Goal: Task Accomplishment & Management: Manage account settings

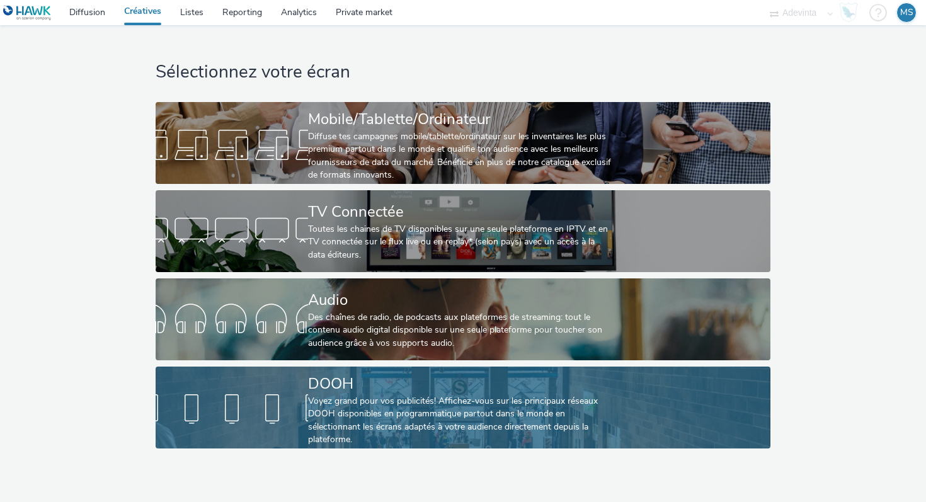
click at [376, 386] on div "DOOH" at bounding box center [460, 384] width 305 height 22
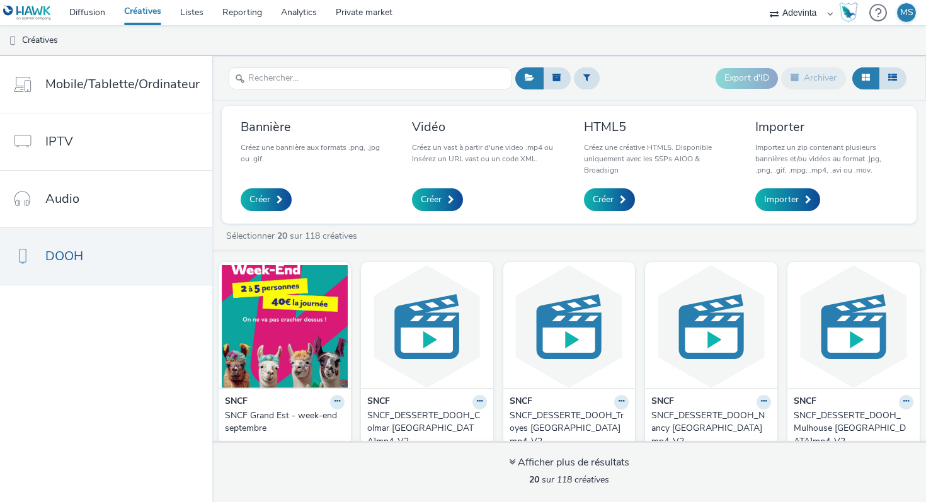
scroll to position [6, 0]
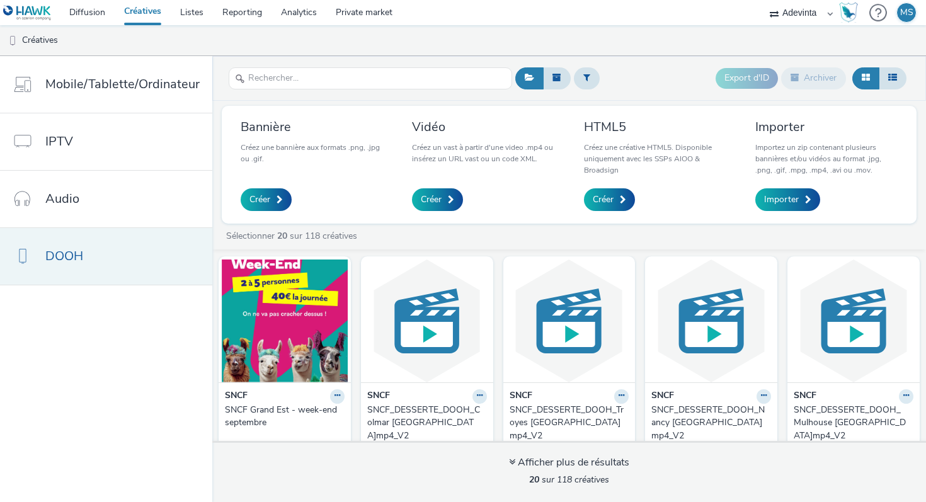
click at [106, 233] on link "DOOH" at bounding box center [106, 256] width 212 height 57
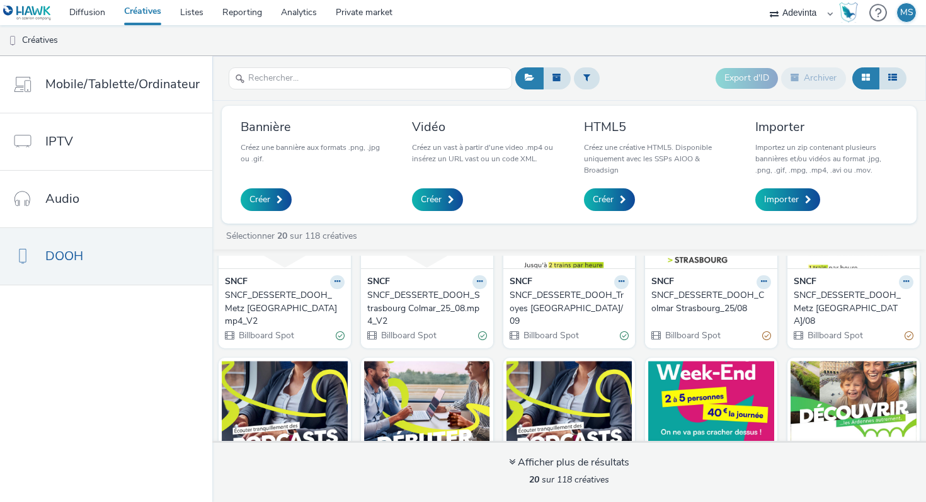
scroll to position [0, 0]
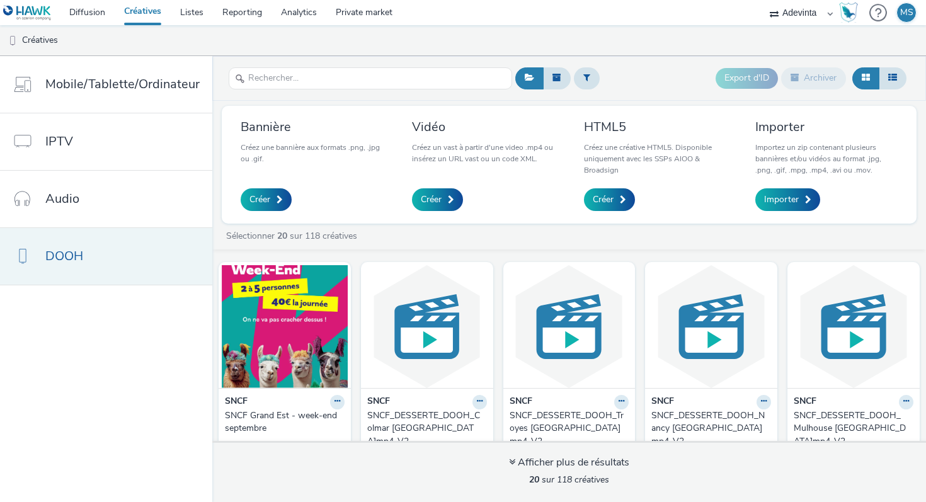
click at [148, 245] on link "DOOH" at bounding box center [106, 256] width 212 height 57
click at [158, 250] on link "DOOH" at bounding box center [106, 256] width 212 height 57
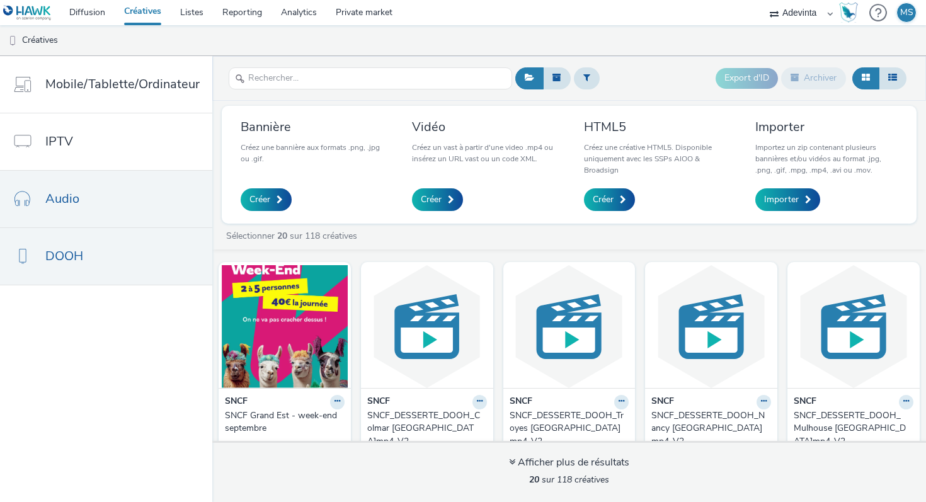
click at [182, 195] on link "Audio" at bounding box center [106, 199] width 212 height 57
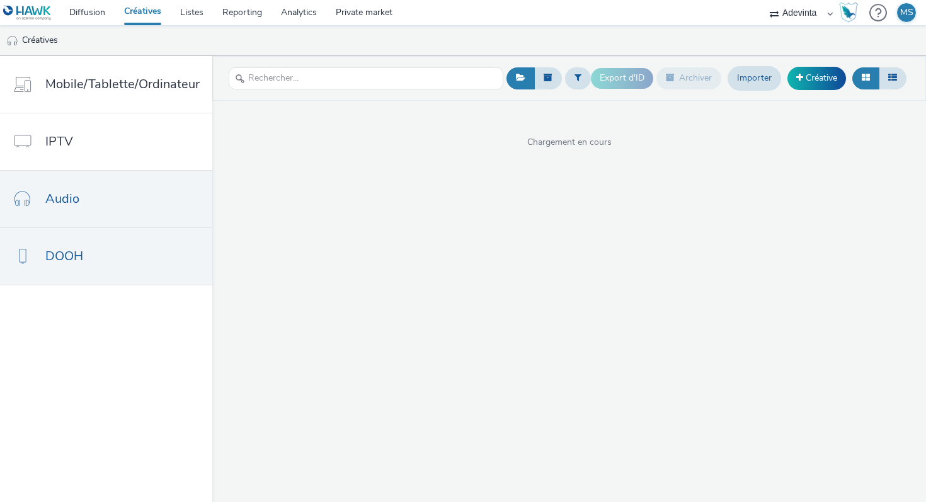
click at [142, 238] on link "DOOH" at bounding box center [106, 256] width 212 height 57
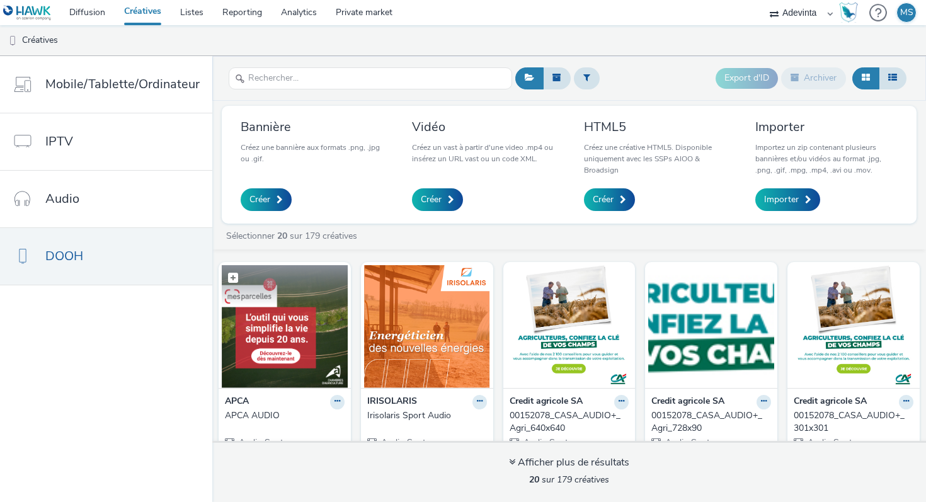
click at [280, 339] on img at bounding box center [285, 326] width 126 height 123
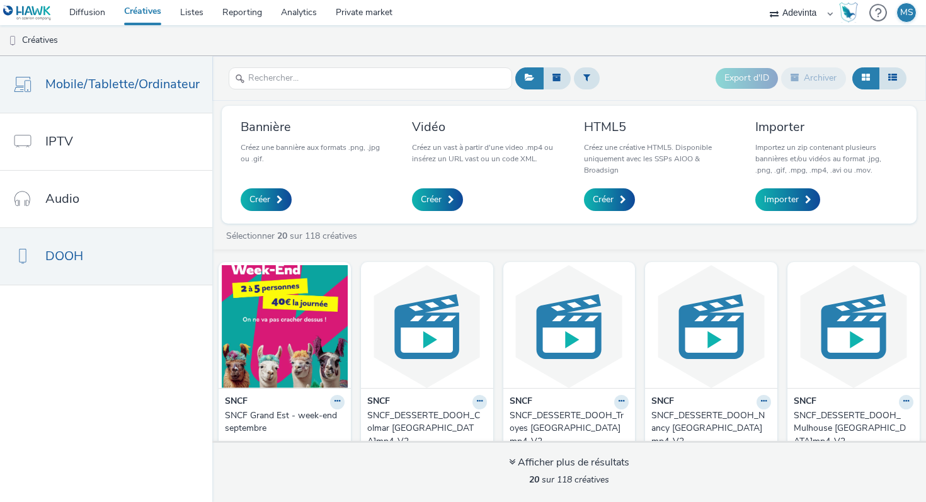
click at [127, 94] on link "Mobile/Tablette/Ordinateur" at bounding box center [106, 84] width 212 height 57
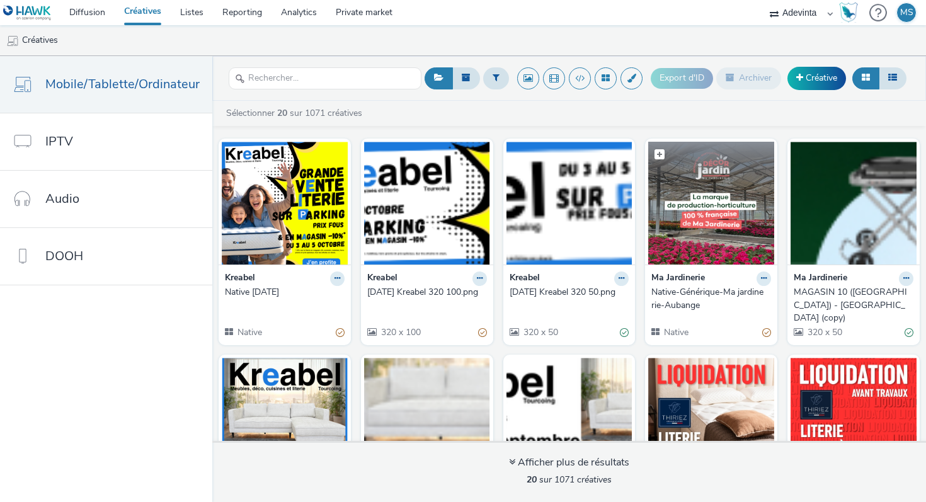
click at [693, 212] on img at bounding box center [712, 203] width 126 height 123
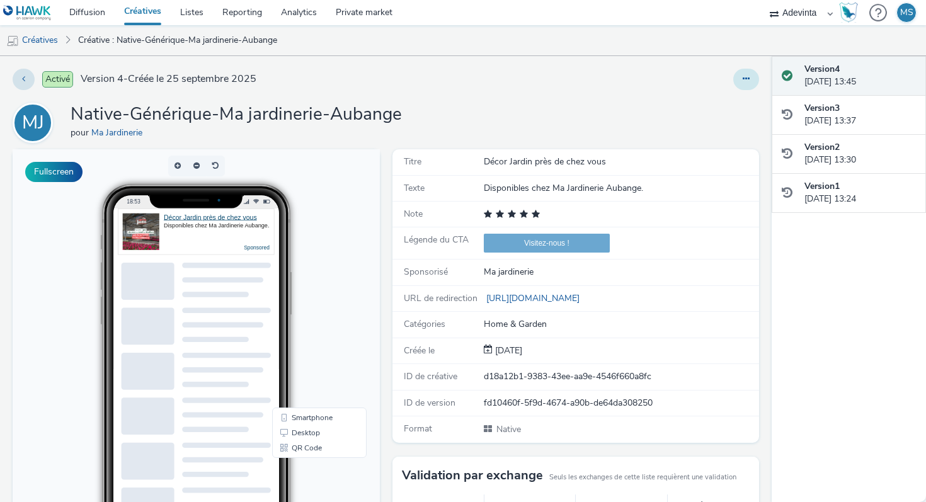
click at [747, 79] on icon at bounding box center [746, 78] width 7 height 9
click at [710, 133] on link "Dupliquer" at bounding box center [712, 129] width 95 height 25
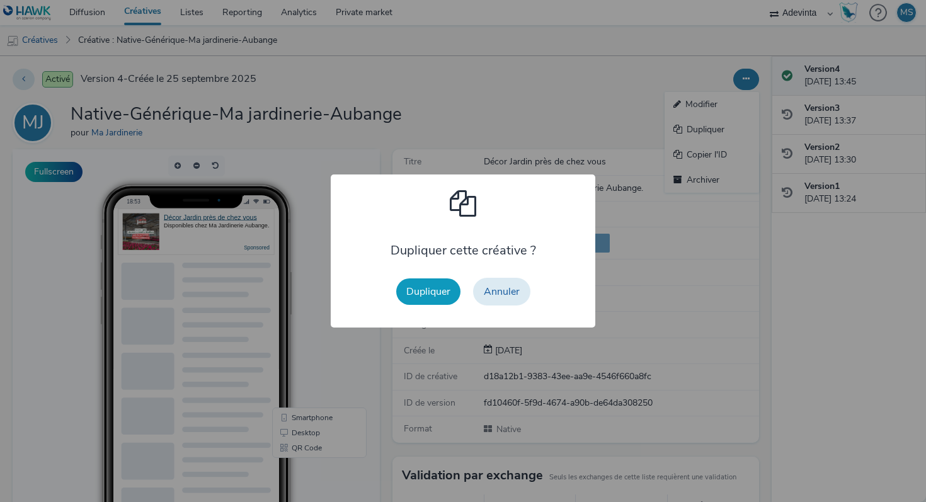
click at [438, 284] on button "Dupliquer" at bounding box center [428, 292] width 64 height 26
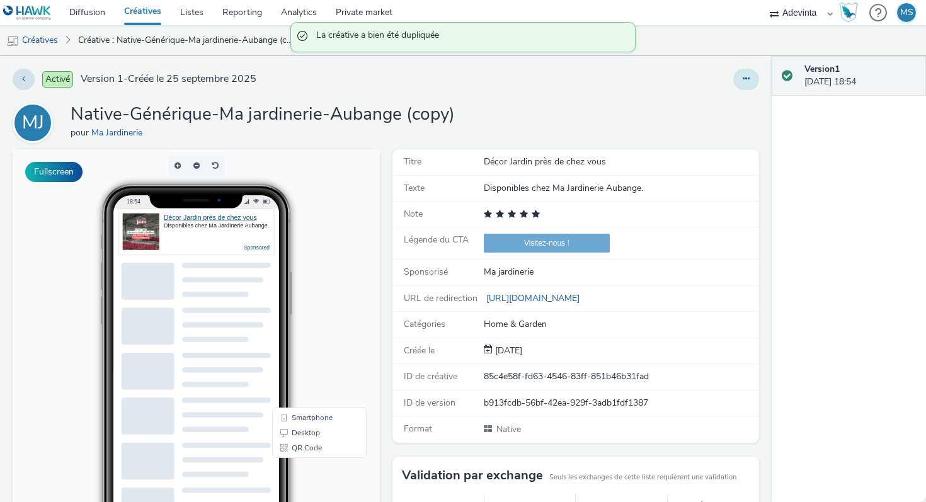
click at [747, 80] on icon at bounding box center [746, 78] width 7 height 9
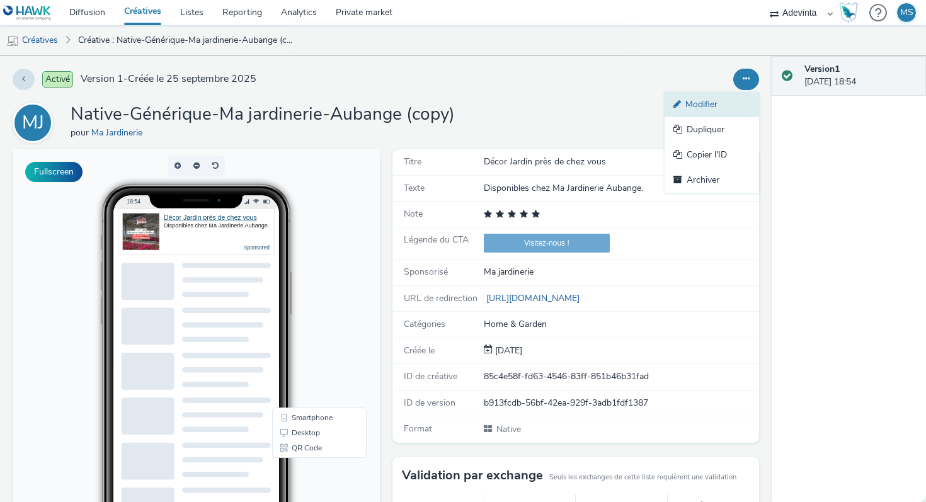
click at [696, 107] on link "Modifier" at bounding box center [712, 104] width 95 height 25
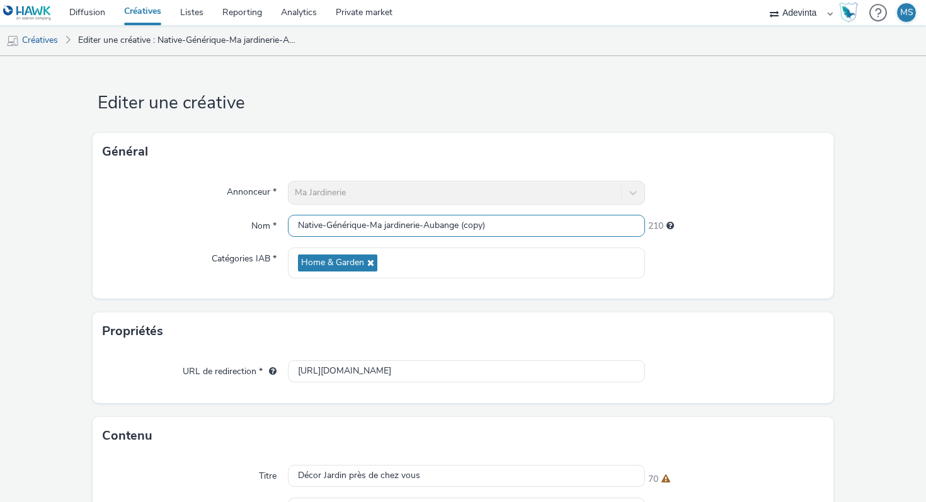
drag, startPoint x: 430, startPoint y: 222, endPoint x: 584, endPoint y: 222, distance: 153.8
click at [584, 222] on input "Native-Générique-Ma jardinerie-Aubange (copy)" at bounding box center [466, 226] width 357 height 22
paste input "Exincourt"
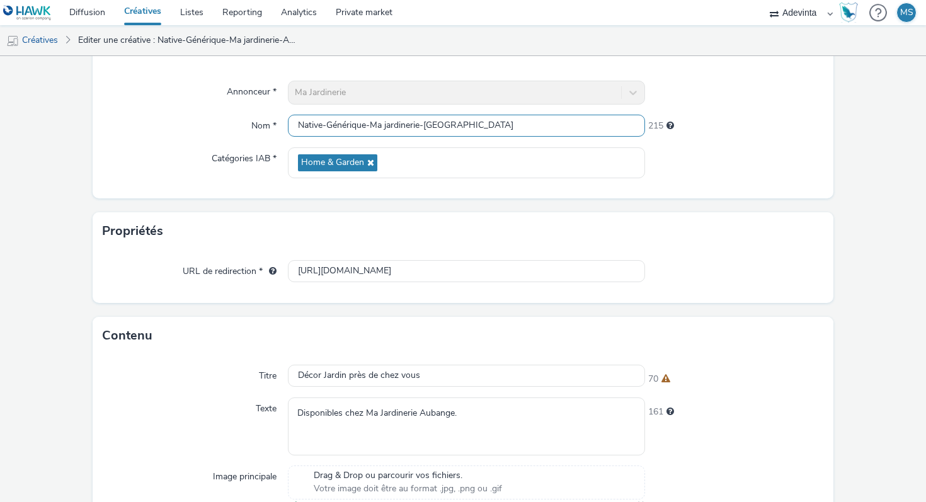
scroll to position [110, 0]
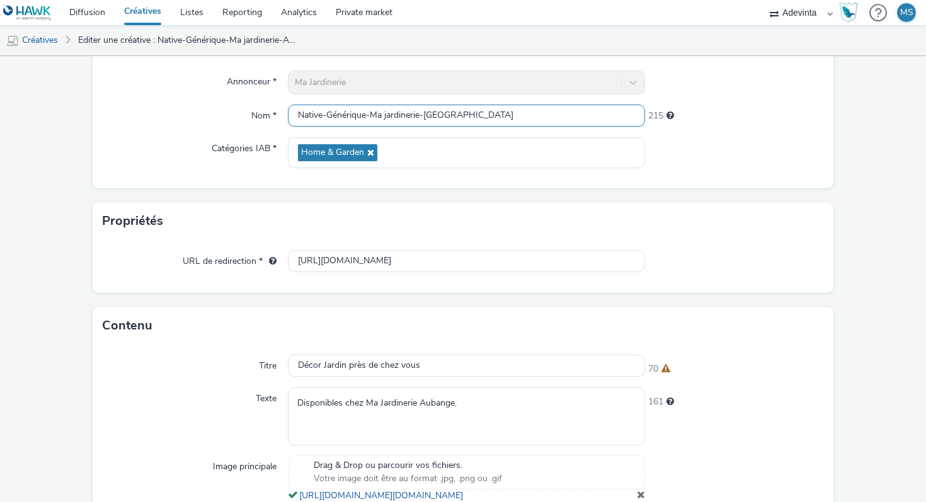
type input "Native-Générique-Ma jardinerie-[GEOGRAPHIC_DATA]"
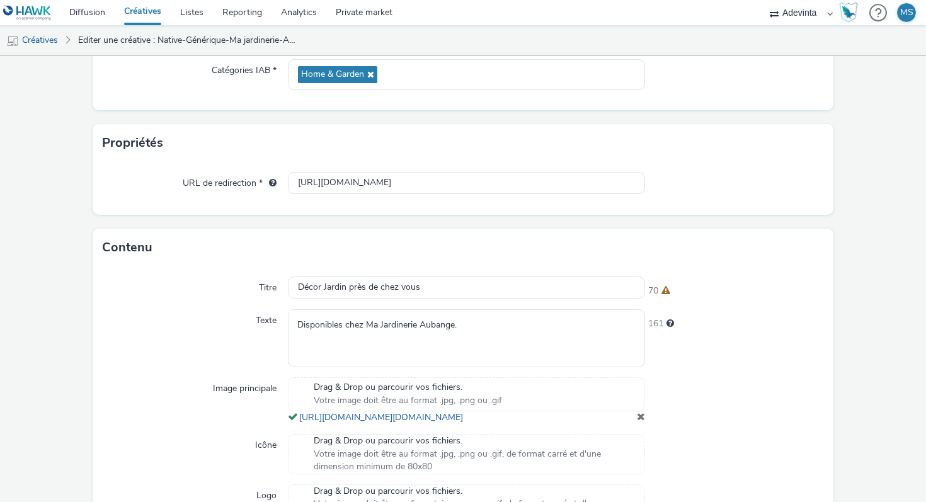
scroll to position [265, 0]
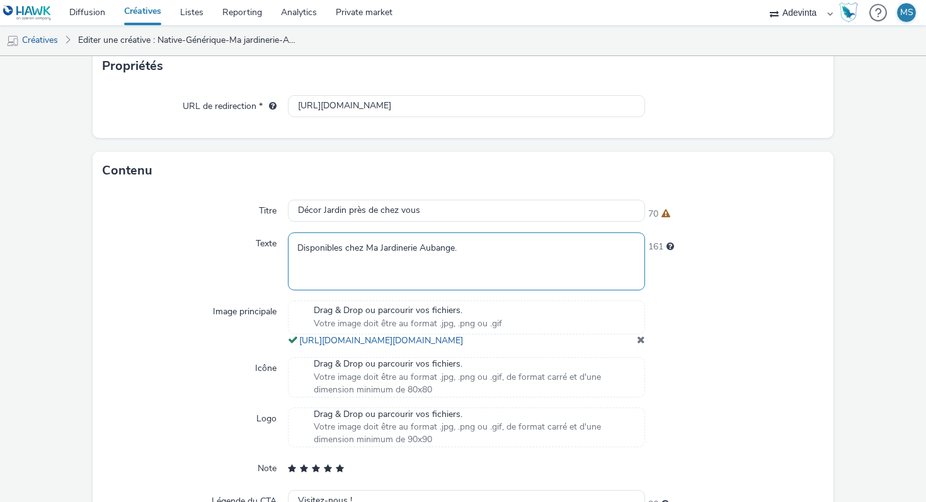
drag, startPoint x: 420, startPoint y: 248, endPoint x: 454, endPoint y: 251, distance: 34.2
click at [454, 251] on textarea "Disponibles chez Ma Jardinerie Aubange." at bounding box center [466, 261] width 357 height 57
paste textarea "Exincourt"
type textarea "Disponibles chez Ma Jardinerie Exincourt."
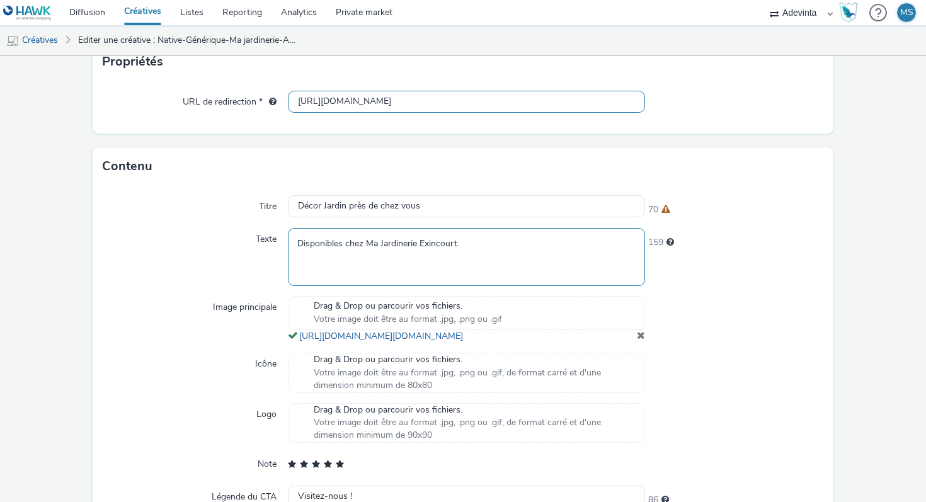
scroll to position [282, 0]
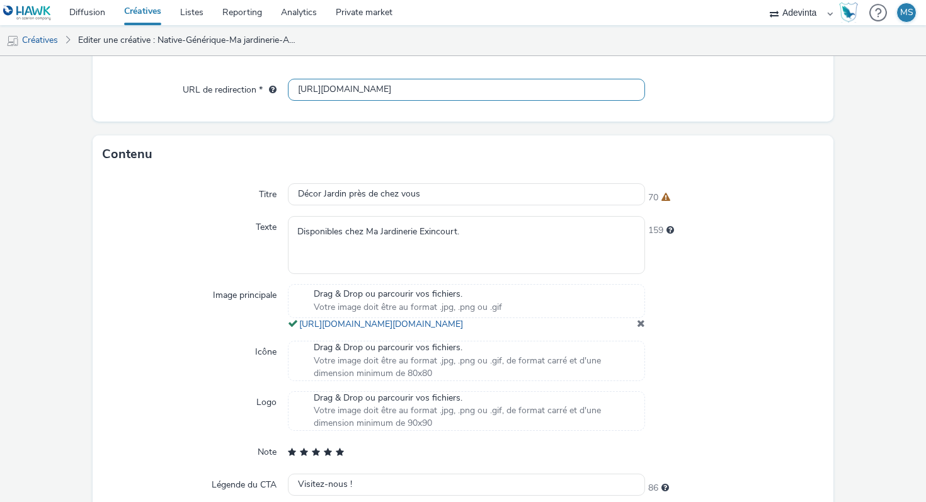
click at [431, 87] on input "[URL][DOMAIN_NAME]" at bounding box center [466, 90] width 357 height 22
paste input "exincourt"
type input "[URL][DOMAIN_NAME]"
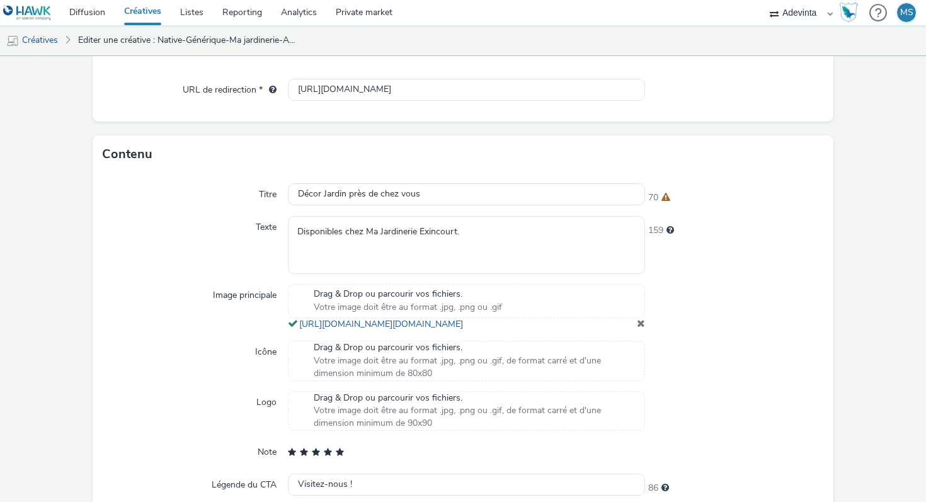
click at [423, 112] on div "URL de redirection * [URL][DOMAIN_NAME]" at bounding box center [463, 95] width 741 height 53
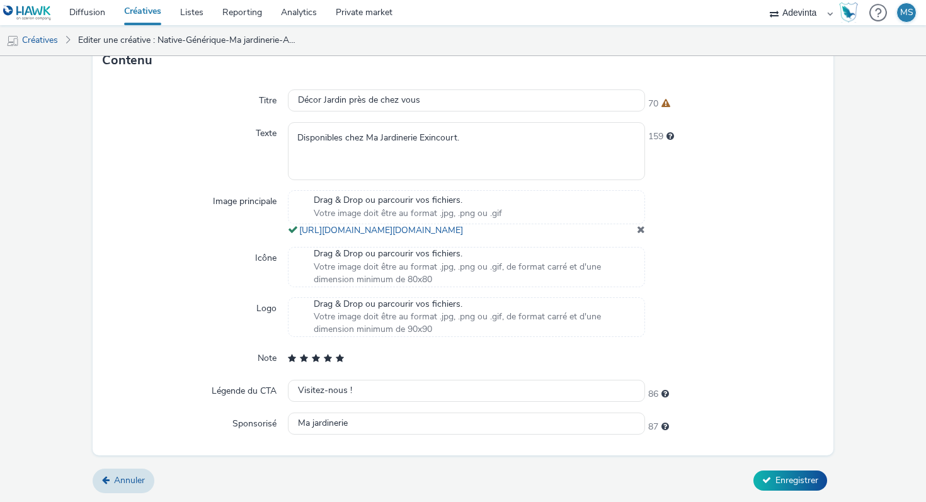
scroll to position [388, 0]
click at [643, 234] on span at bounding box center [641, 229] width 8 height 10
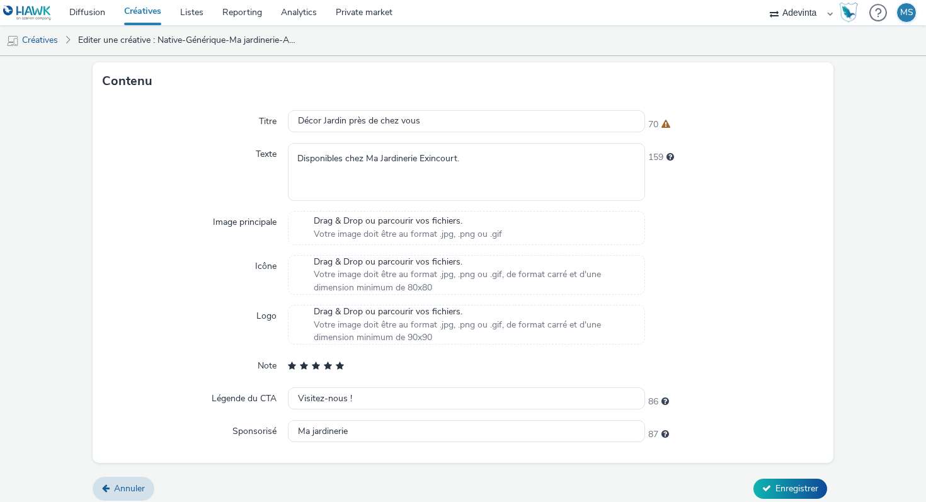
scroll to position [363, 0]
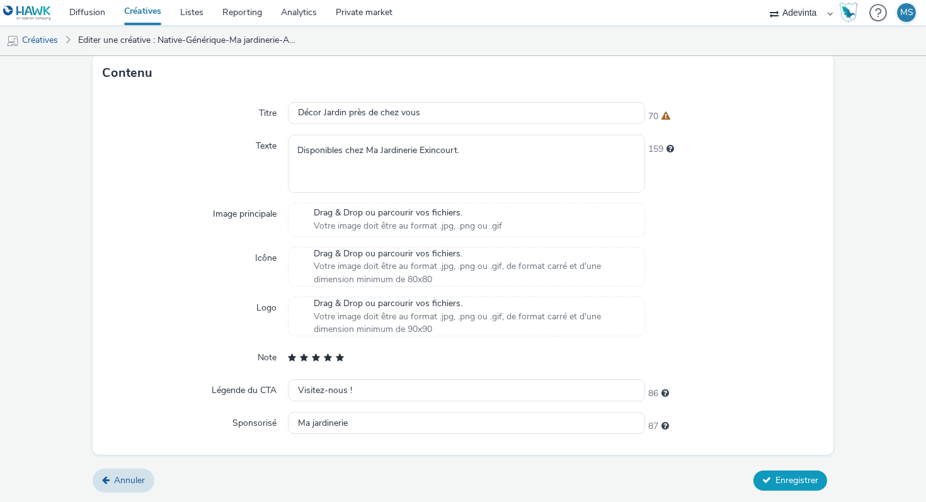
click at [786, 480] on span "Enregistrer" at bounding box center [797, 481] width 43 height 12
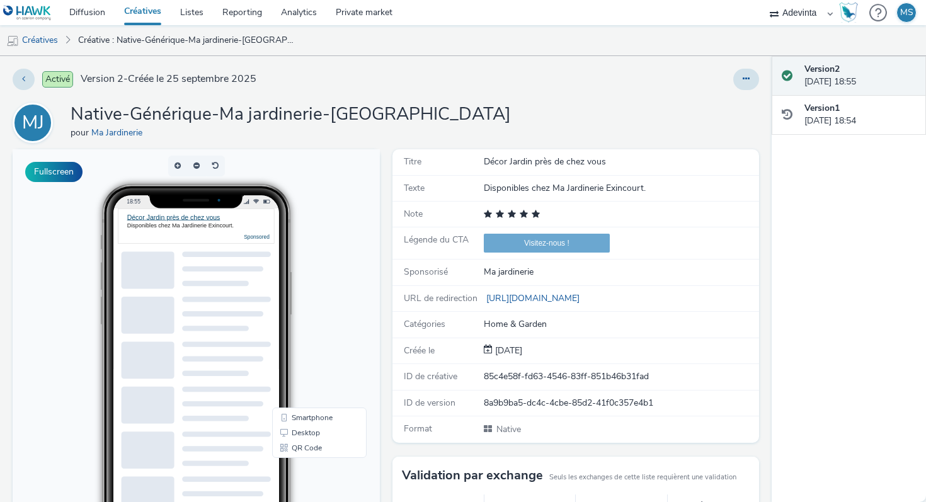
scroll to position [14, 0]
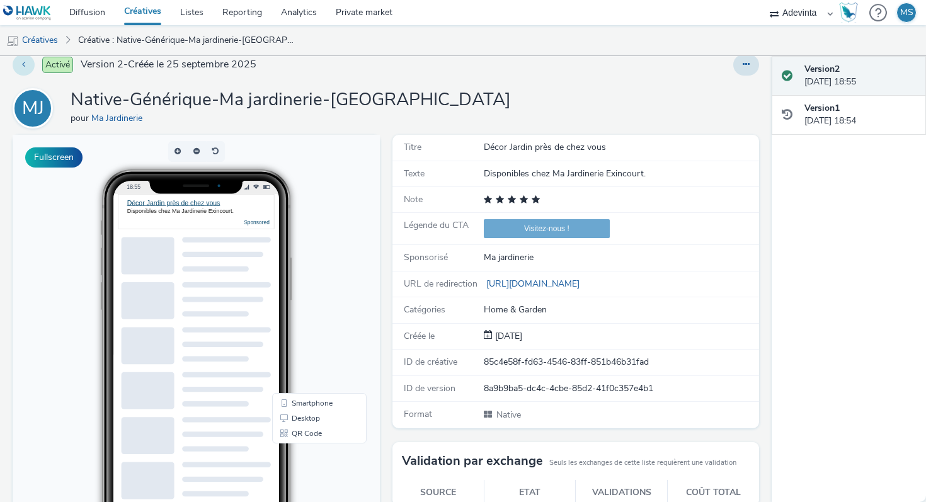
click at [26, 62] on button at bounding box center [24, 64] width 22 height 21
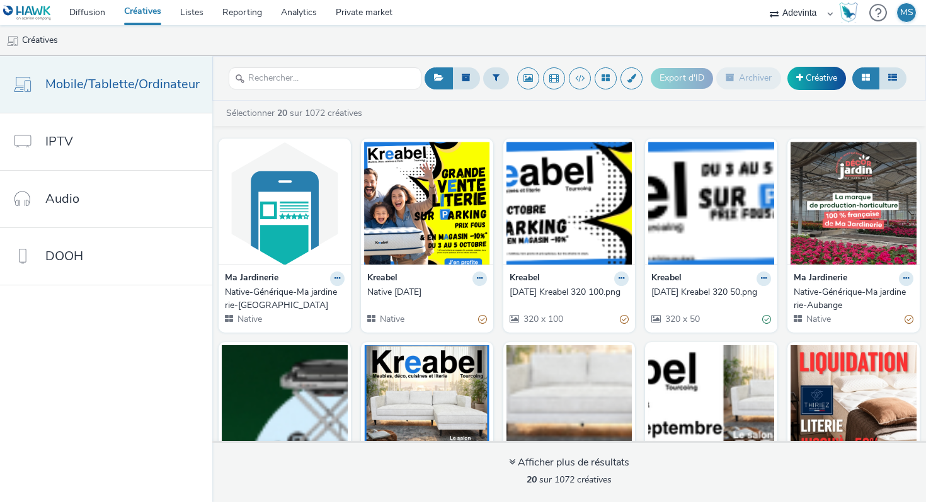
click at [141, 86] on span "Mobile/Tablette/Ordinateur" at bounding box center [122, 84] width 154 height 18
click at [154, 108] on link "Mobile/Tablette/Ordinateur" at bounding box center [106, 84] width 212 height 57
click at [259, 197] on img at bounding box center [285, 203] width 126 height 123
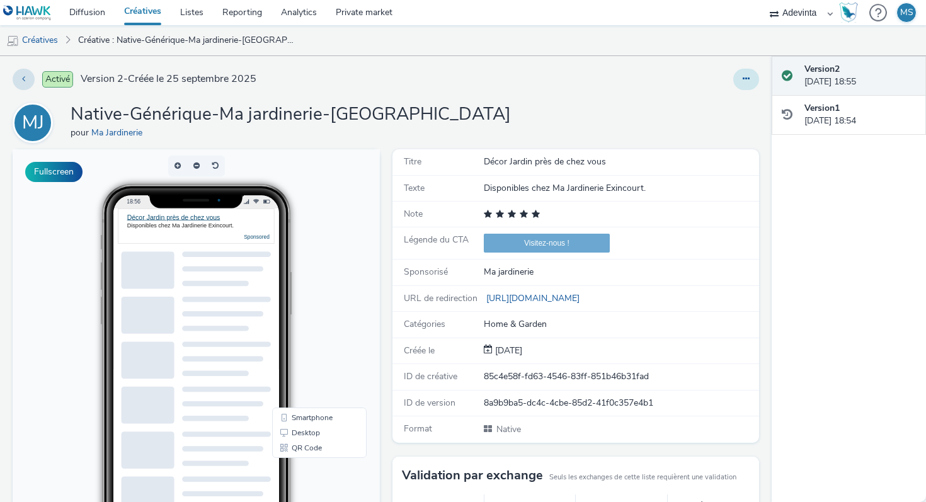
click at [744, 81] on icon at bounding box center [746, 78] width 7 height 9
click at [714, 107] on link "Modifier" at bounding box center [712, 104] width 95 height 25
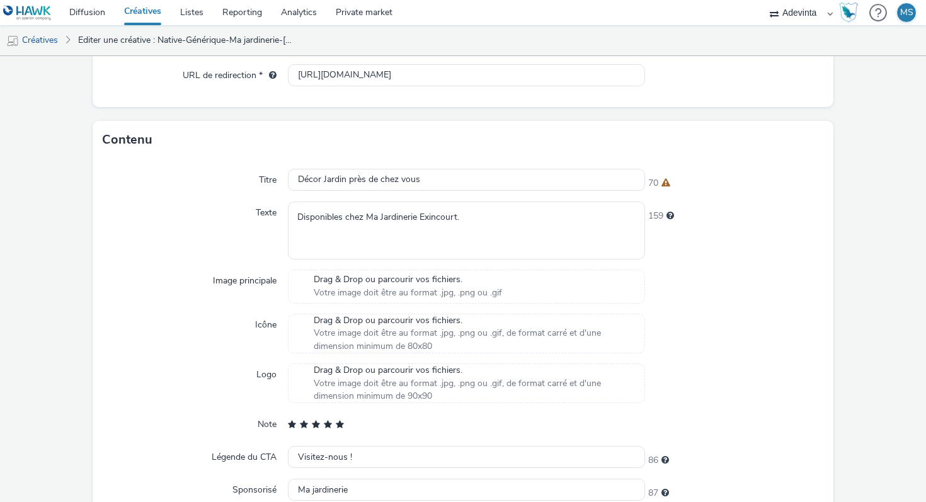
scroll to position [363, 0]
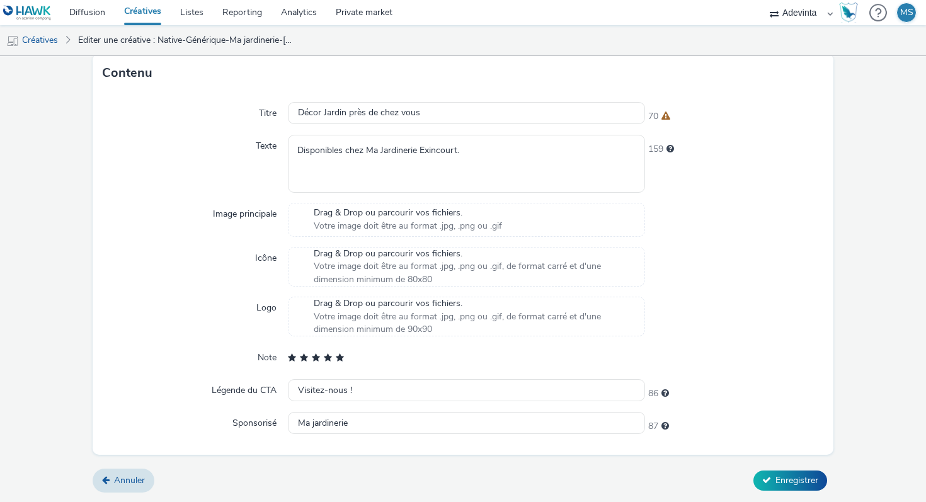
click at [420, 218] on span "Drag & Drop ou parcourir vos fichiers." at bounding box center [408, 213] width 188 height 13
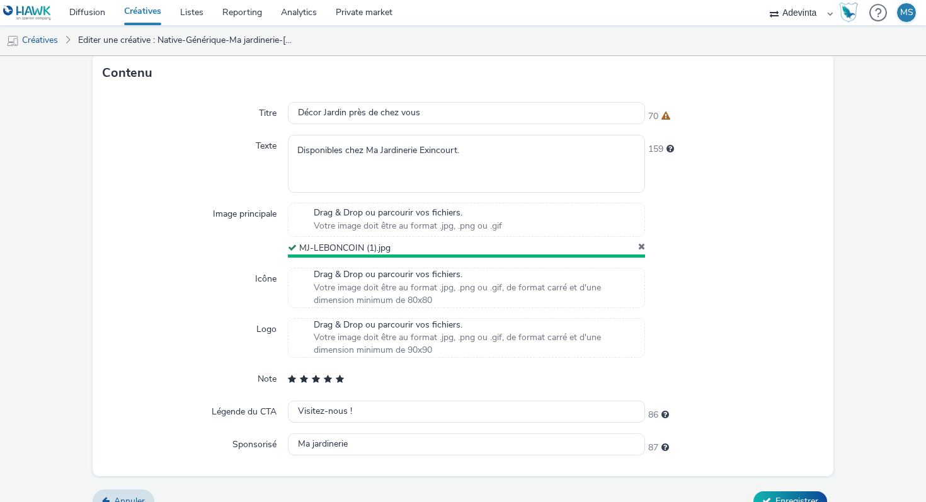
scroll to position [381, 0]
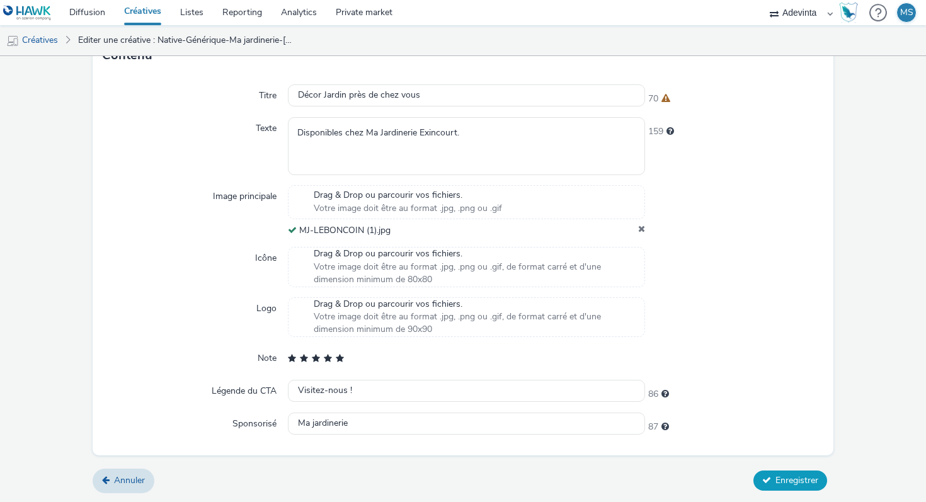
click at [766, 478] on icon at bounding box center [767, 480] width 9 height 9
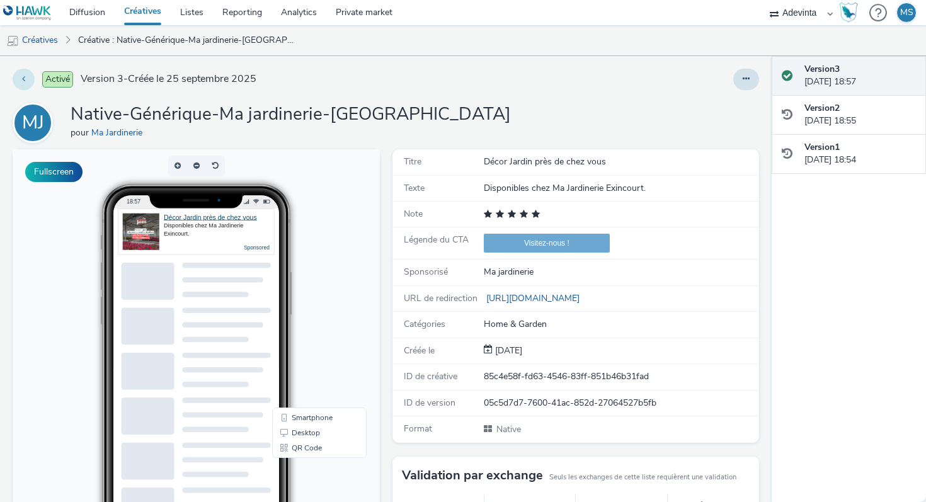
click at [25, 86] on button at bounding box center [24, 79] width 22 height 21
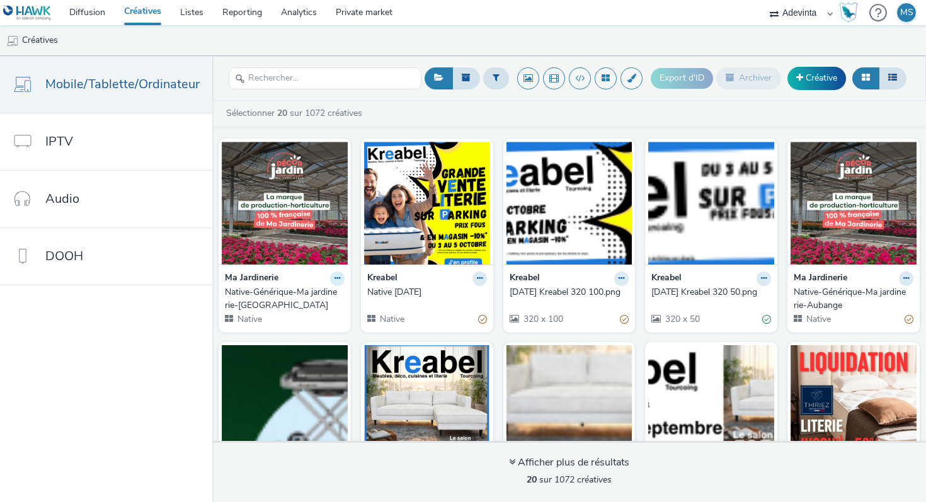
click at [337, 277] on icon at bounding box center [338, 279] width 6 height 8
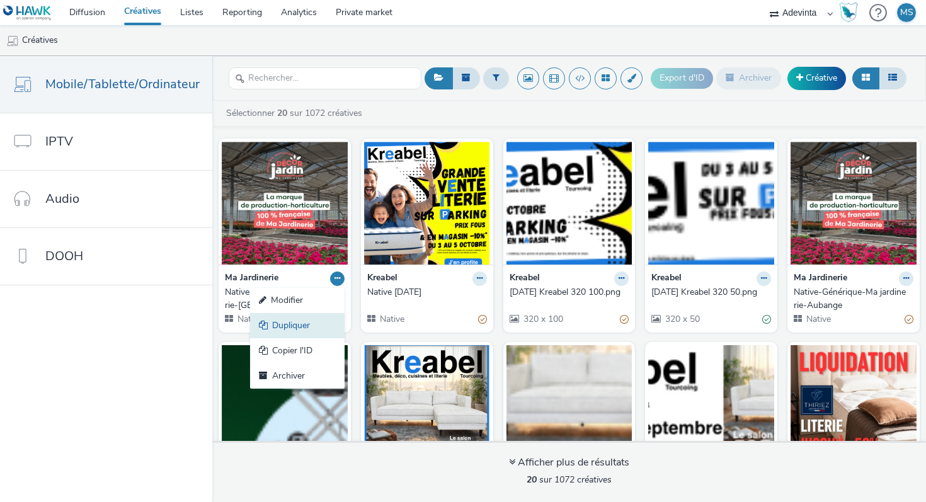
click at [321, 323] on link "Dupliquer" at bounding box center [297, 325] width 95 height 25
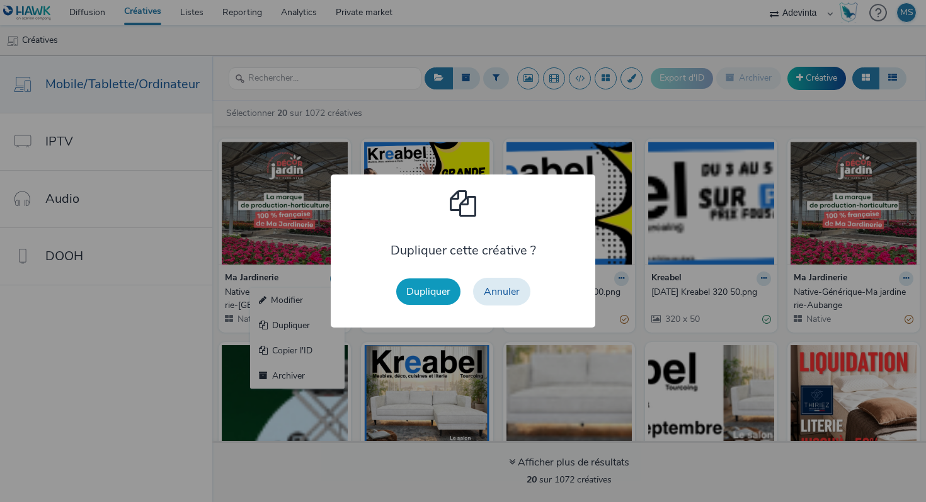
click at [411, 296] on button "Dupliquer" at bounding box center [428, 292] width 64 height 26
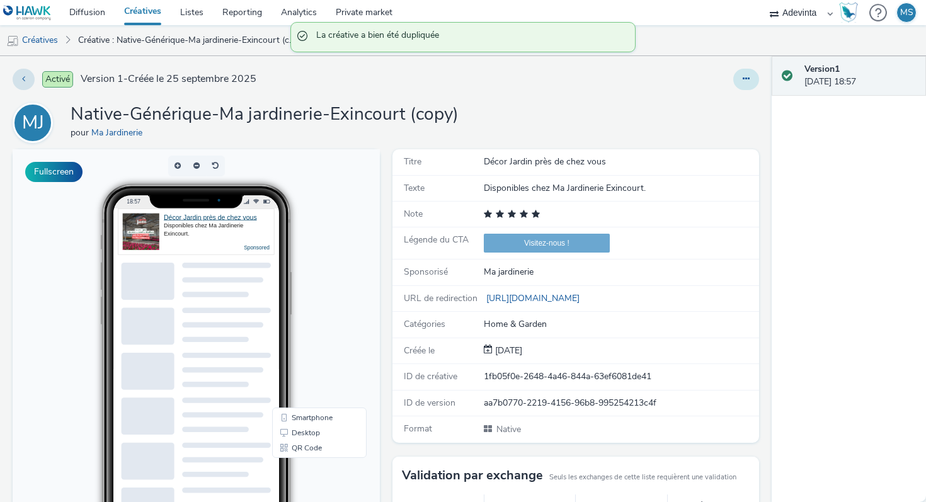
click at [749, 82] on icon at bounding box center [746, 78] width 7 height 9
click at [712, 104] on link "Modifier" at bounding box center [712, 104] width 95 height 25
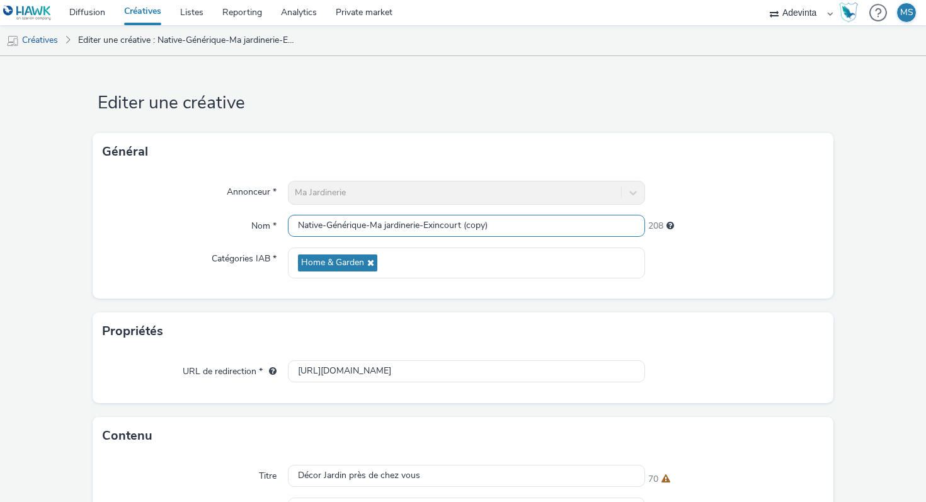
click at [432, 219] on input "Native-Générique-Ma jardinerie-Exincourt (copy)" at bounding box center [466, 226] width 357 height 22
drag, startPoint x: 427, startPoint y: 228, endPoint x: 555, endPoint y: 210, distance: 129.2
click at [557, 211] on div "Annonceur * Ma Jardinerie Nom * Native-Générique-Ma jardinerie-Exincourt (copy)…" at bounding box center [463, 235] width 741 height 128
click at [497, 226] on input "Native-Générique-Ma jardinerie-Exincourt (copy)" at bounding box center [466, 226] width 357 height 22
drag, startPoint x: 489, startPoint y: 226, endPoint x: 427, endPoint y: 225, distance: 61.8
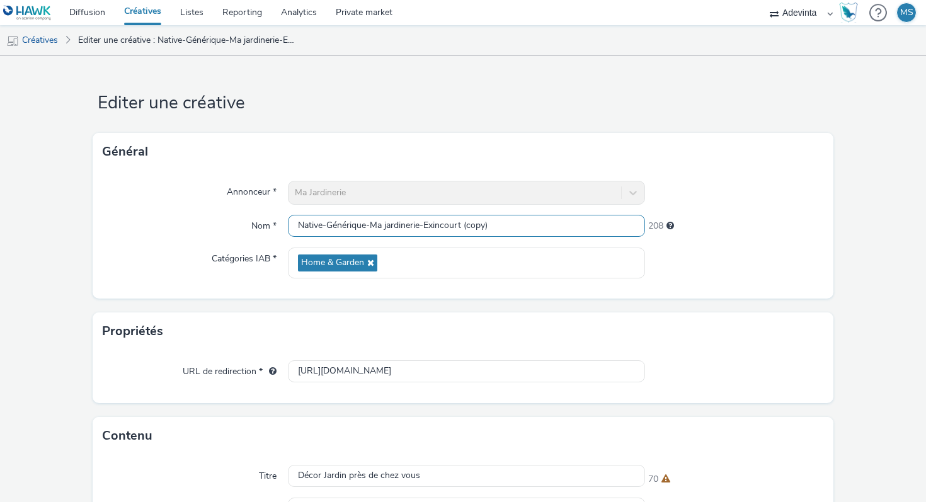
click at [427, 225] on input "Native-Générique-Ma jardinerie-Exincourt (copy)" at bounding box center [466, 226] width 357 height 22
paste input "Wittenheim"
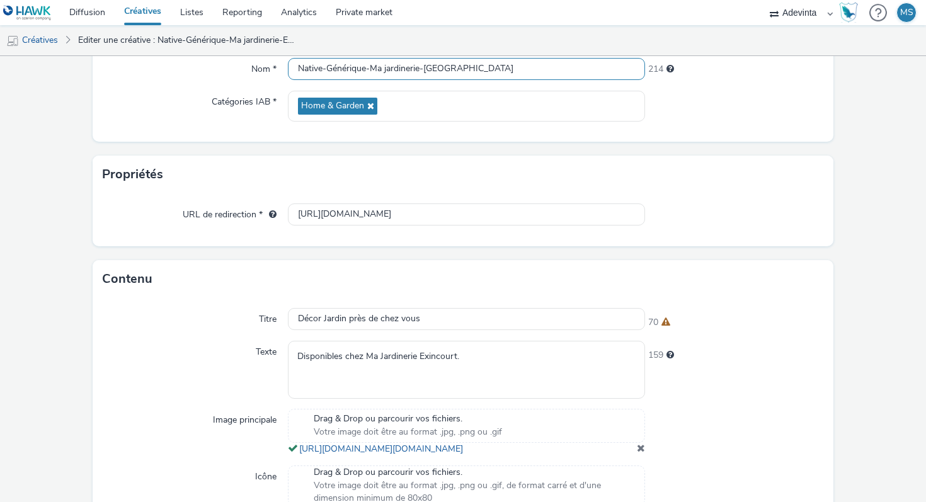
scroll to position [192, 0]
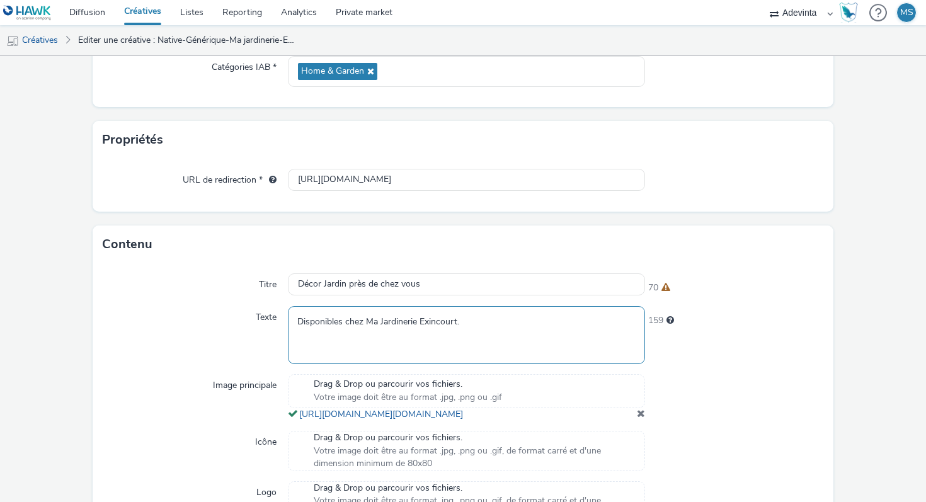
type input "Native-Générique-Ma jardinerie-[GEOGRAPHIC_DATA]"
drag, startPoint x: 420, startPoint y: 322, endPoint x: 456, endPoint y: 325, distance: 36.6
click at [456, 325] on textarea "Disponibles chez Ma Jardinerie Exincourt." at bounding box center [466, 334] width 357 height 57
paste textarea "Wittenheim"
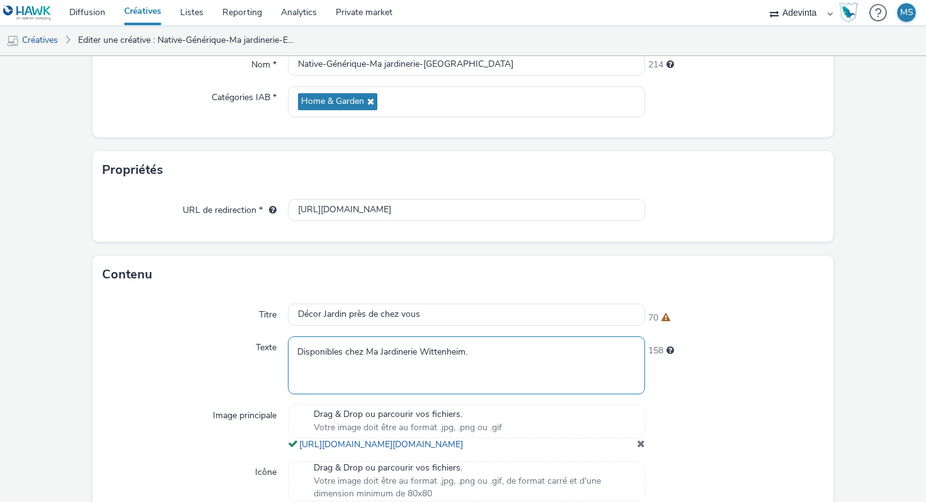
scroll to position [156, 0]
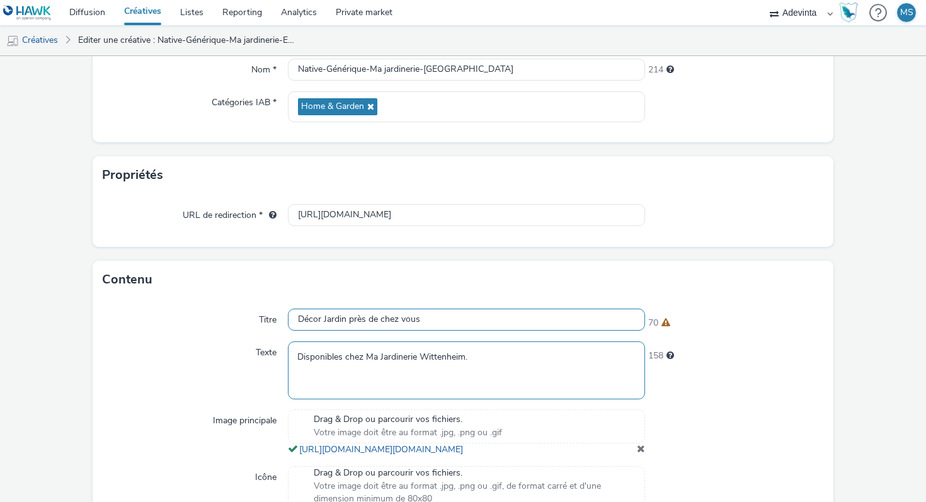
type textarea "Disponibles chez Ma Jardinerie Wittenheim."
click at [404, 321] on input "Décor Jardin près de chez vous" at bounding box center [466, 320] width 357 height 22
click at [298, 319] on input "Décor Jardin près de chez vous" at bounding box center [466, 320] width 357 height 22
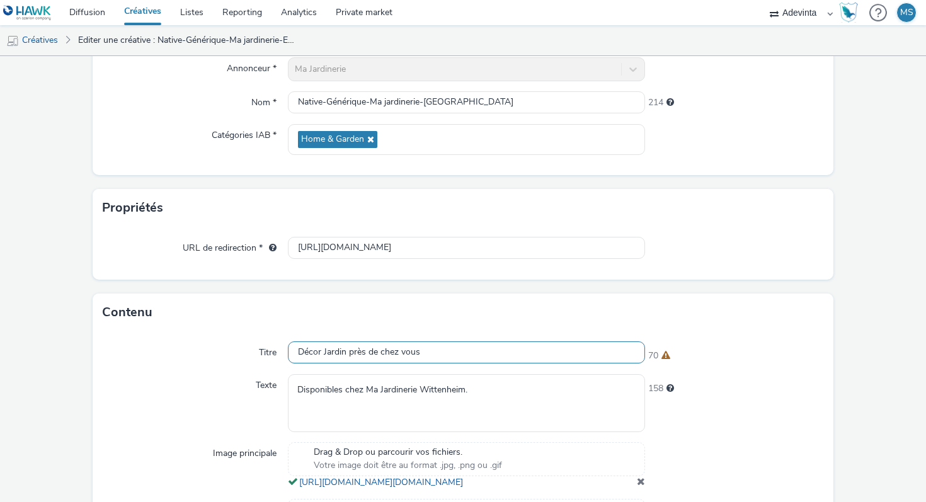
scroll to position [130, 0]
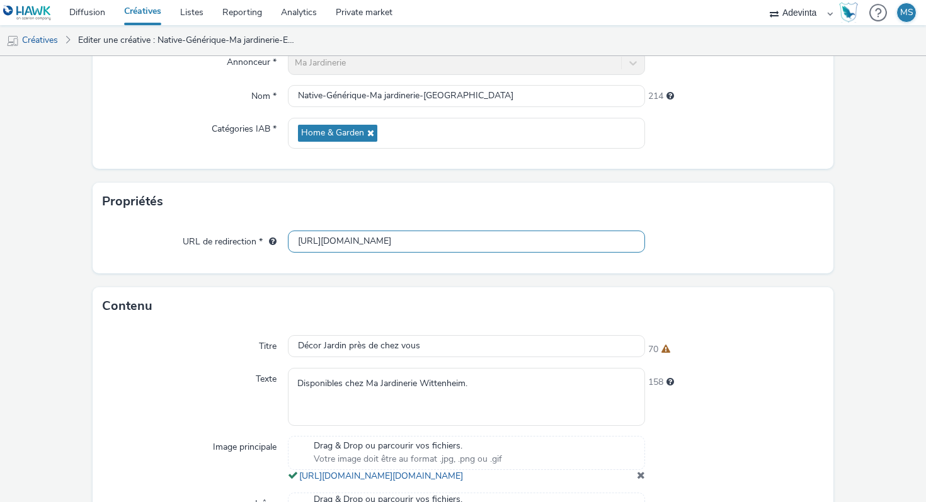
click at [391, 243] on input "[URL][DOMAIN_NAME]" at bounding box center [466, 242] width 357 height 22
paste input "wittenheim"
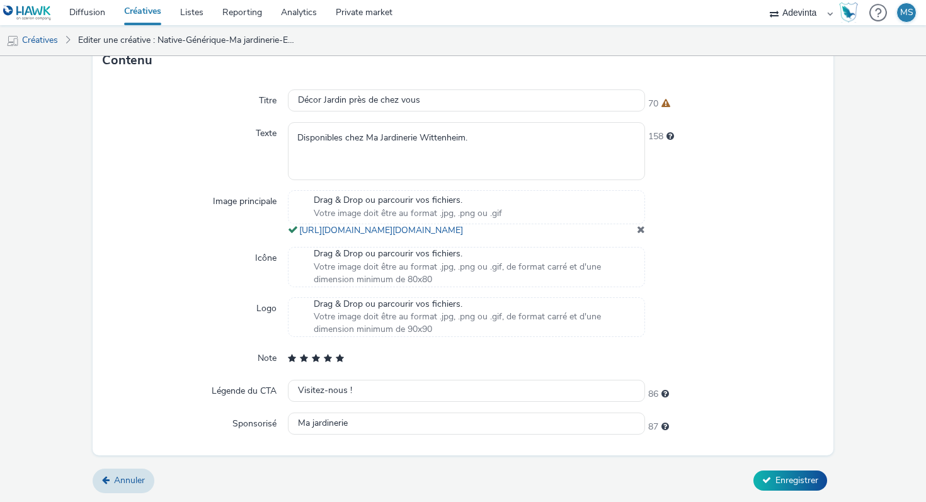
scroll to position [401, 0]
type input "[URL][DOMAIN_NAME]"
click at [776, 476] on span "Enregistrer" at bounding box center [797, 481] width 43 height 12
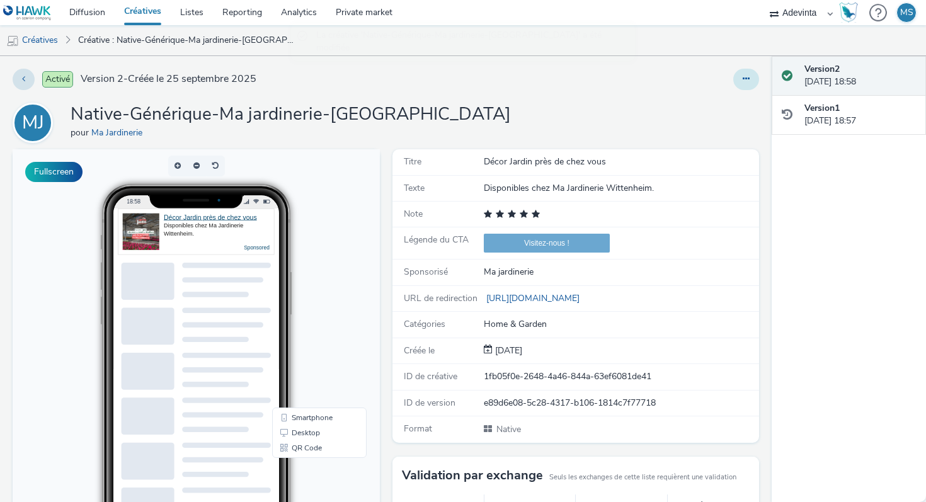
click at [747, 74] on button at bounding box center [747, 79] width 26 height 21
click at [717, 127] on link "Dupliquer" at bounding box center [712, 129] width 95 height 25
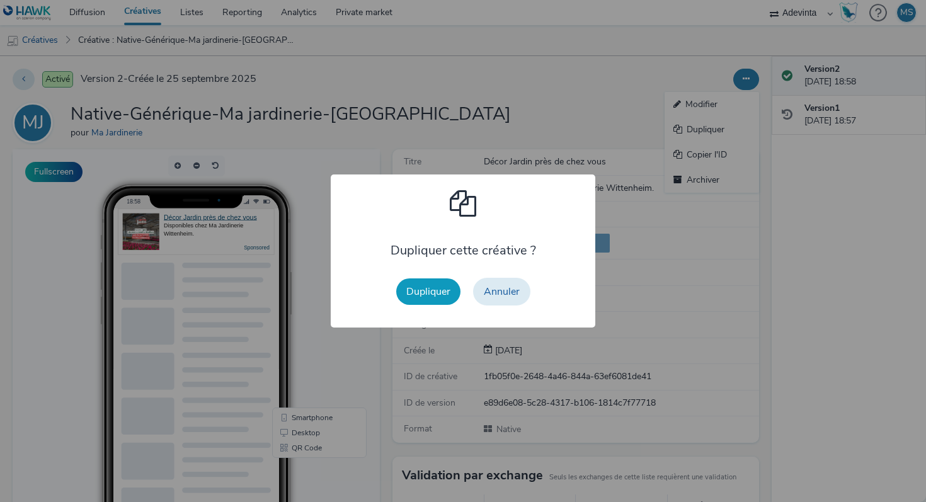
click at [417, 296] on button "Dupliquer" at bounding box center [428, 292] width 64 height 26
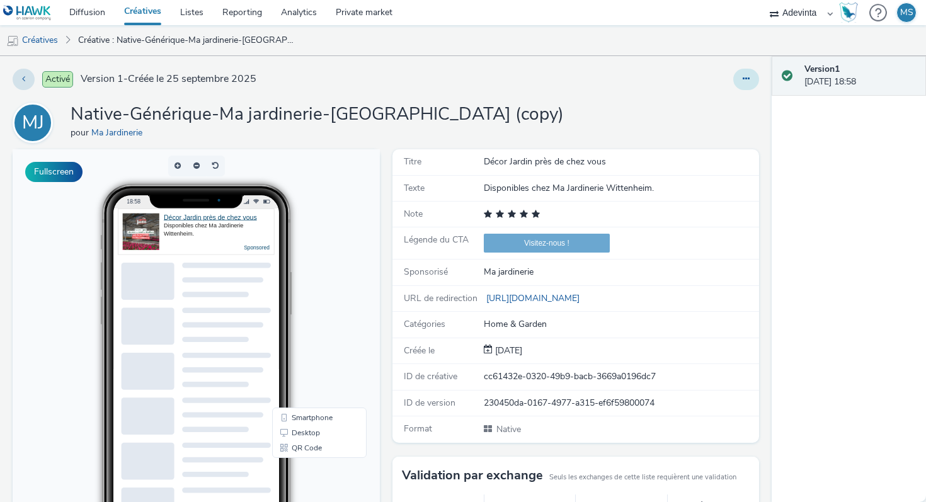
click at [745, 83] on button at bounding box center [747, 79] width 26 height 21
click at [726, 110] on link "Modifier" at bounding box center [712, 104] width 95 height 25
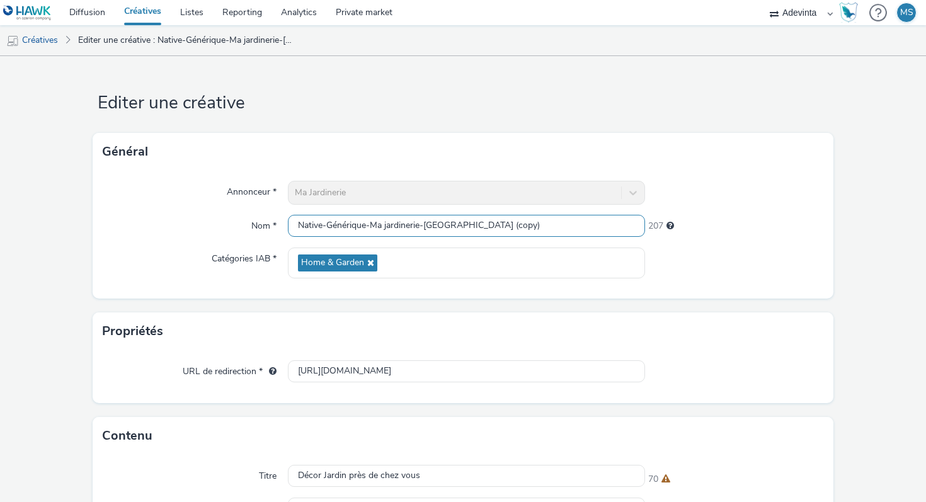
drag, startPoint x: 425, startPoint y: 226, endPoint x: 560, endPoint y: 229, distance: 134.3
click at [560, 229] on input "Native-Générique-Ma jardinerie-[GEOGRAPHIC_DATA] (copy)" at bounding box center [466, 226] width 357 height 22
paste input "Gray"
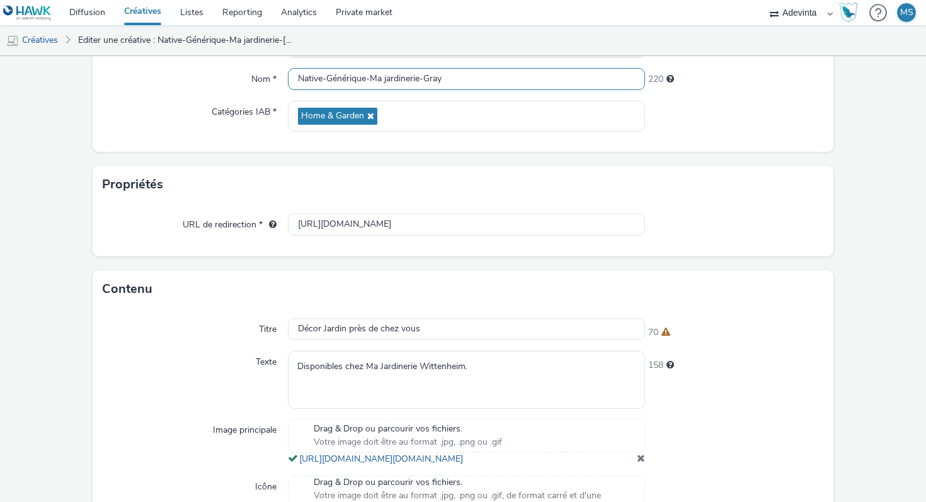
scroll to position [209, 0]
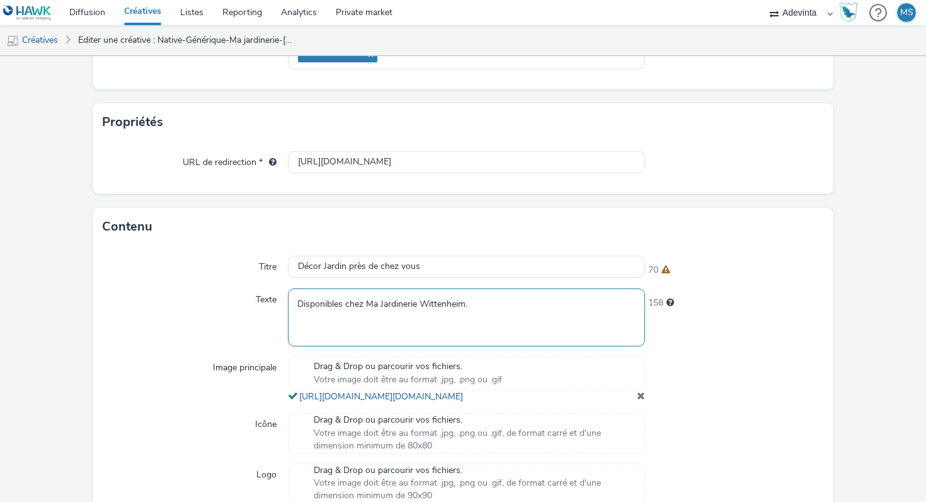
type input "Native-Générique-Ma jardinerie-Gray"
drag, startPoint x: 420, startPoint y: 303, endPoint x: 462, endPoint y: 305, distance: 41.6
click at [462, 305] on textarea "Disponibles chez Ma Jardinerie Wittenheim." at bounding box center [466, 317] width 357 height 57
paste textarea "Gray"
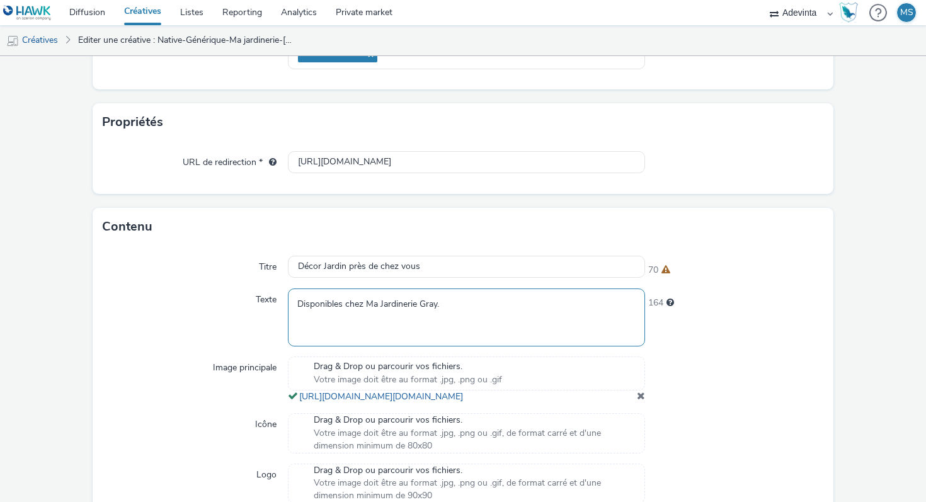
type textarea "Disponibles chez Ma Jardinerie Gray."
click at [439, 161] on input "[URL][DOMAIN_NAME]" at bounding box center [466, 162] width 357 height 22
click at [439, 160] on input "[URL][DOMAIN_NAME]" at bounding box center [466, 162] width 357 height 22
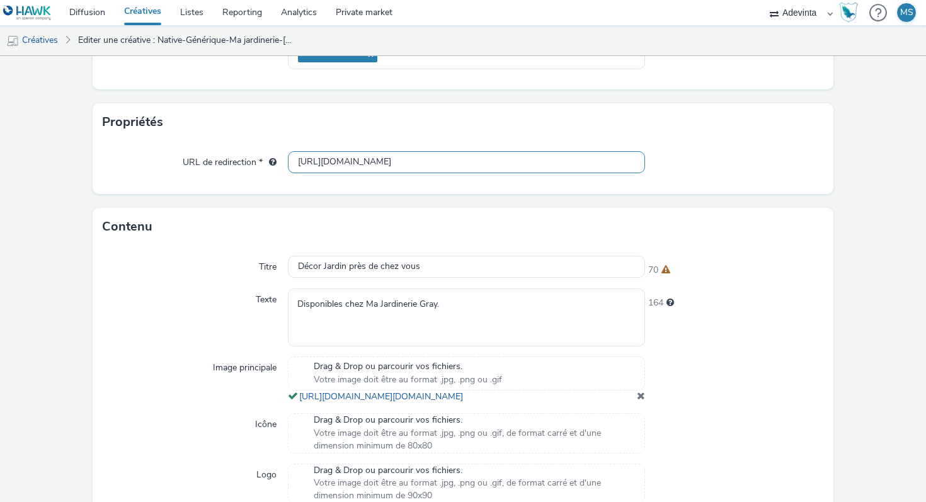
paste input "text"
type input "[URL][DOMAIN_NAME]"
click at [412, 193] on div "URL de redirection * [URL][DOMAIN_NAME]" at bounding box center [463, 167] width 741 height 53
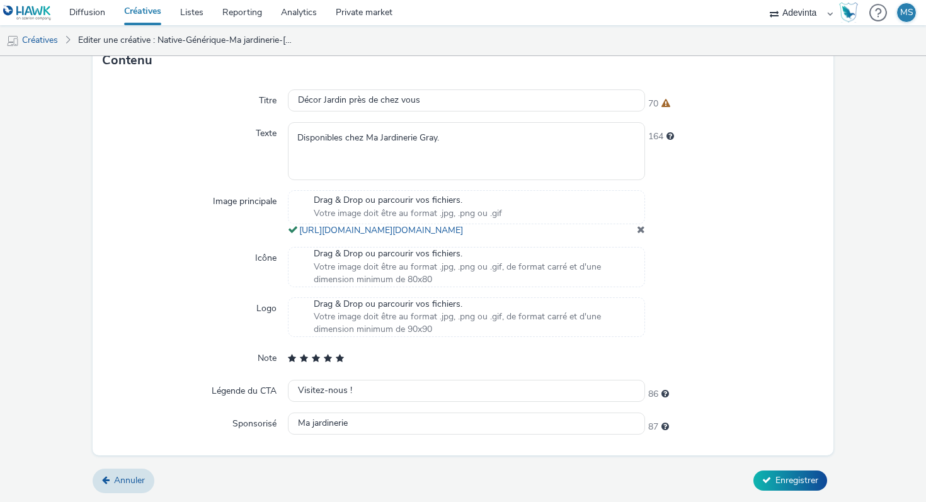
scroll to position [401, 0]
click at [797, 483] on span "Enregistrer" at bounding box center [797, 481] width 43 height 12
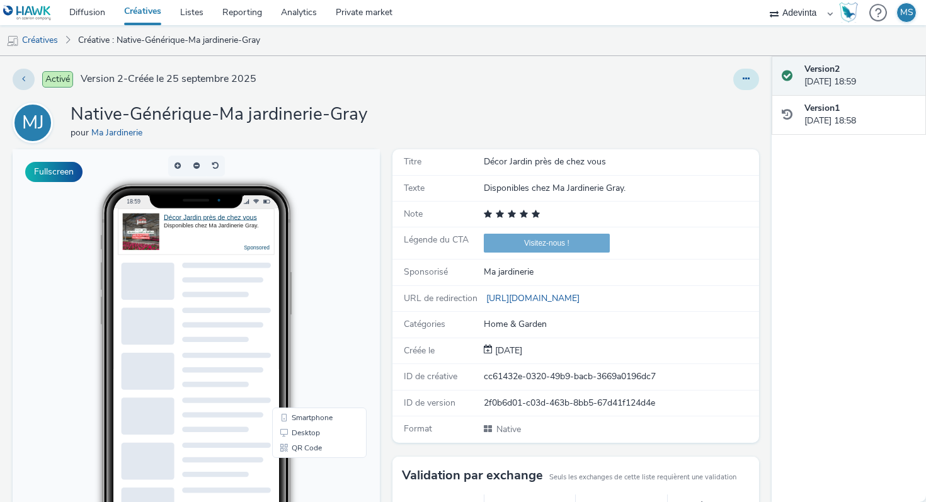
click at [749, 79] on icon at bounding box center [746, 78] width 7 height 9
click at [698, 130] on link "Dupliquer" at bounding box center [712, 129] width 95 height 25
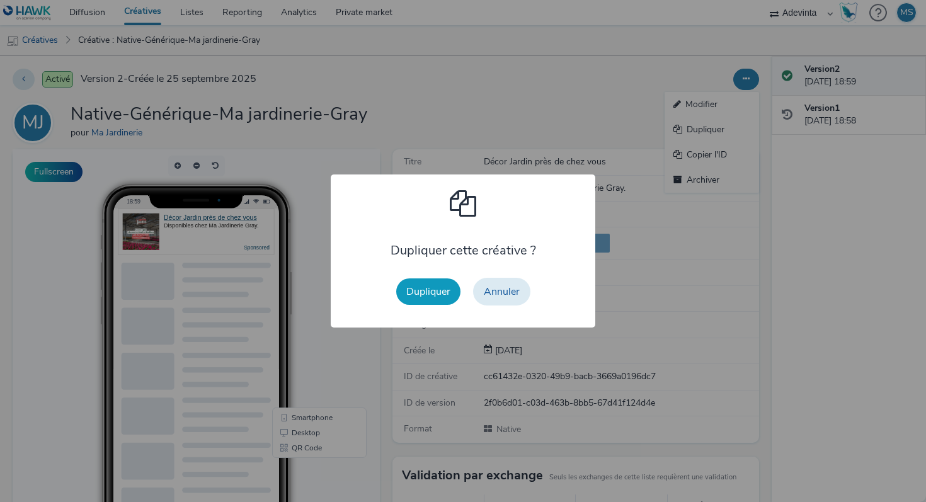
click at [441, 282] on button "Dupliquer" at bounding box center [428, 292] width 64 height 26
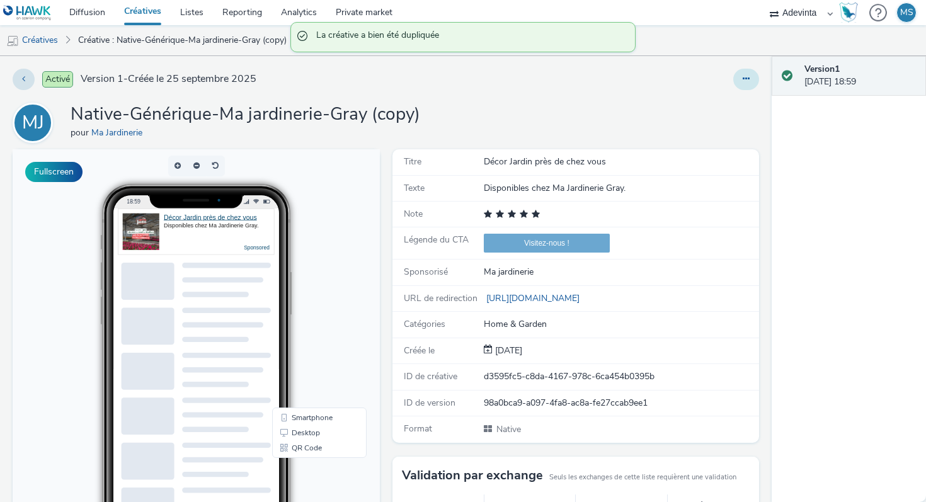
click at [744, 81] on icon at bounding box center [746, 78] width 7 height 9
click at [710, 105] on link "Modifier" at bounding box center [712, 104] width 95 height 25
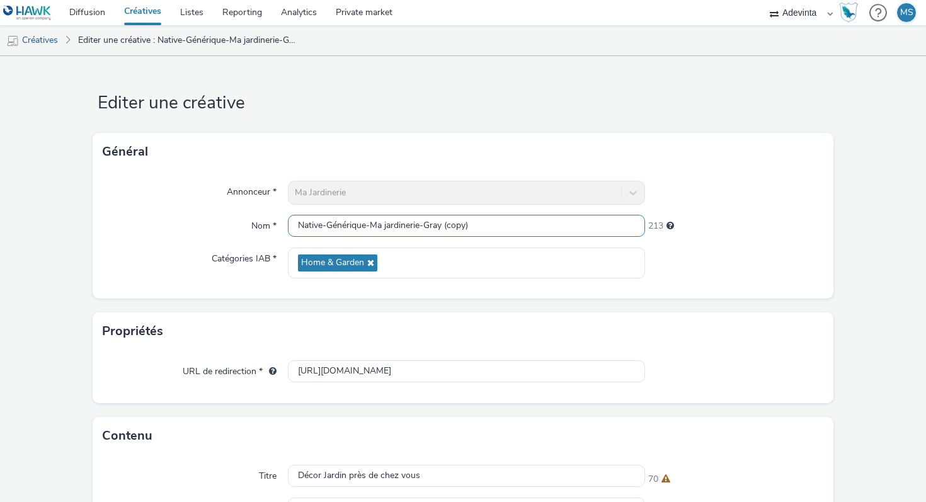
drag, startPoint x: 425, startPoint y: 227, endPoint x: 502, endPoint y: 231, distance: 77.0
click at [502, 231] on input "Native-Générique-Ma jardinerie-Gray (copy)" at bounding box center [466, 226] width 357 height 22
paste input "Illzach"
type input "Native-Générique-Ma jardinerie-Illzach"
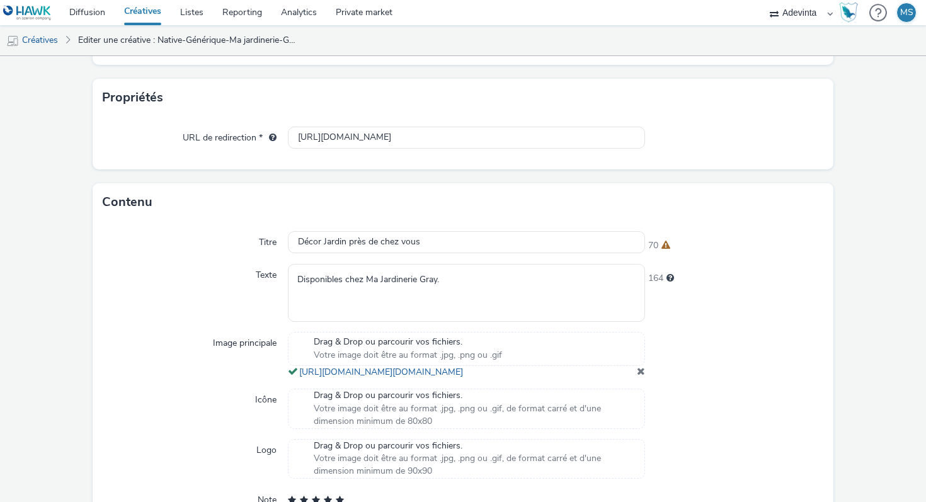
scroll to position [299, 0]
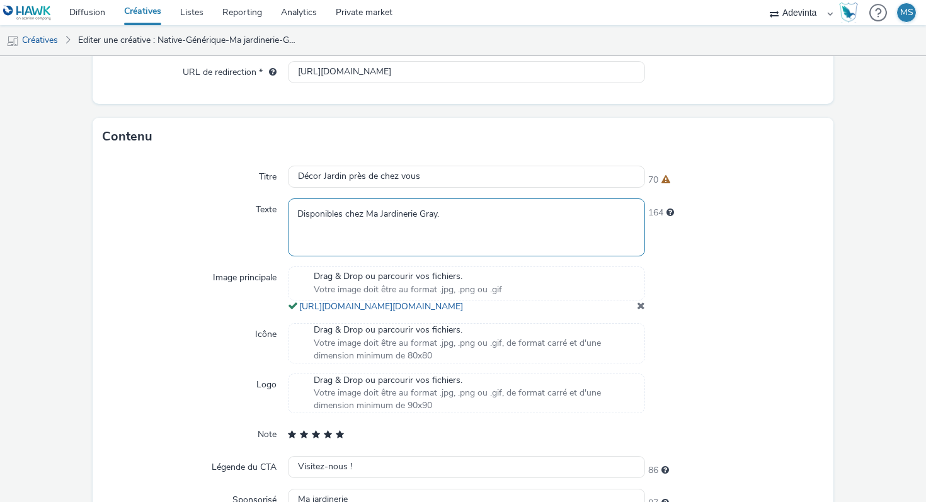
drag, startPoint x: 420, startPoint y: 215, endPoint x: 437, endPoint y: 216, distance: 17.7
click at [437, 216] on textarea "Disponibles chez Ma Jardinerie Gray." at bounding box center [466, 227] width 357 height 57
paste textarea "Illzach"
type textarea "Disponibles chez Ma Jardinerie Illzach."
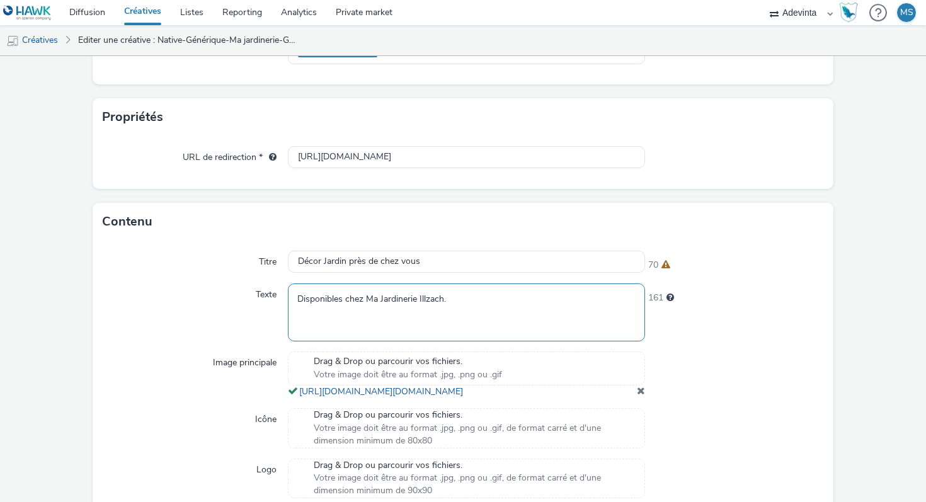
scroll to position [207, 0]
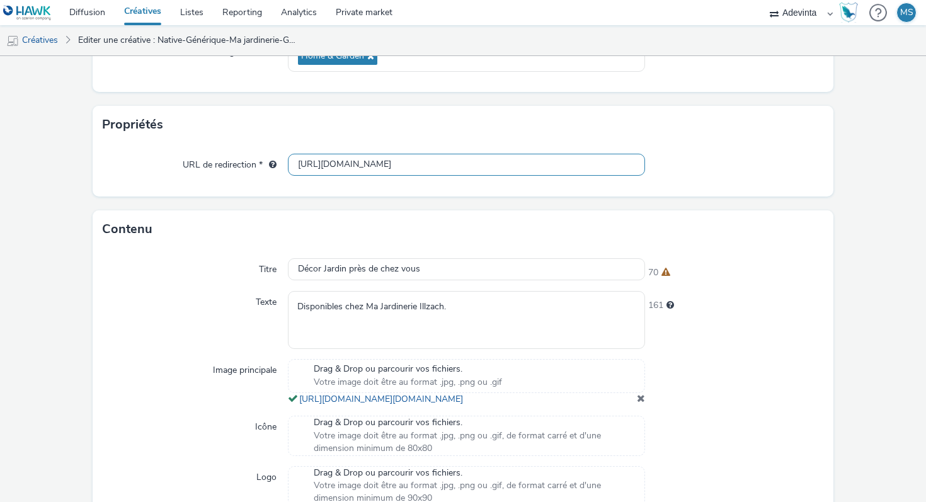
click at [378, 163] on input "[URL][DOMAIN_NAME]" at bounding box center [466, 165] width 357 height 22
paste input "illzach/"
type input "[URL][DOMAIN_NAME]"
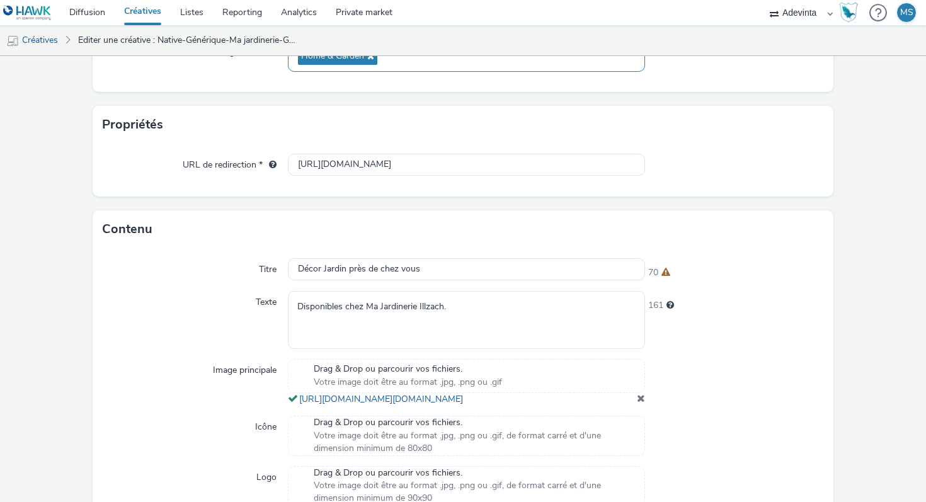
click at [444, 69] on div "Home & Garden" at bounding box center [466, 56] width 357 height 31
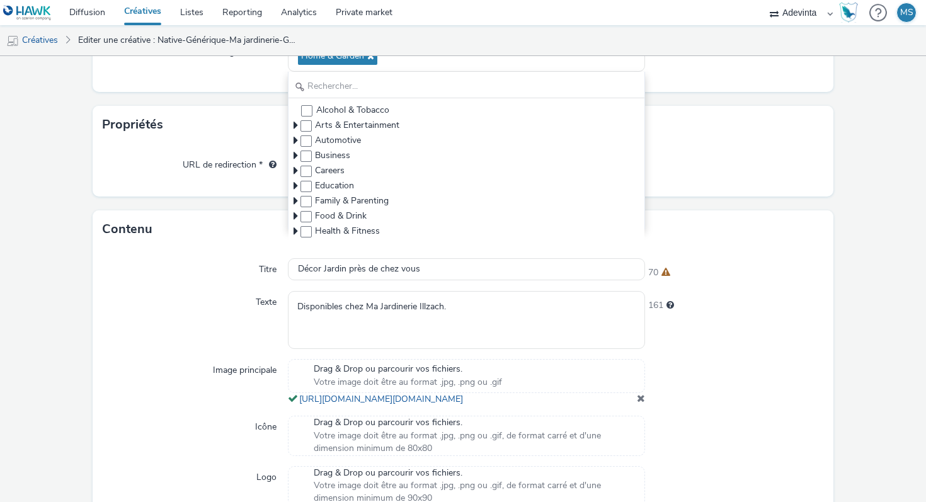
click at [275, 150] on div "URL de redirection * [URL][DOMAIN_NAME]" at bounding box center [463, 170] width 741 height 53
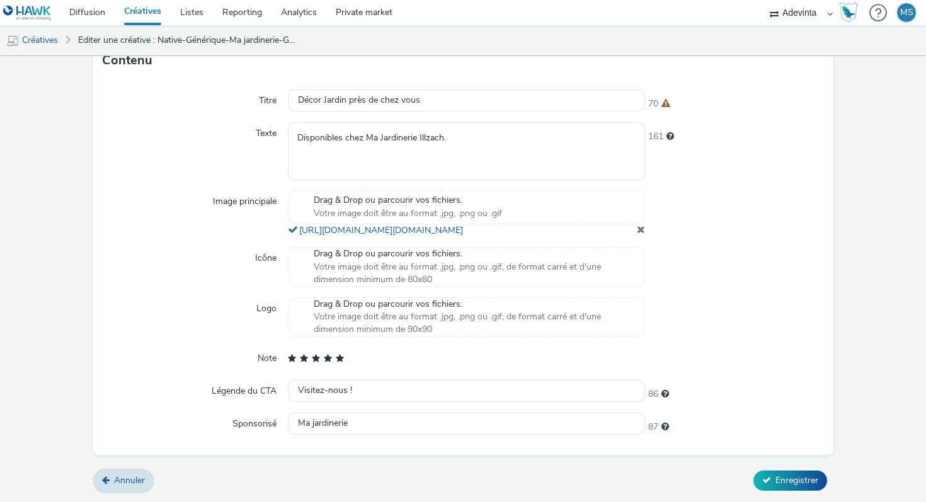
scroll to position [401, 0]
click at [765, 471] on button "Enregistrer" at bounding box center [791, 481] width 74 height 20
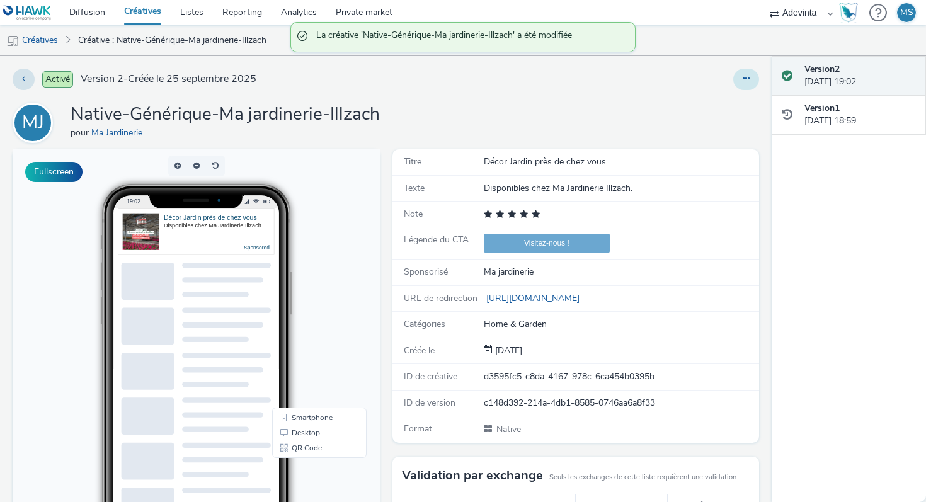
click at [750, 77] on button at bounding box center [747, 79] width 26 height 21
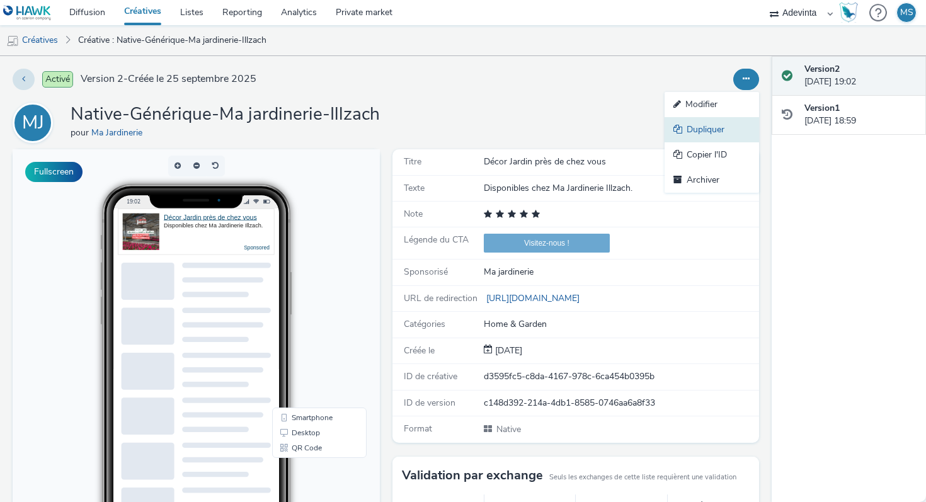
click at [704, 130] on link "Dupliquer" at bounding box center [712, 129] width 95 height 25
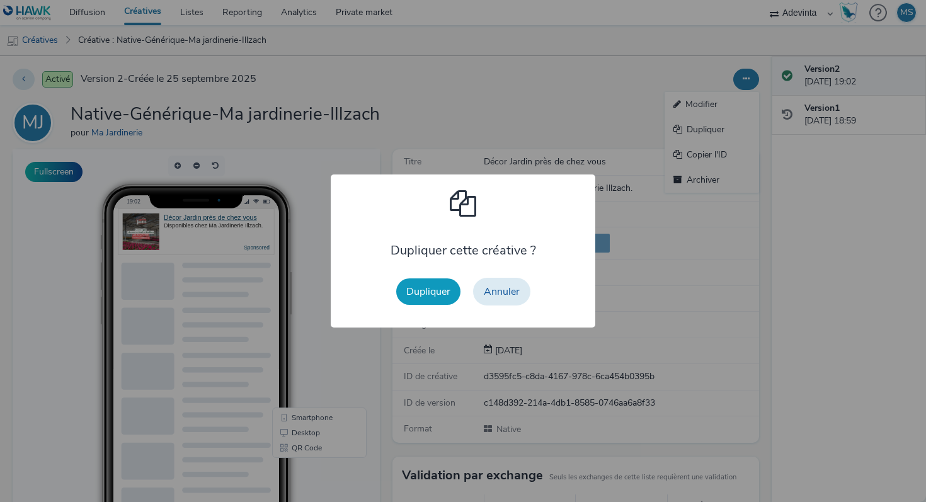
click at [425, 280] on button "Dupliquer" at bounding box center [428, 292] width 64 height 26
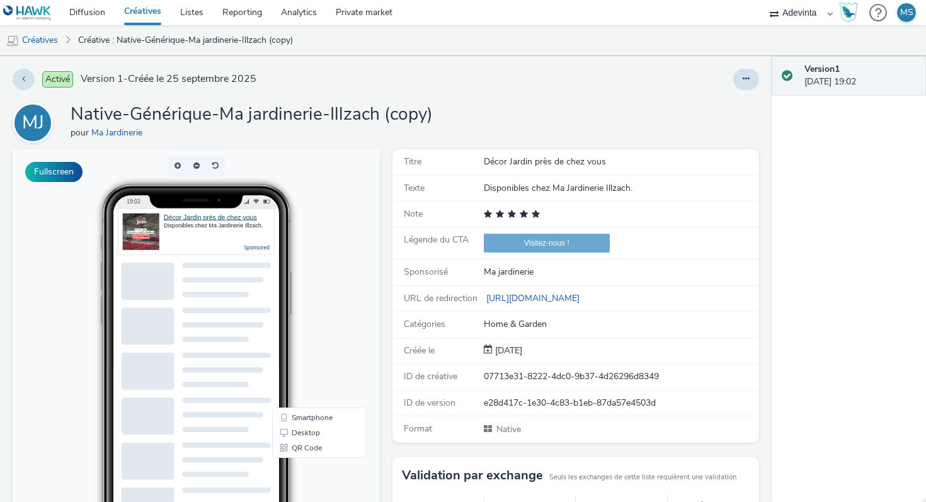
click at [743, 68] on div "Activé Version 1 - Créée le [DATE] MJ Native-Générique-Ma jardinerie-Illzach (c…" at bounding box center [386, 279] width 772 height 446
click at [743, 72] on button at bounding box center [747, 79] width 26 height 21
click at [709, 108] on link "Modifier" at bounding box center [712, 104] width 95 height 25
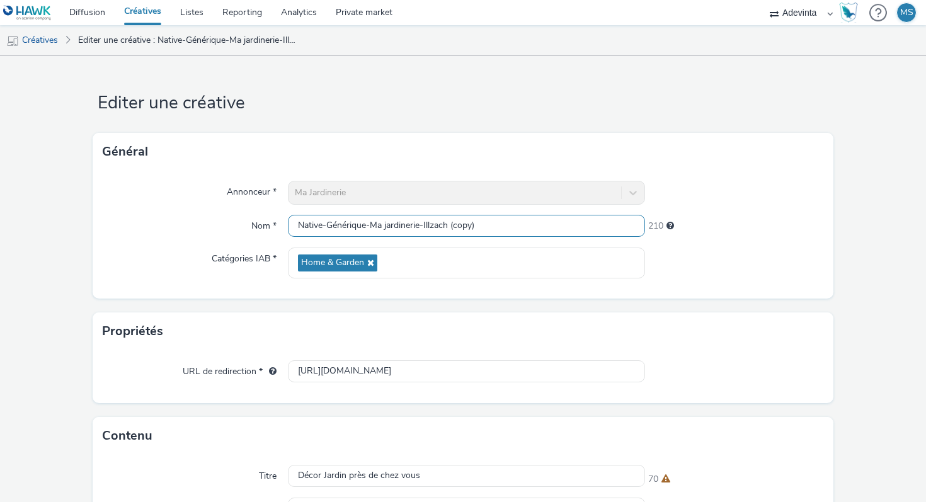
drag, startPoint x: 425, startPoint y: 225, endPoint x: 541, endPoint y: 228, distance: 116.0
click at [542, 228] on input "Native-Générique-Ma jardinerie-Illzach (copy)" at bounding box center [466, 226] width 357 height 22
paste input "Epinal"
type input "Native-Générique-Ma jardinerie-Epinal"
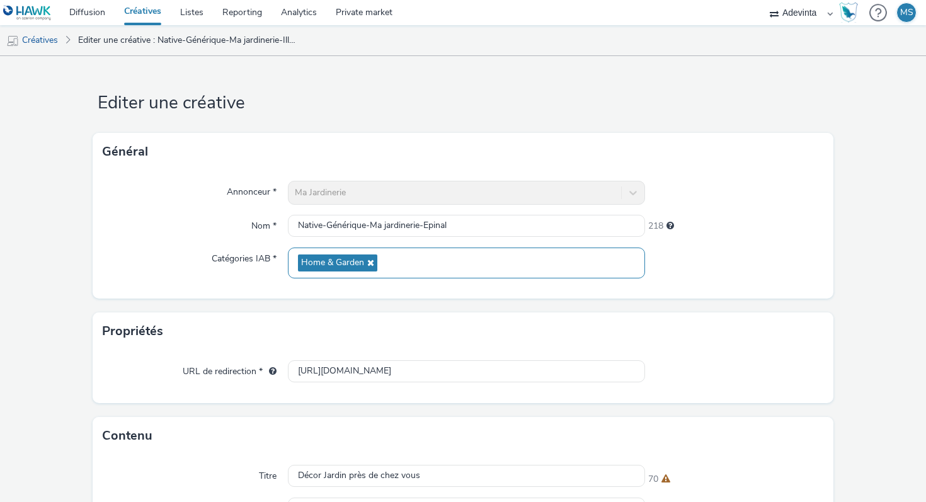
click at [509, 265] on div "Home & Garden" at bounding box center [466, 263] width 357 height 31
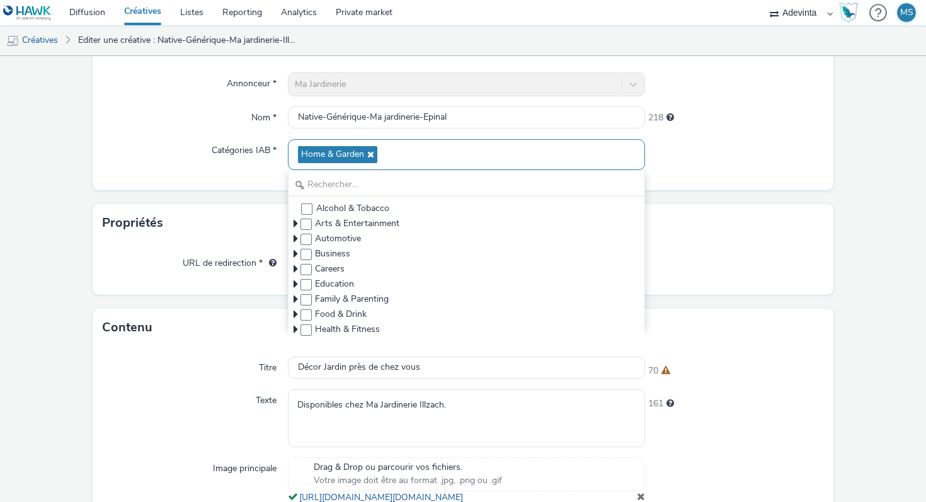
scroll to position [144, 0]
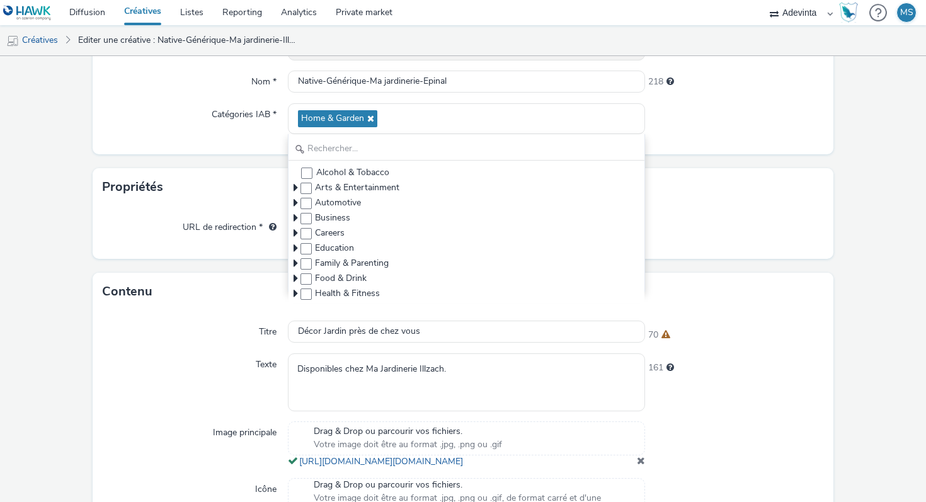
click at [238, 149] on div "Annonceur * [PERSON_NAME] Nom * Native-Générique-Ma jardinerie-Epinal 218 Catég…" at bounding box center [463, 90] width 741 height 128
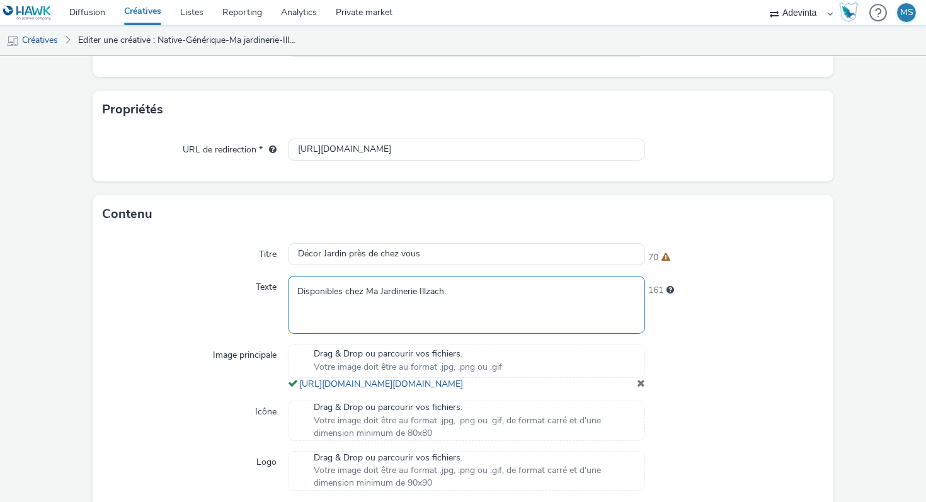
scroll to position [226, 0]
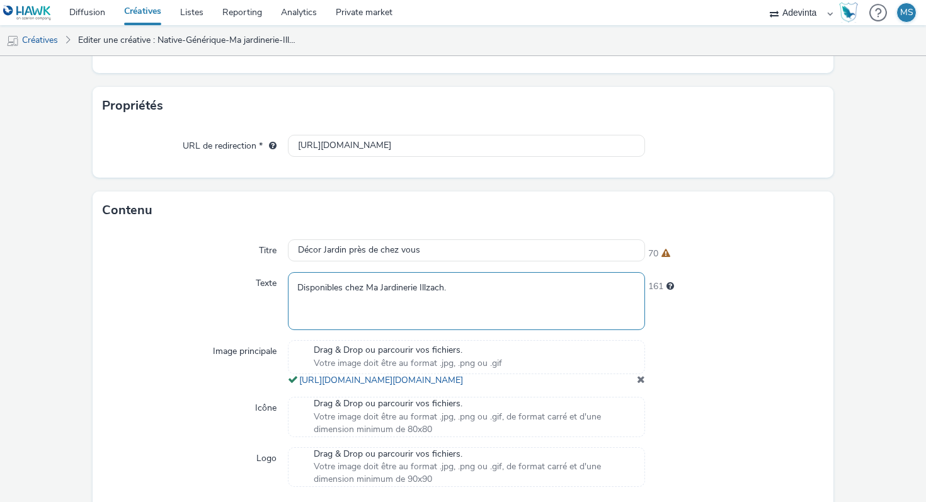
drag, startPoint x: 419, startPoint y: 286, endPoint x: 443, endPoint y: 289, distance: 24.1
click at [443, 289] on textarea "Disponibles chez Ma Jardinerie Illzach." at bounding box center [466, 300] width 357 height 57
paste textarea "Epinal"
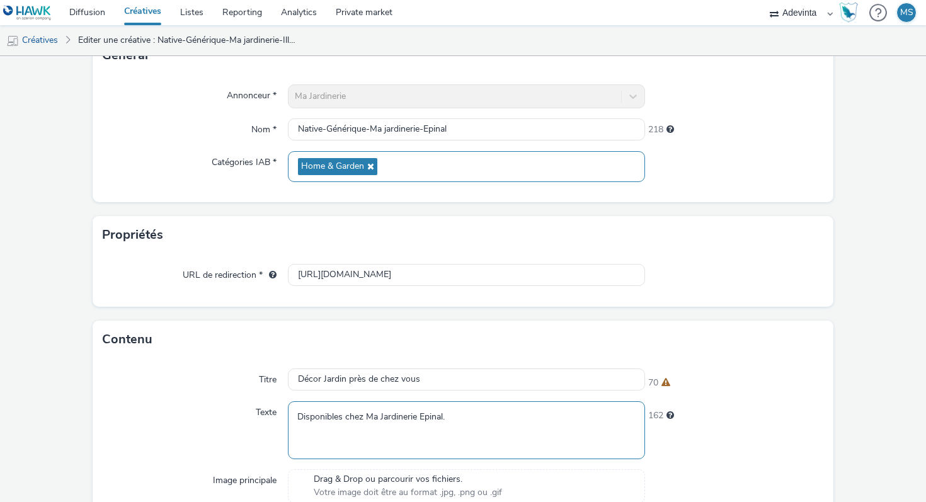
scroll to position [86, 0]
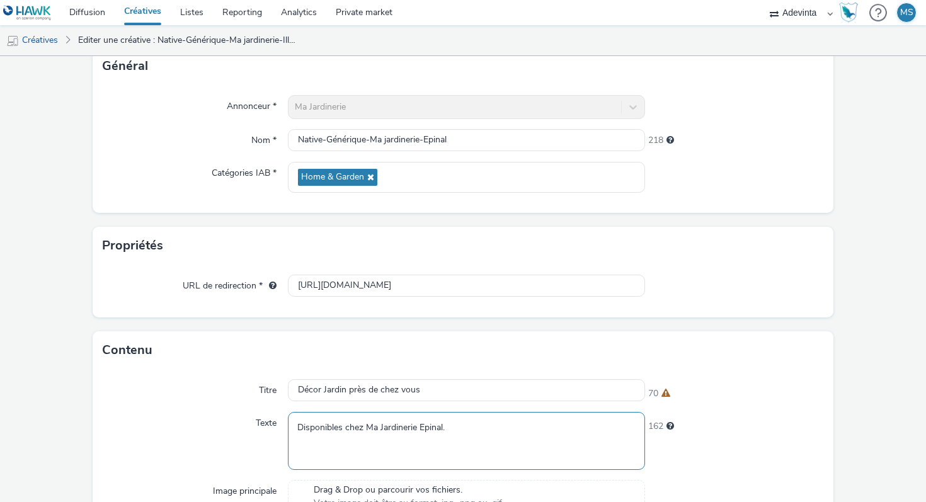
type textarea "Disponibles chez Ma Jardinerie Epinal."
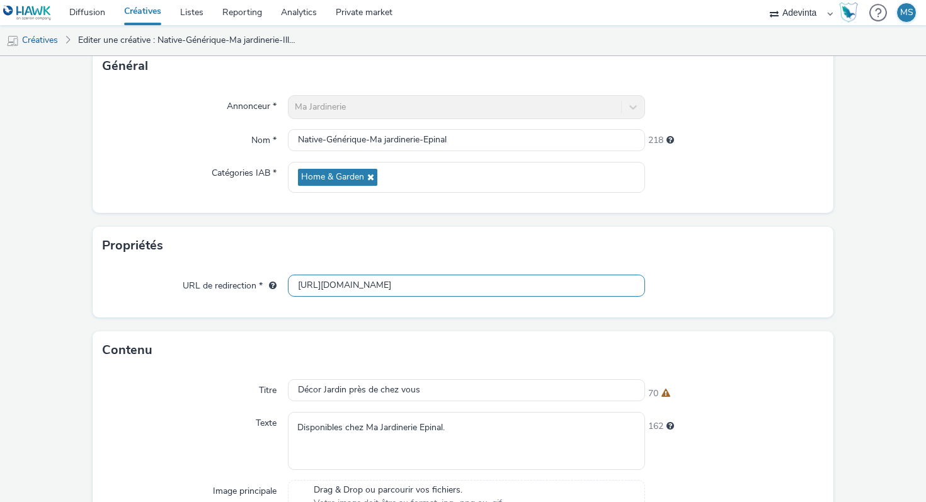
click at [402, 291] on input "[URL][DOMAIN_NAME]" at bounding box center [466, 286] width 357 height 22
paste input "epinal"
type input "[URL][DOMAIN_NAME]"
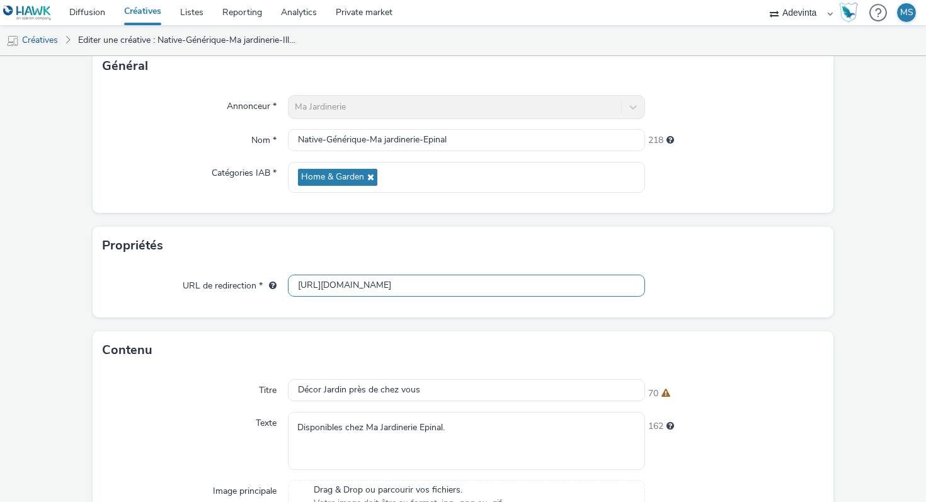
click at [407, 297] on div "[URL][DOMAIN_NAME]" at bounding box center [466, 286] width 357 height 23
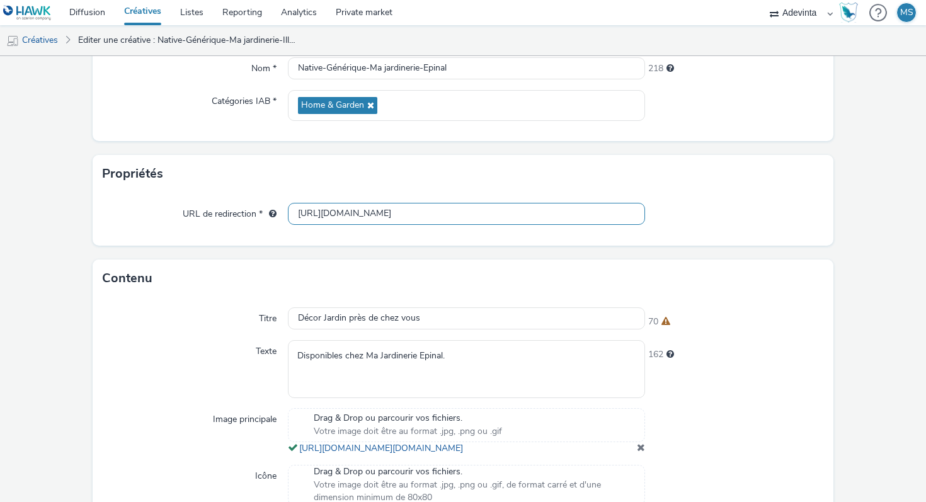
scroll to position [401, 0]
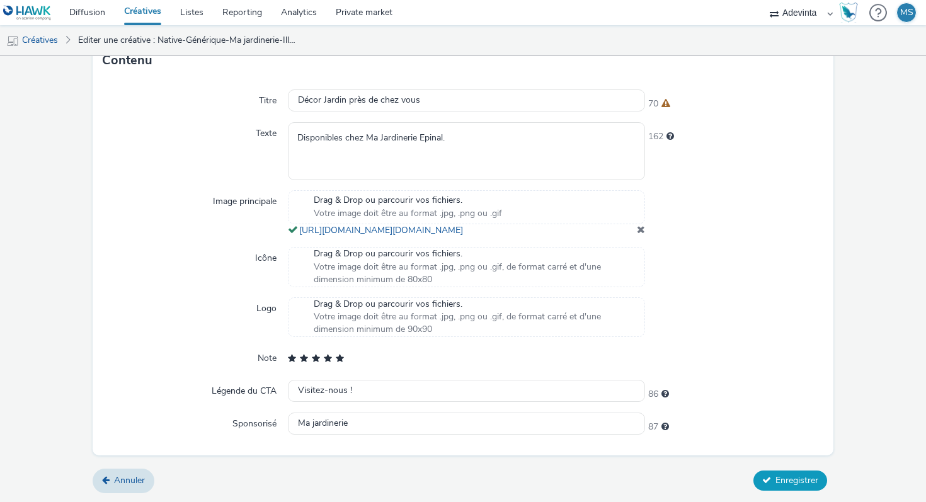
click at [775, 485] on button "Enregistrer" at bounding box center [791, 481] width 74 height 20
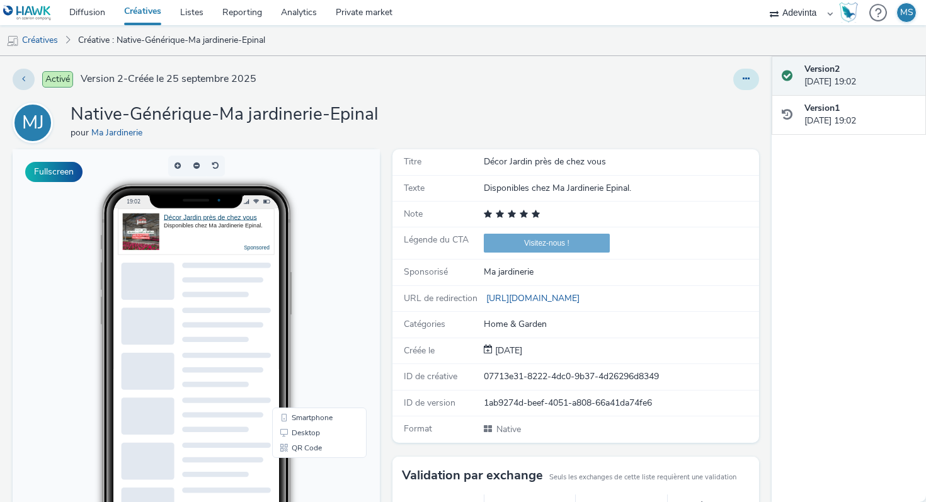
click at [736, 81] on button at bounding box center [747, 79] width 26 height 21
click at [701, 125] on link "Dupliquer" at bounding box center [712, 129] width 95 height 25
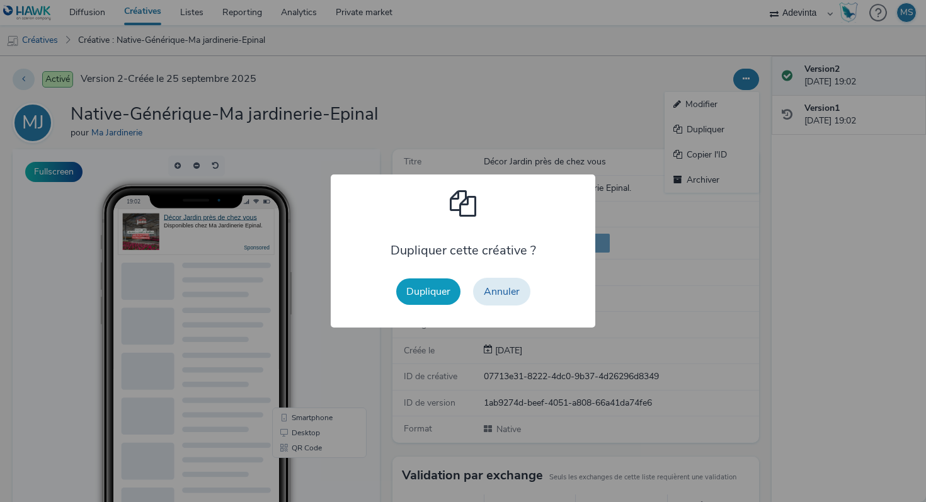
click at [429, 292] on button "Dupliquer" at bounding box center [428, 292] width 64 height 26
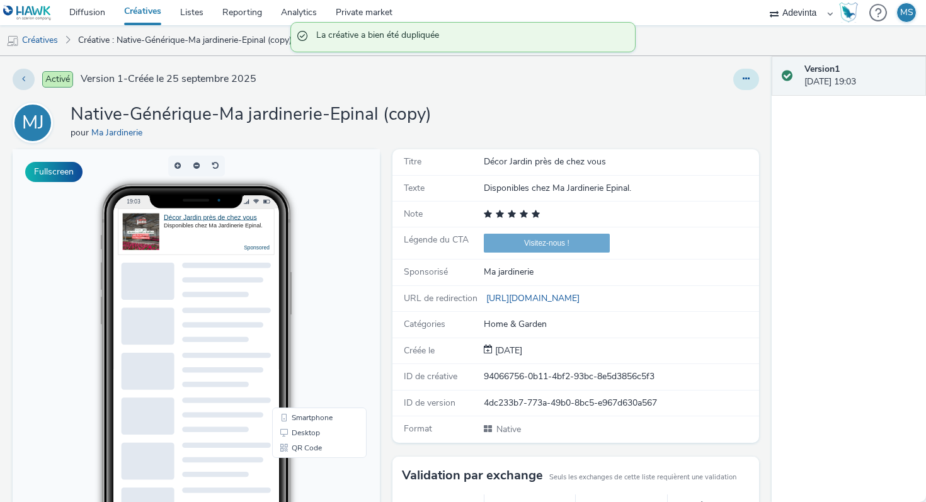
click at [756, 72] on div at bounding box center [747, 79] width 26 height 21
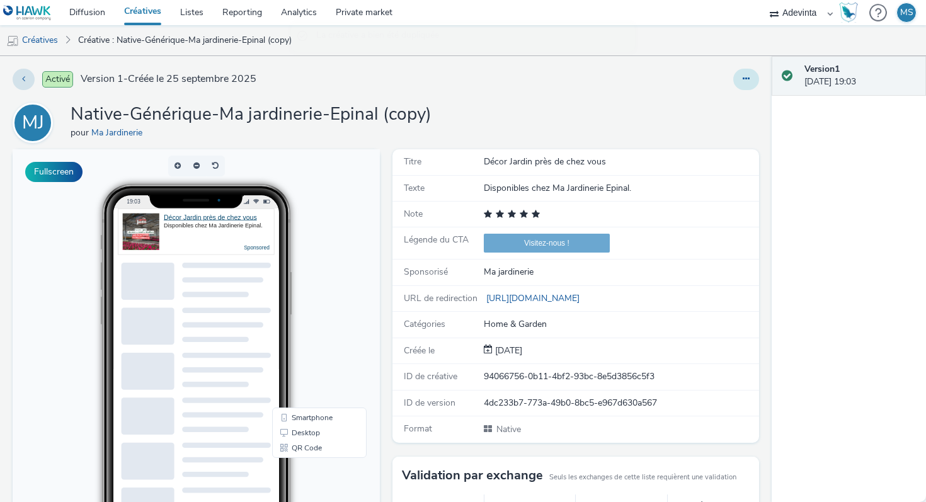
click at [751, 78] on button at bounding box center [747, 79] width 26 height 21
click at [713, 101] on link "Modifier" at bounding box center [712, 104] width 95 height 25
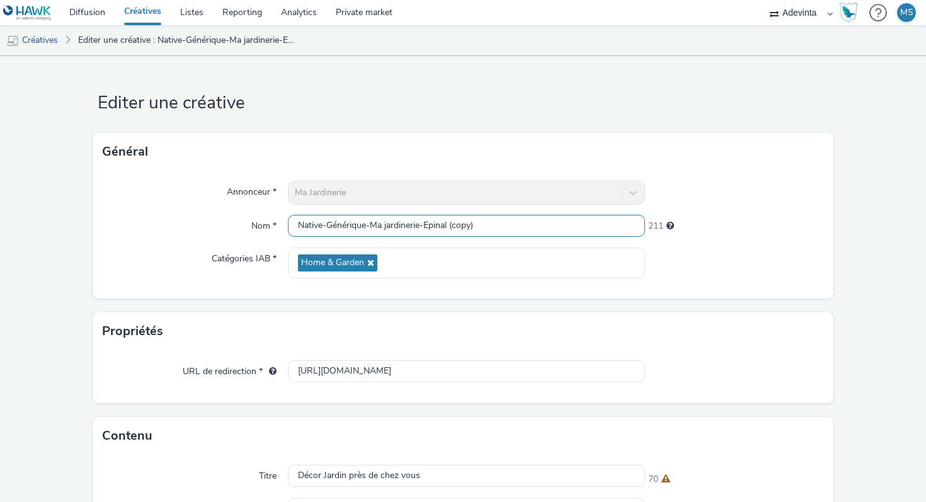
drag, startPoint x: 426, startPoint y: 226, endPoint x: 701, endPoint y: 229, distance: 274.8
click at [694, 226] on div "Nom * Native-Générique-Ma jardinerie-Epinal (copy) 211" at bounding box center [463, 226] width 721 height 23
paste input "Vesoul"
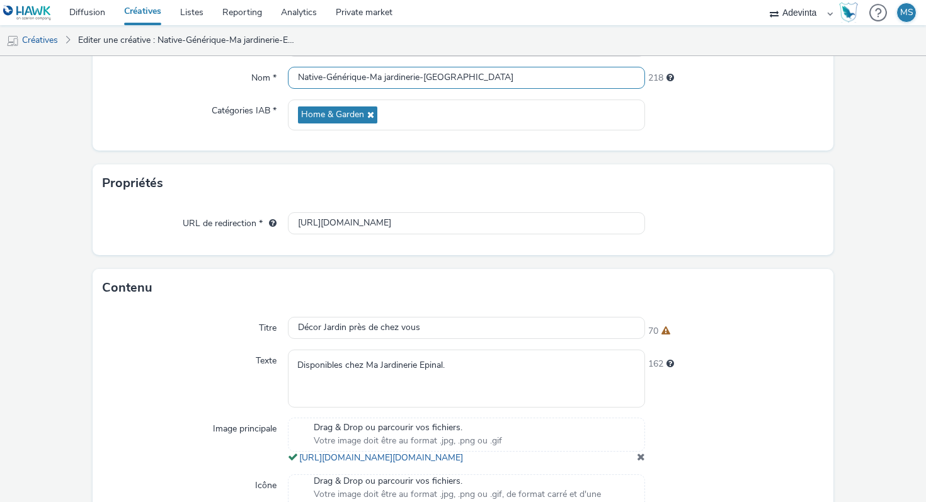
scroll to position [186, 0]
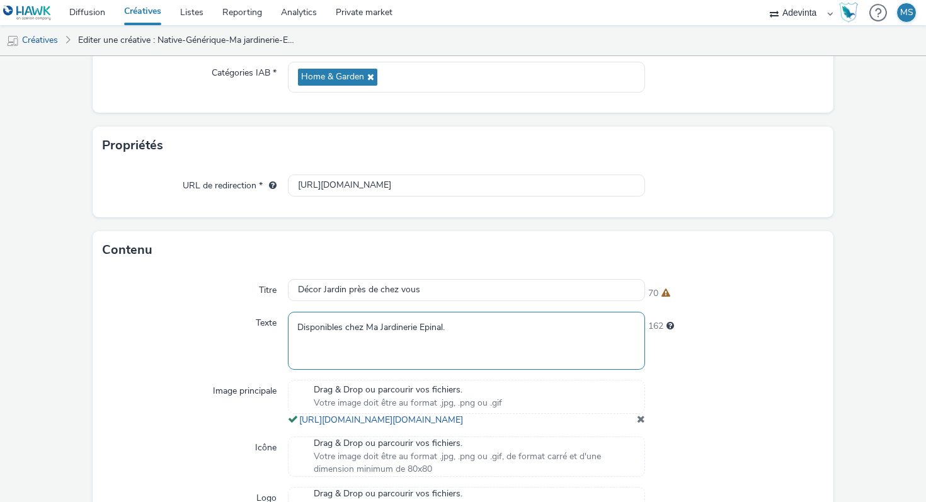
type input "Native-Générique-Ma jardinerie-[GEOGRAPHIC_DATA]"
drag, startPoint x: 420, startPoint y: 325, endPoint x: 444, endPoint y: 328, distance: 23.5
click at [444, 327] on textarea "Disponibles chez Ma Jardinerie Epinal." at bounding box center [466, 340] width 357 height 57
paste textarea "Vesou"
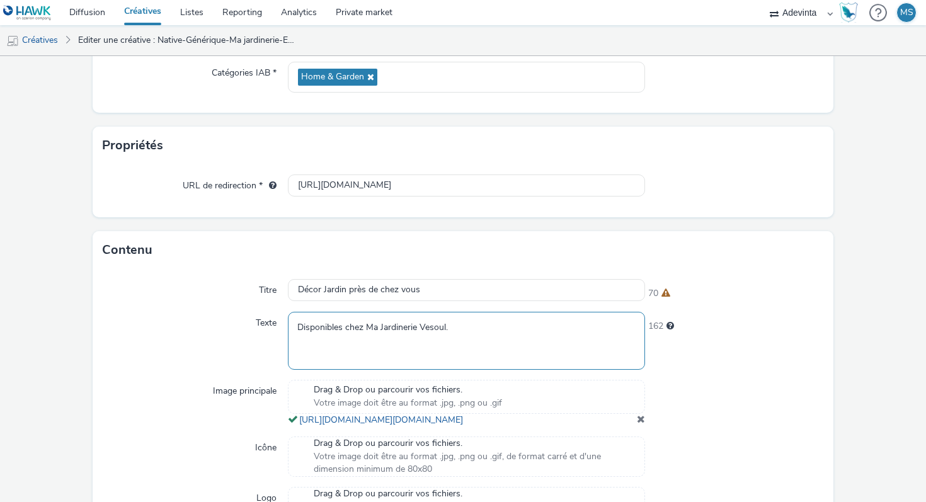
type textarea "Disponibles chez Ma Jardinerie Vesoul."
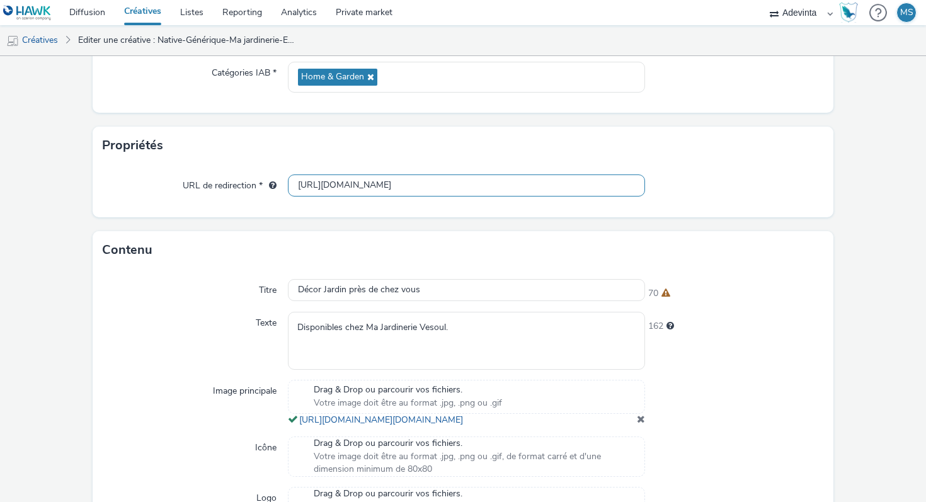
click at [426, 180] on input "[URL][DOMAIN_NAME]" at bounding box center [466, 186] width 357 height 22
paste input "vesou"
type input "[URL][DOMAIN_NAME]"
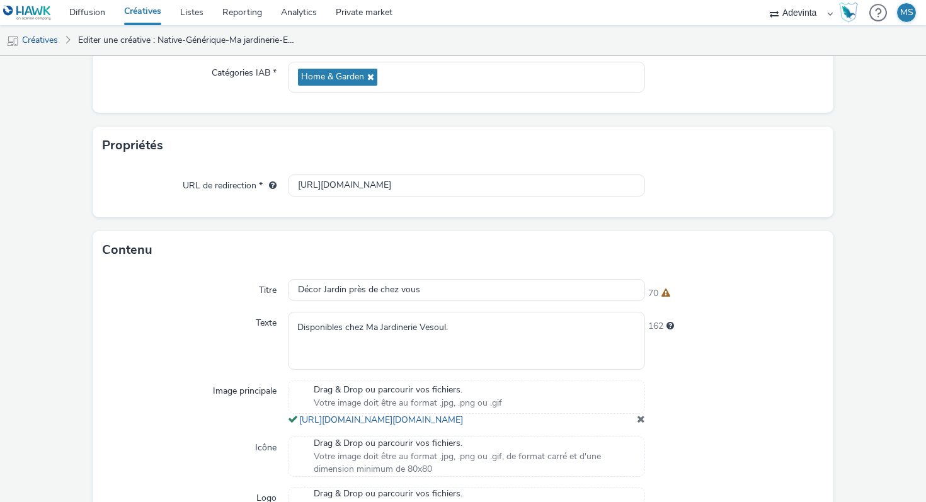
click at [407, 168] on div "URL de redirection * [URL][DOMAIN_NAME]" at bounding box center [463, 190] width 741 height 53
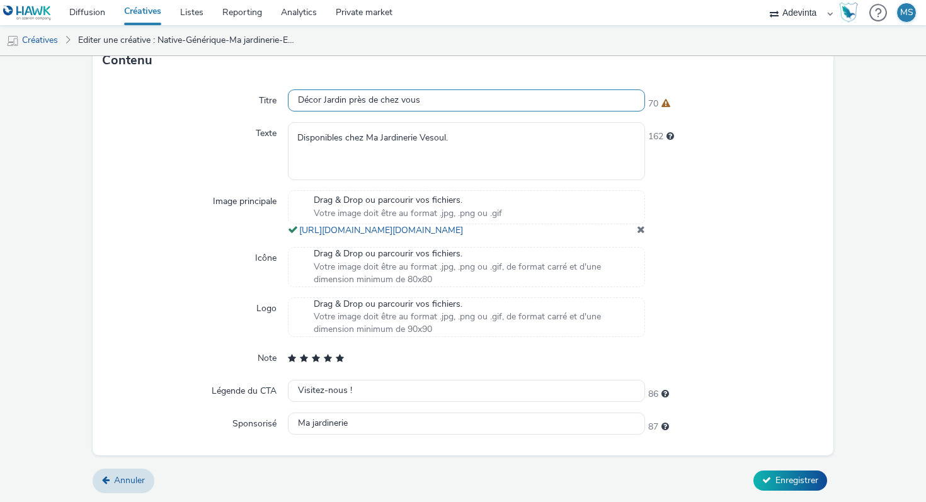
scroll to position [401, 0]
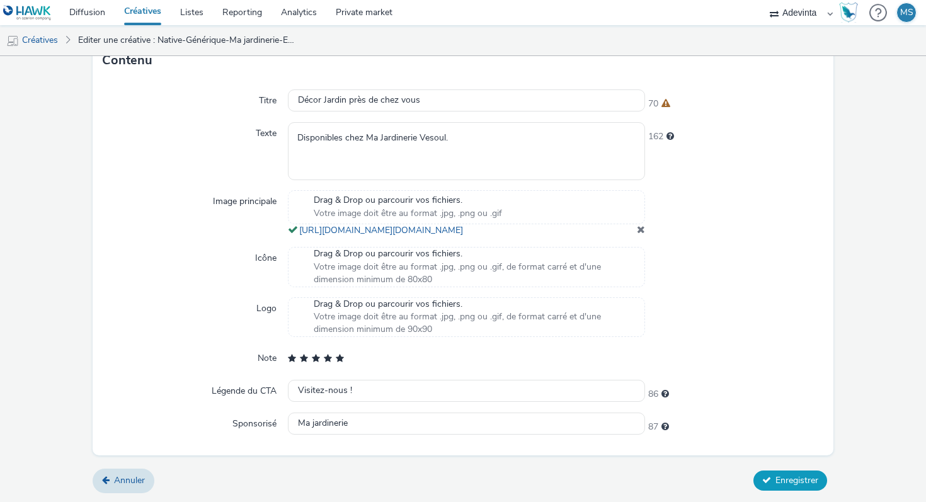
click at [771, 477] on button "Enregistrer" at bounding box center [791, 481] width 74 height 20
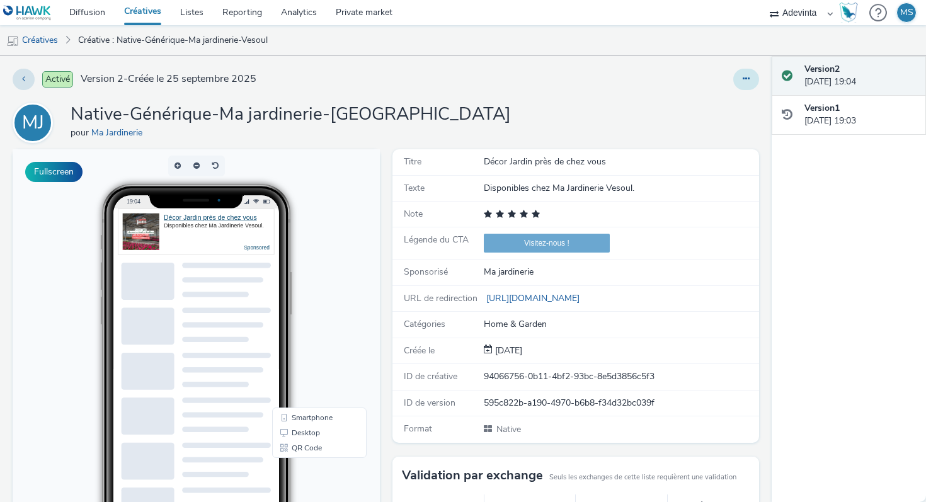
click at [750, 84] on button at bounding box center [747, 79] width 26 height 21
click at [702, 127] on link "Dupliquer" at bounding box center [712, 129] width 95 height 25
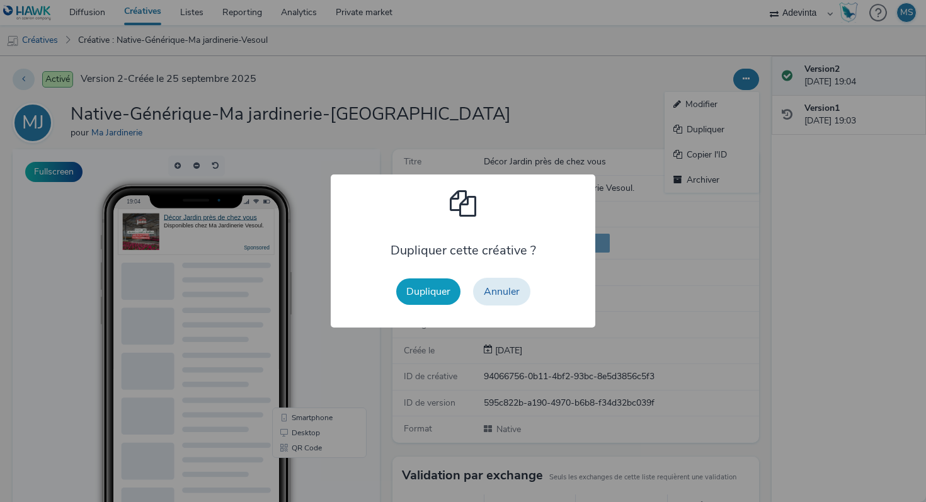
click at [446, 289] on button "Dupliquer" at bounding box center [428, 292] width 64 height 26
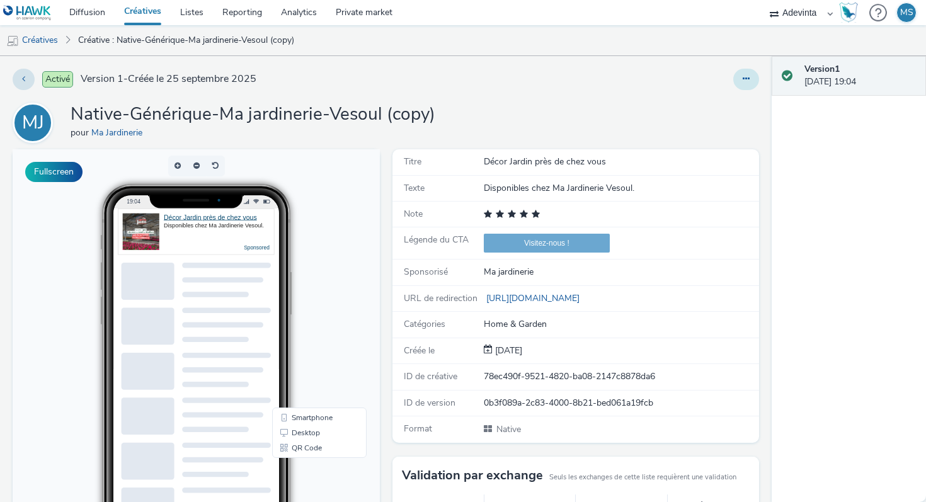
click at [754, 82] on button at bounding box center [747, 79] width 26 height 21
click at [717, 112] on link "Modifier" at bounding box center [712, 104] width 95 height 25
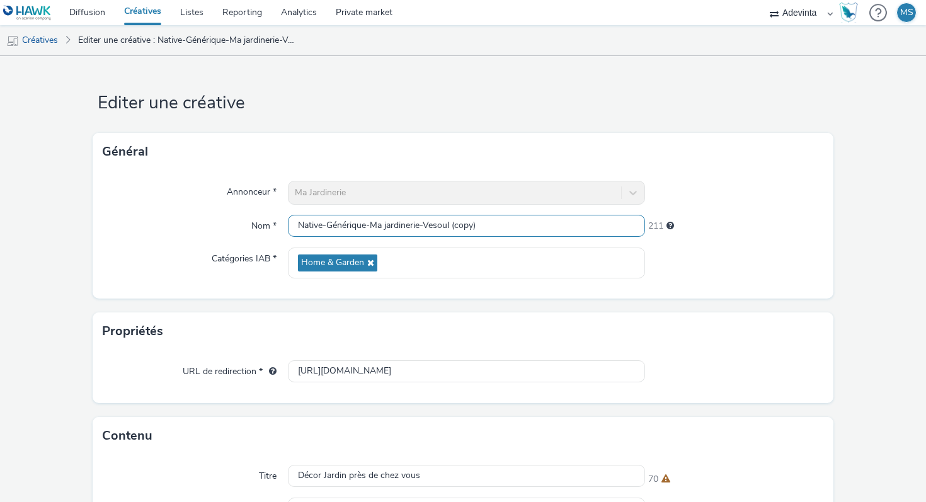
drag, startPoint x: 426, startPoint y: 222, endPoint x: 508, endPoint y: 222, distance: 81.9
click at [507, 222] on input "Native-Générique-Ma jardinerie-Vesoul (copy)" at bounding box center [466, 226] width 357 height 22
paste input "[URL][DOMAIN_NAME]"
drag, startPoint x: 425, startPoint y: 227, endPoint x: 642, endPoint y: 230, distance: 216.8
click at [642, 230] on input "Native-Générique-Ma jardinerie-[URL][DOMAIN_NAME]" at bounding box center [466, 226] width 357 height 22
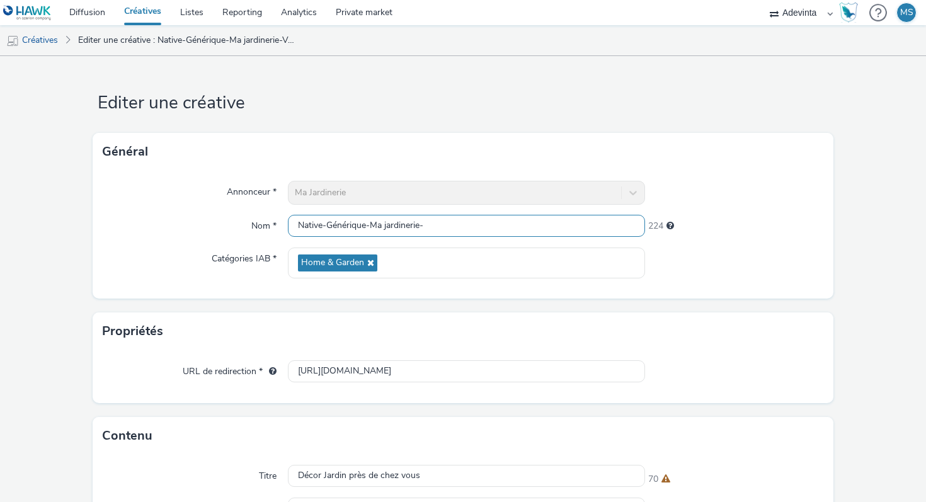
paste input "Lampertheim"
type input "Native-Générique-Ma jardinerie-[GEOGRAPHIC_DATA]"
click at [445, 170] on div "Général" at bounding box center [463, 152] width 741 height 38
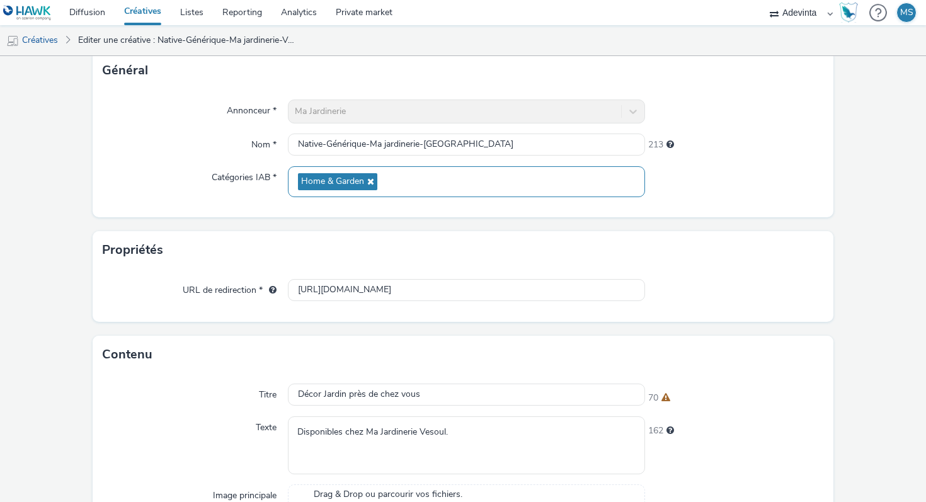
scroll to position [141, 0]
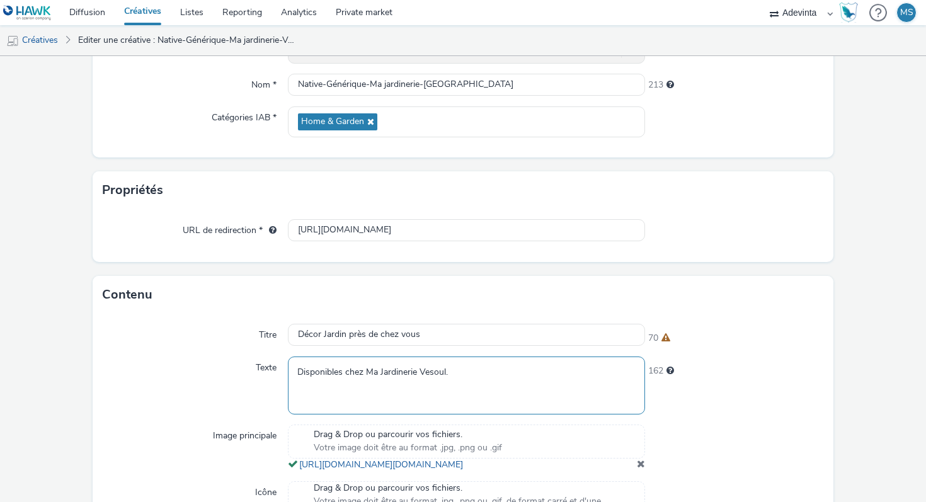
drag, startPoint x: 419, startPoint y: 374, endPoint x: 446, endPoint y: 373, distance: 27.1
click at [446, 373] on textarea "Disponibles chez Ma Jardinerie Vesoul." at bounding box center [466, 385] width 357 height 57
paste textarea "Lampertheim"
type textarea "Disponibles chez Ma Jardinerie Lampertheim."
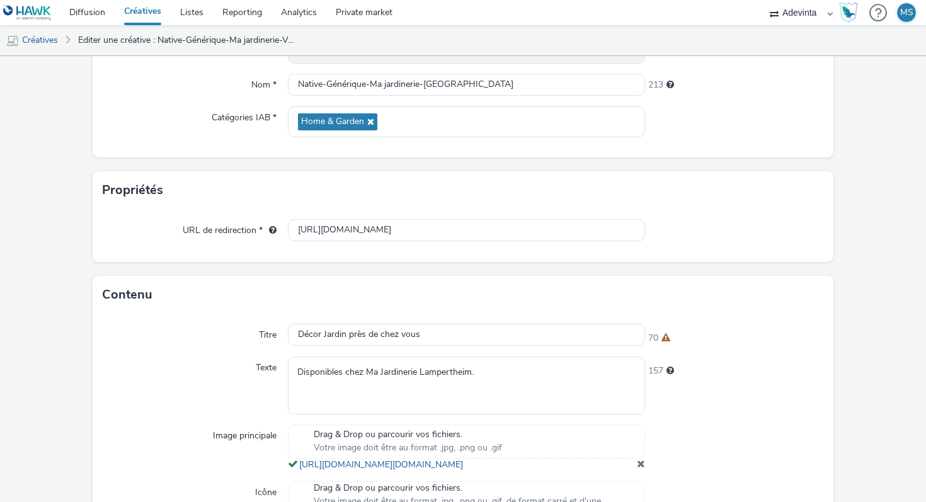
click at [483, 309] on div "Contenu" at bounding box center [463, 295] width 741 height 38
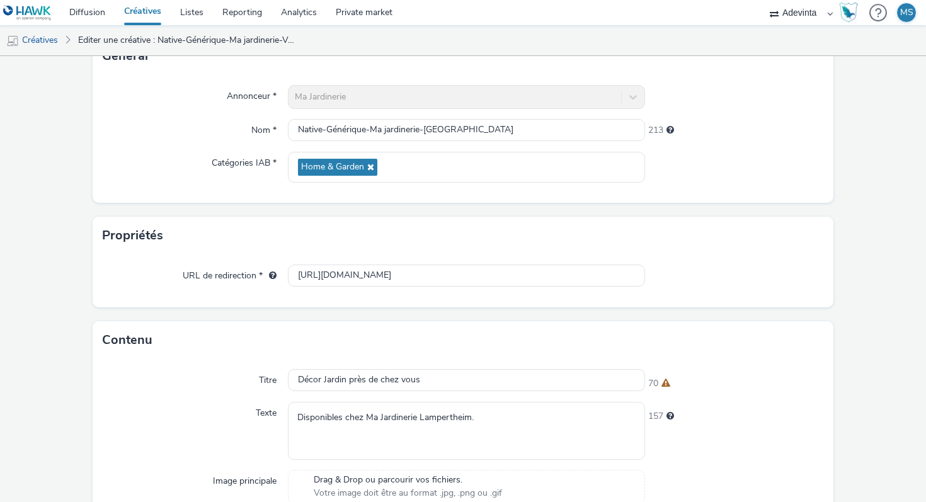
scroll to position [99, 0]
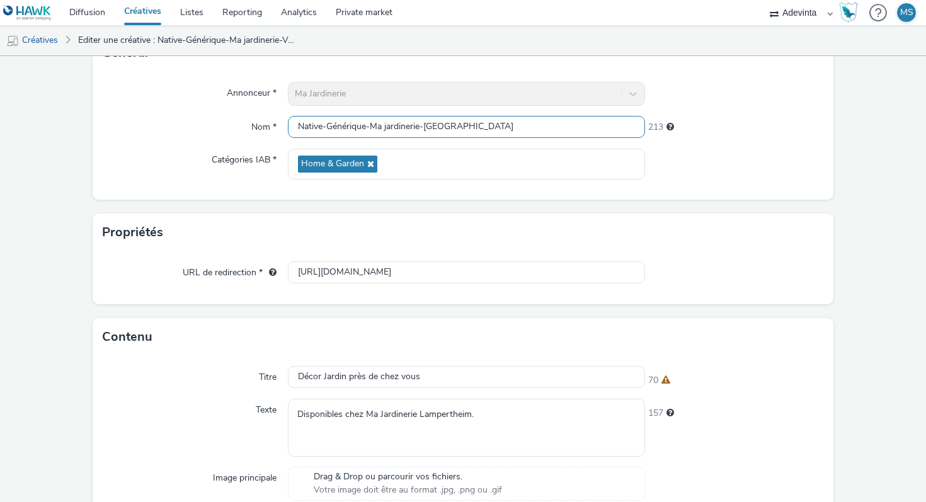
click at [466, 130] on input "Native-Générique-Ma jardinerie-[GEOGRAPHIC_DATA]" at bounding box center [466, 127] width 357 height 22
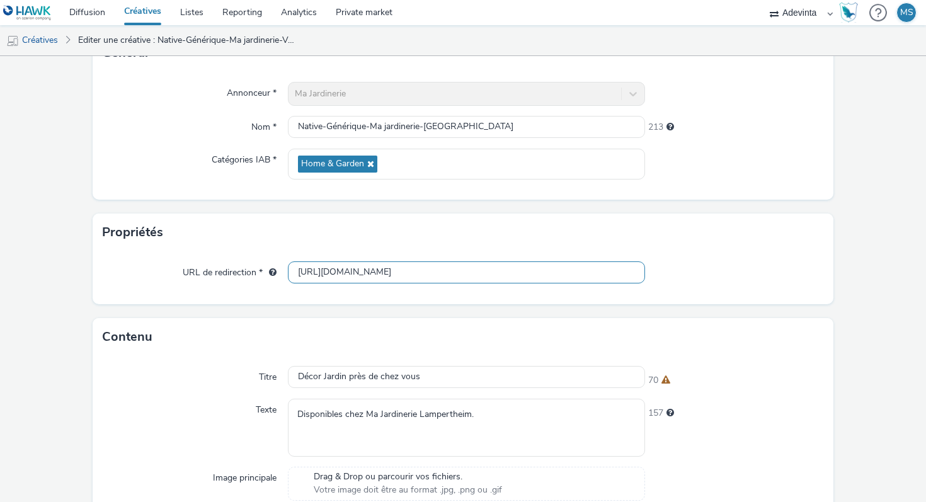
click at [403, 265] on input "[URL][DOMAIN_NAME]" at bounding box center [466, 273] width 357 height 22
paste input "lampertheim"
type input "[URL][DOMAIN_NAME]"
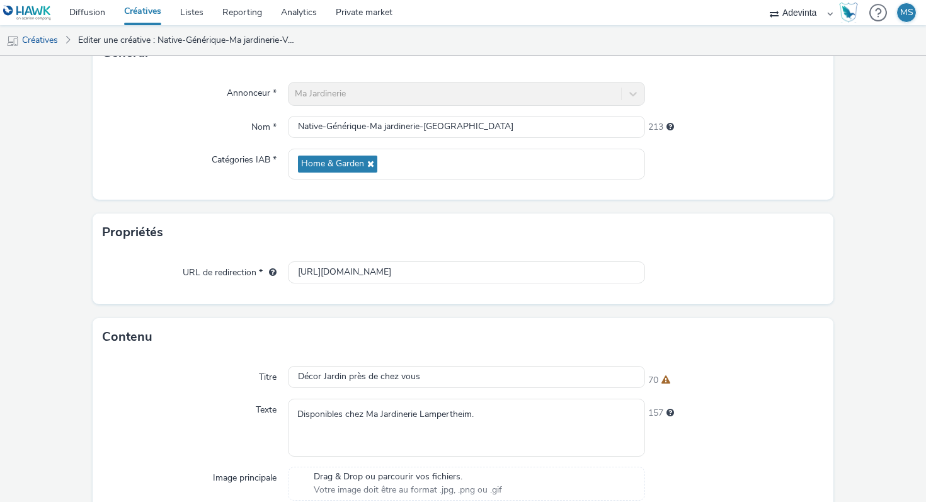
click at [359, 253] on div "URL de redirection * [URL][DOMAIN_NAME]" at bounding box center [463, 277] width 741 height 53
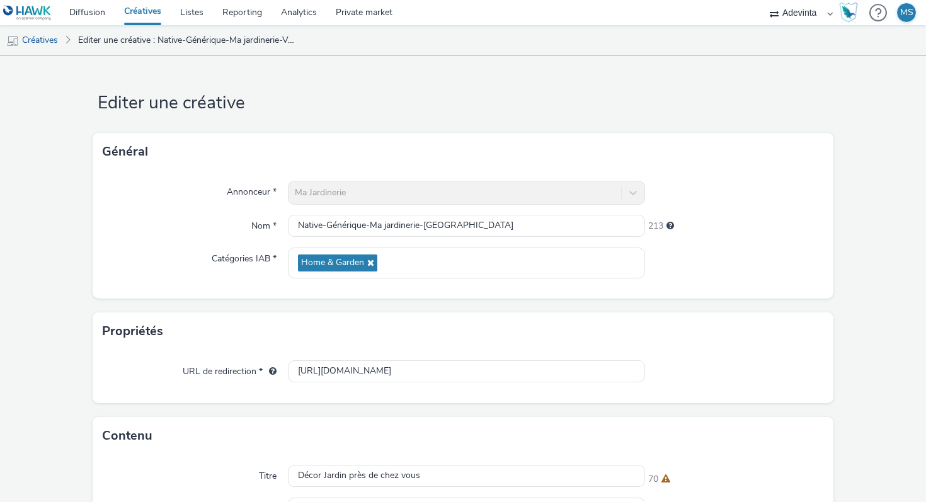
scroll to position [401, 0]
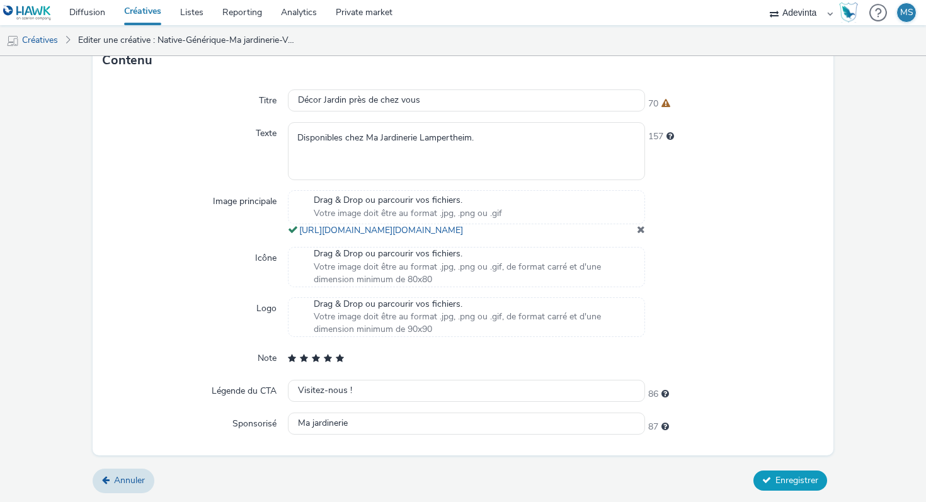
click at [804, 473] on button "Enregistrer" at bounding box center [791, 481] width 74 height 20
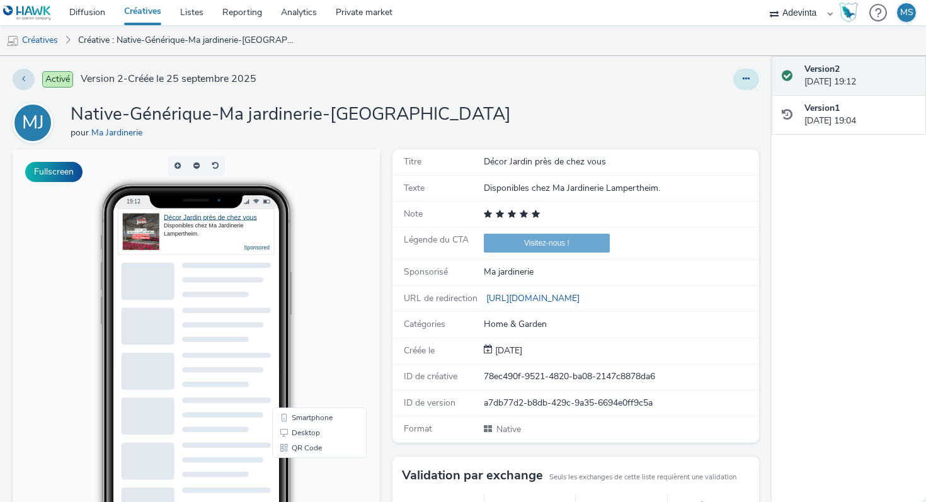
click at [753, 75] on button at bounding box center [747, 79] width 26 height 21
click at [739, 132] on link "Dupliquer" at bounding box center [712, 129] width 95 height 25
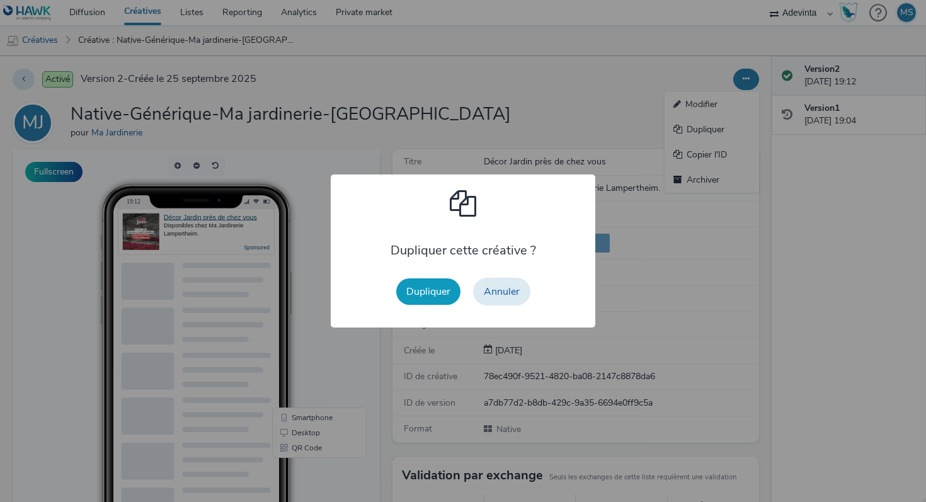
click at [444, 291] on button "Dupliquer" at bounding box center [428, 292] width 64 height 26
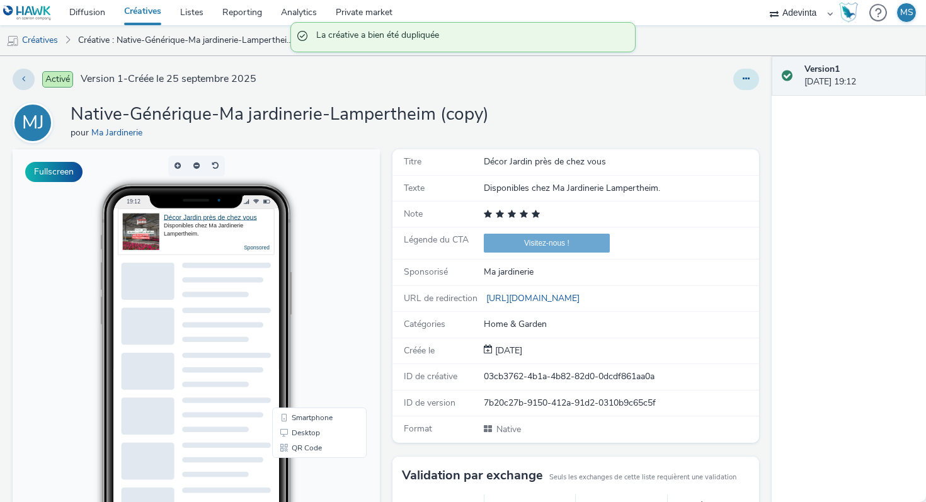
click at [754, 74] on button at bounding box center [747, 79] width 26 height 21
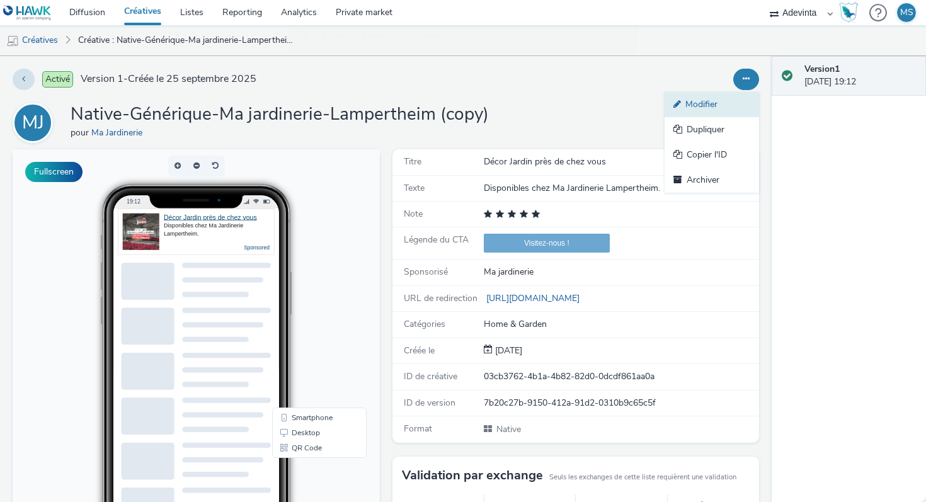
click at [718, 106] on link "Modifier" at bounding box center [712, 104] width 95 height 25
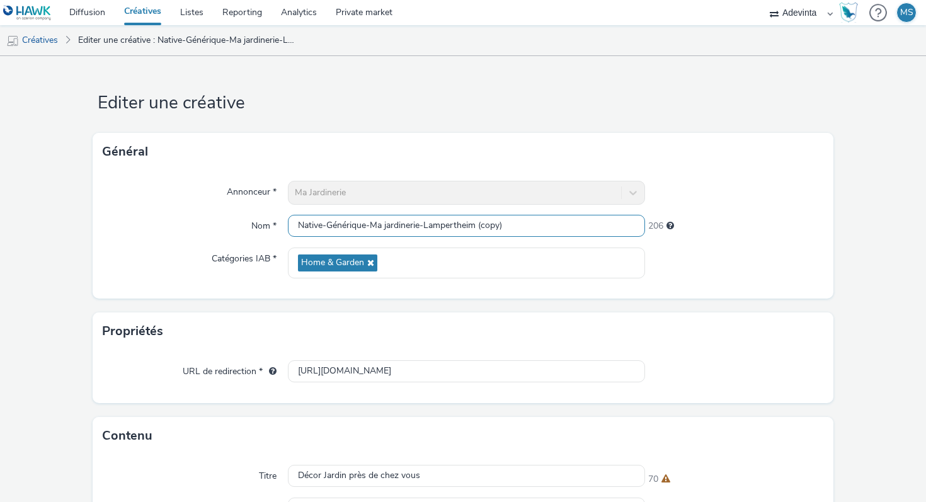
drag, startPoint x: 427, startPoint y: 223, endPoint x: 550, endPoint y: 221, distance: 122.9
click at [550, 221] on input "Native-Générique-Ma jardinerie-Lampertheim (copy)" at bounding box center [466, 226] width 357 height 22
paste input "ons"
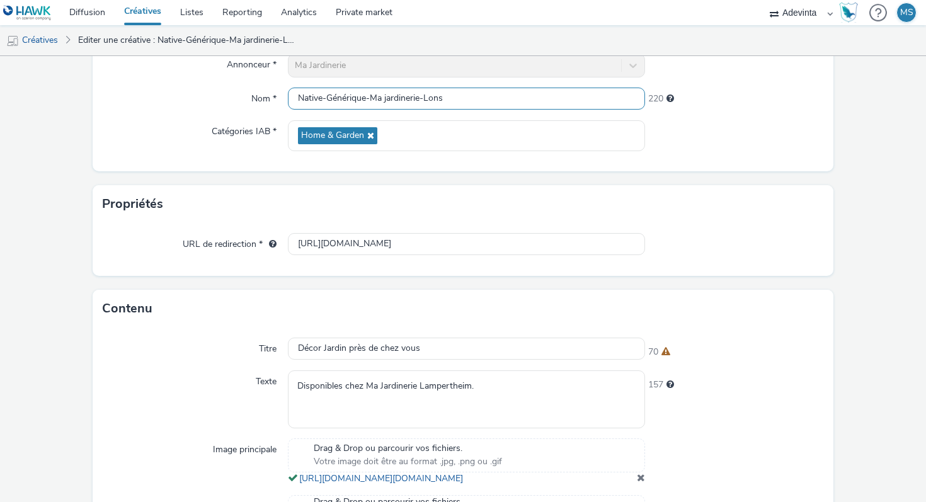
scroll to position [142, 0]
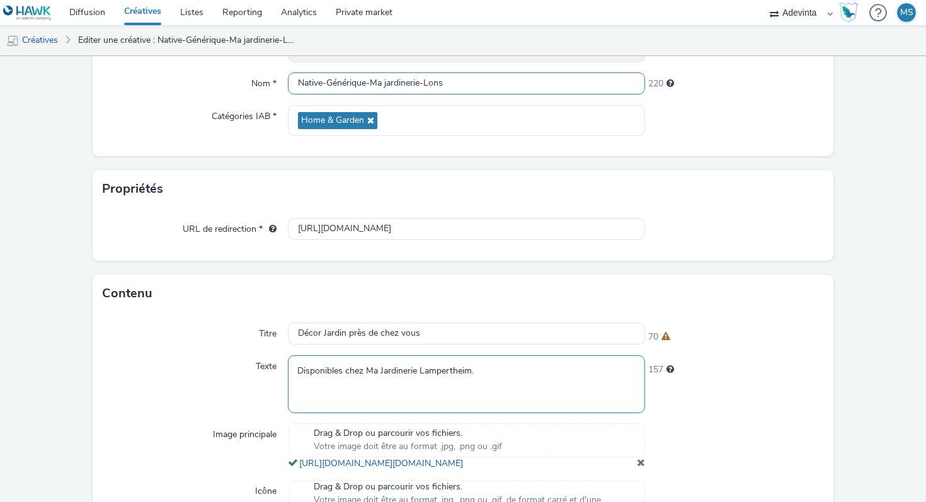
type input "Native-Générique-Ma jardinerie-Lons"
drag, startPoint x: 421, startPoint y: 371, endPoint x: 470, endPoint y: 372, distance: 49.2
click at [470, 372] on textarea "Disponibles chez Ma Jardinerie Lampertheim." at bounding box center [466, 383] width 357 height 57
paste textarea "ons"
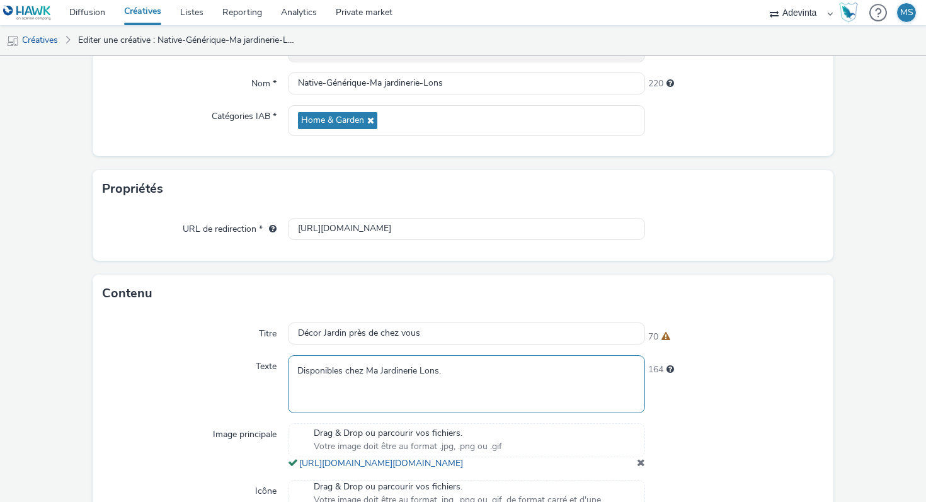
scroll to position [123, 0]
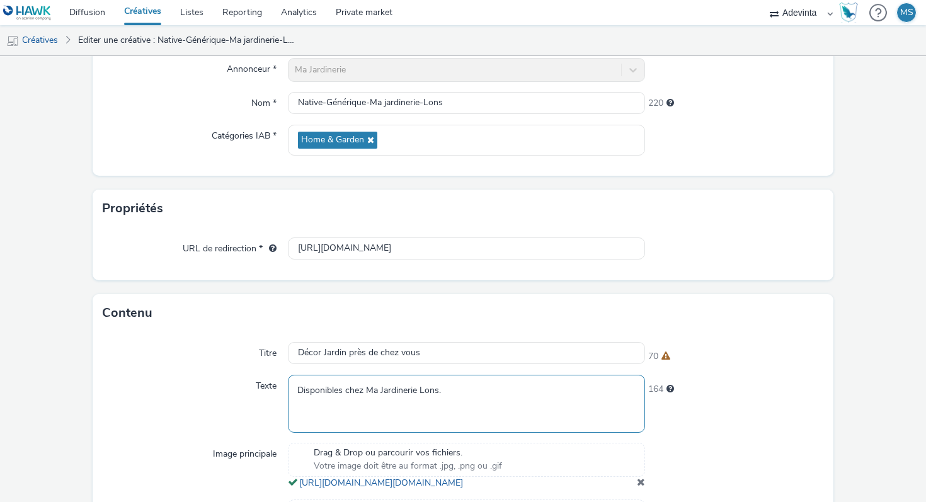
type textarea "Disponibles chez Ma Jardinerie Lons."
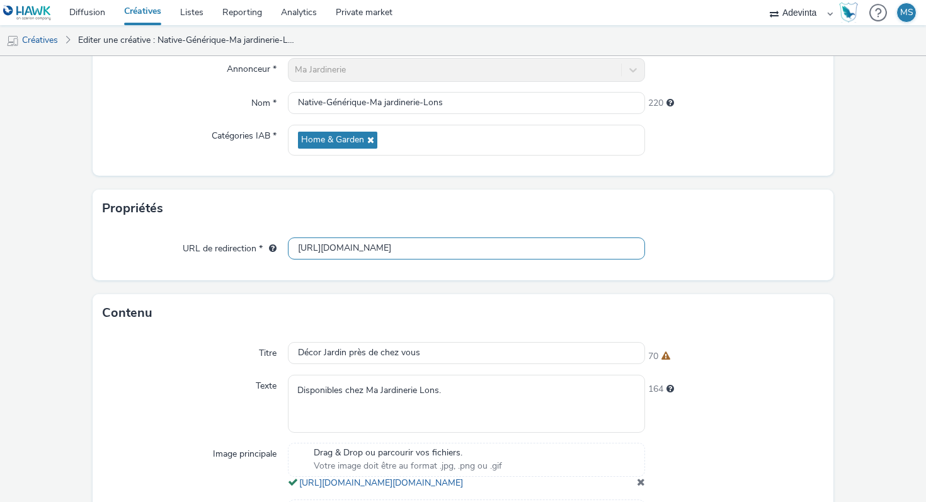
click at [412, 246] on input "[URL][DOMAIN_NAME]" at bounding box center [466, 249] width 357 height 22
paste input "onslesaunier"
type input "[URL][DOMAIN_NAME]"
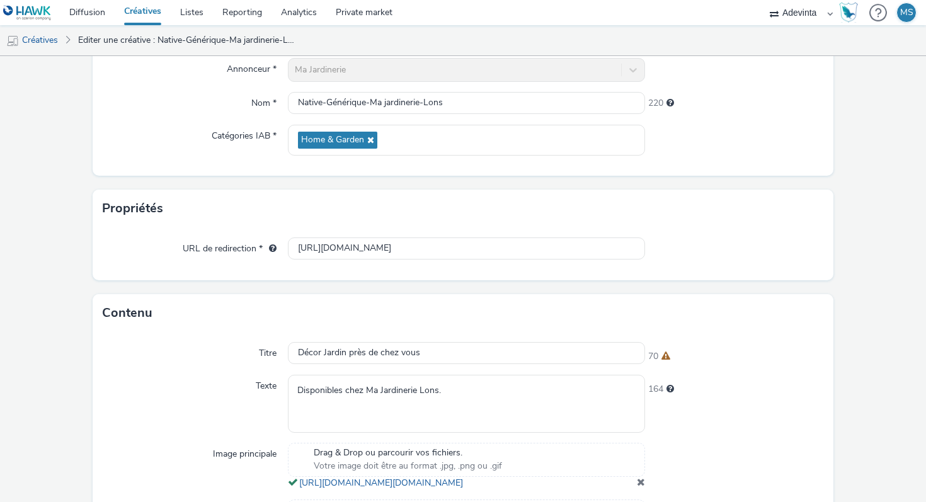
click at [533, 216] on div "Propriétés" at bounding box center [463, 209] width 741 height 38
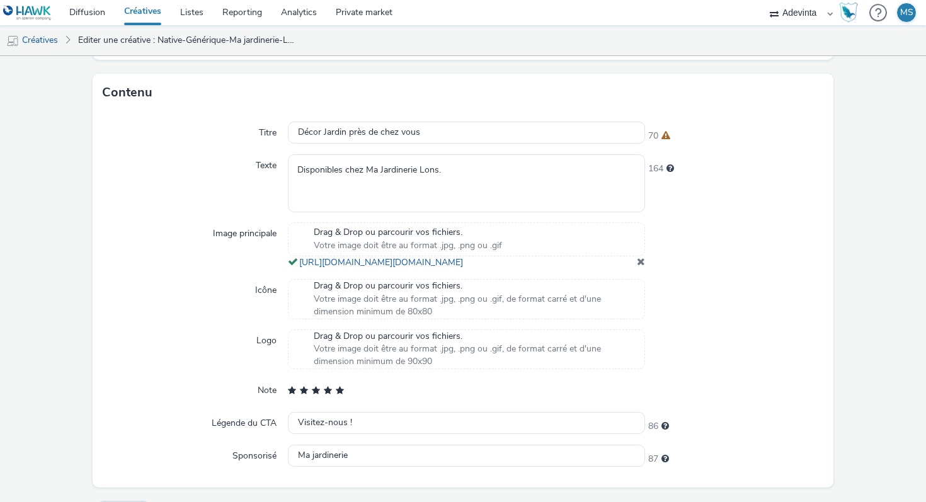
scroll to position [401, 0]
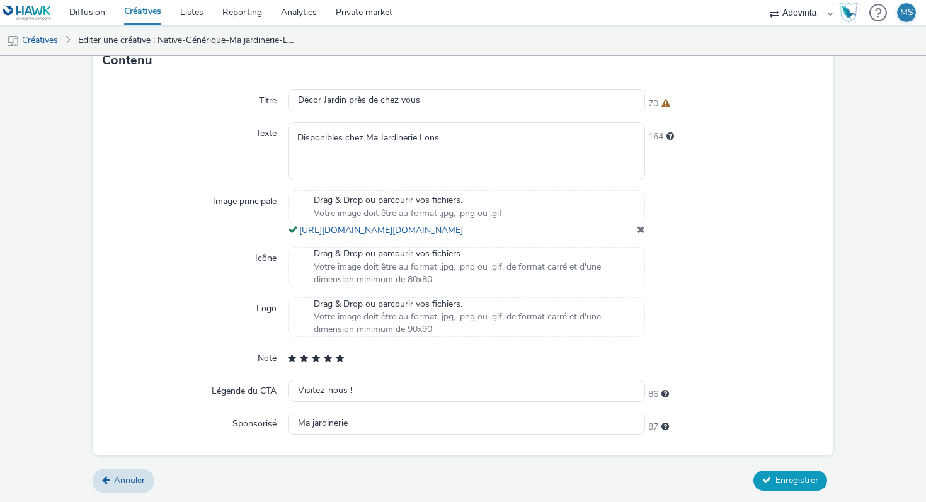
click at [806, 484] on span "Enregistrer" at bounding box center [797, 481] width 43 height 12
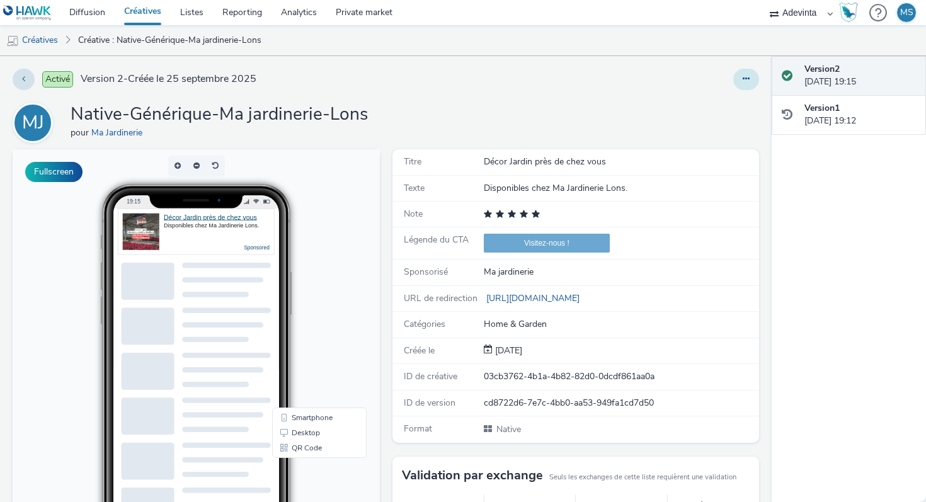
click at [739, 80] on button at bounding box center [747, 79] width 26 height 21
click at [697, 122] on link "Dupliquer" at bounding box center [712, 129] width 95 height 25
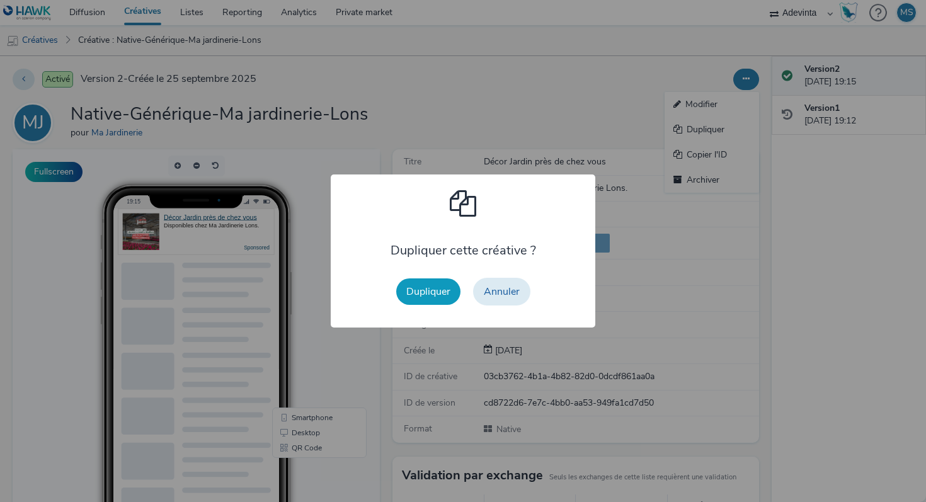
click at [431, 287] on button "Dupliquer" at bounding box center [428, 292] width 64 height 26
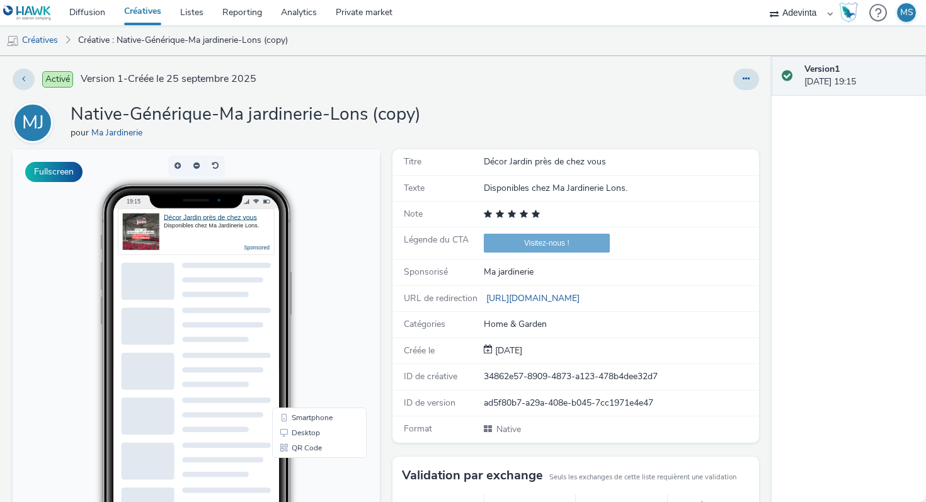
click at [759, 81] on div "Activé Version 1 - Créée le [DATE] MJ Native-Générique-Ma jardinerie-Lons (copy…" at bounding box center [386, 279] width 772 height 446
click at [747, 81] on icon at bounding box center [746, 78] width 7 height 9
click at [717, 104] on link "Modifier" at bounding box center [712, 104] width 95 height 25
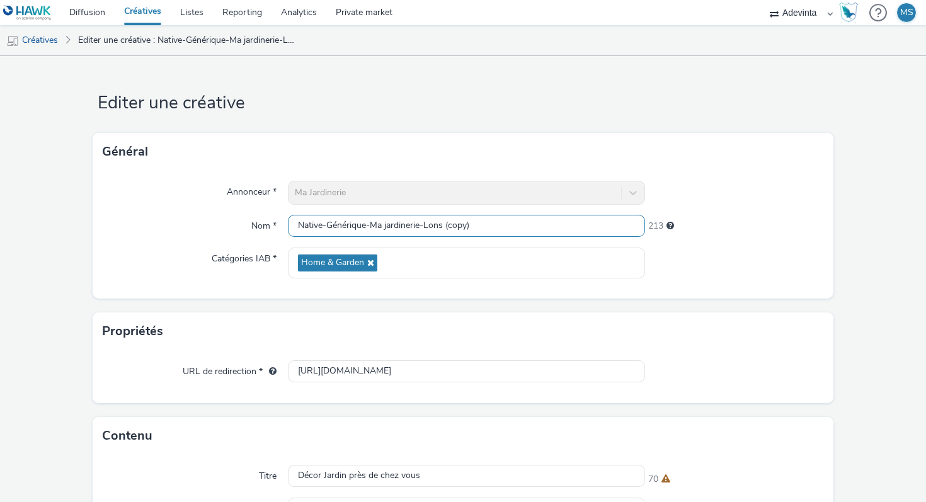
drag, startPoint x: 427, startPoint y: 226, endPoint x: 546, endPoint y: 226, distance: 118.5
click at [546, 226] on input "Native-Générique-Ma jardinerie-Lons (copy)" at bounding box center [466, 226] width 357 height 22
paste input "Botans"
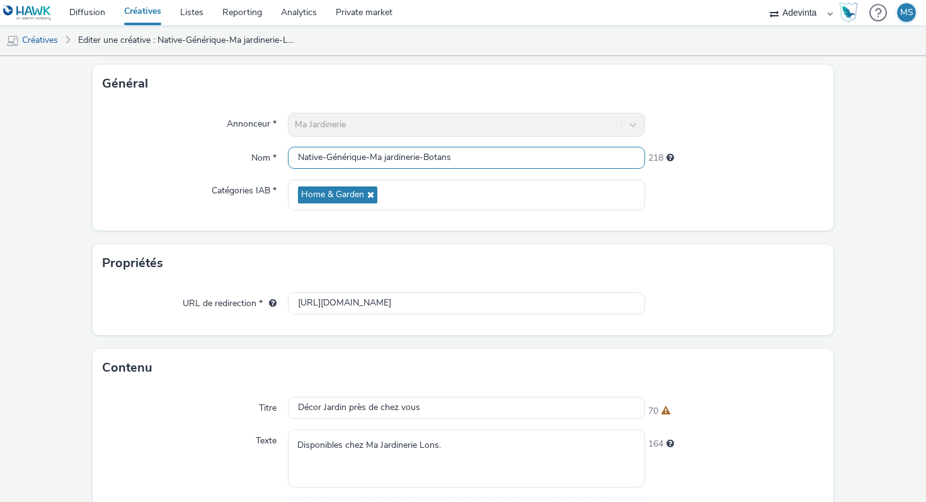
scroll to position [123, 0]
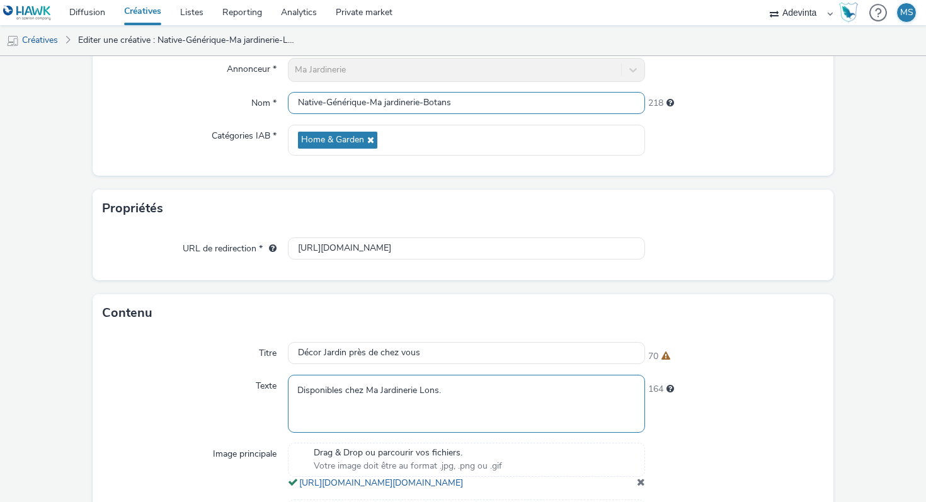
type input "Native-Générique-Ma jardinerie-Botans"
drag, startPoint x: 420, startPoint y: 392, endPoint x: 437, endPoint y: 394, distance: 17.1
click at [437, 394] on textarea "Disponibles chez Ma Jardinerie Lons." at bounding box center [466, 403] width 357 height 57
paste textarea "Bota"
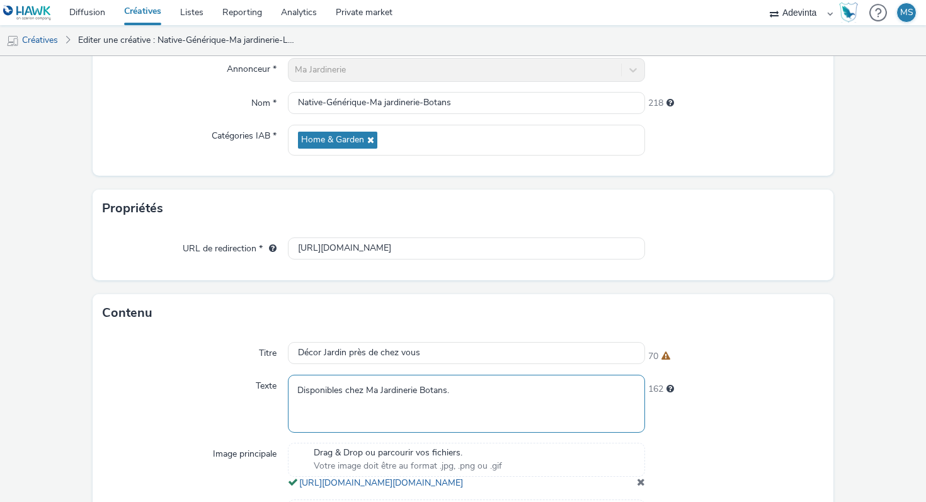
type textarea "Disponibles chez Ma Jardinerie Botans."
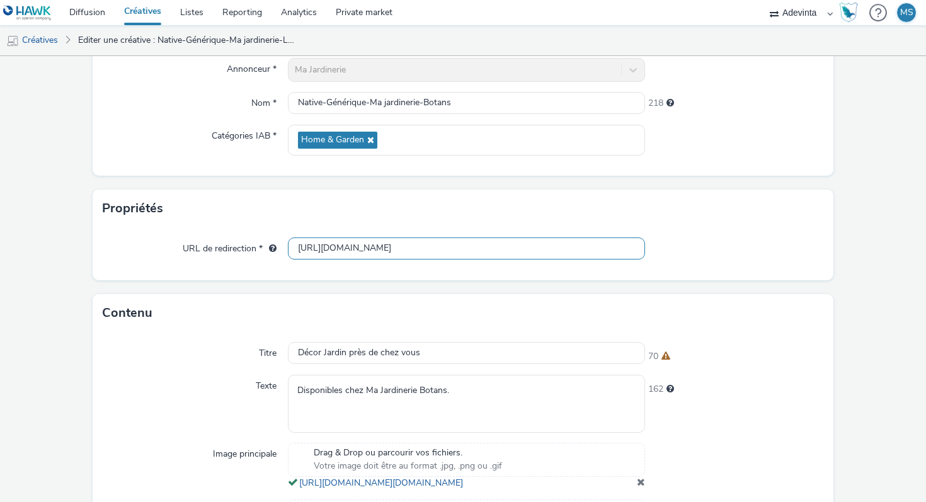
click at [413, 243] on input "[URL][DOMAIN_NAME]" at bounding box center [466, 249] width 357 height 22
paste input "botans"
type input "[URL][DOMAIN_NAME]"
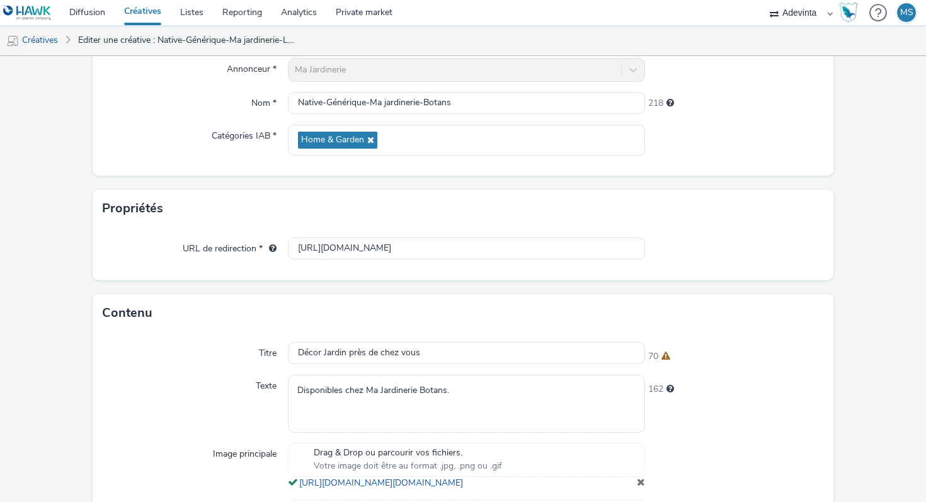
click at [345, 228] on div "URL de redirection * [URL][DOMAIN_NAME]" at bounding box center [463, 254] width 741 height 53
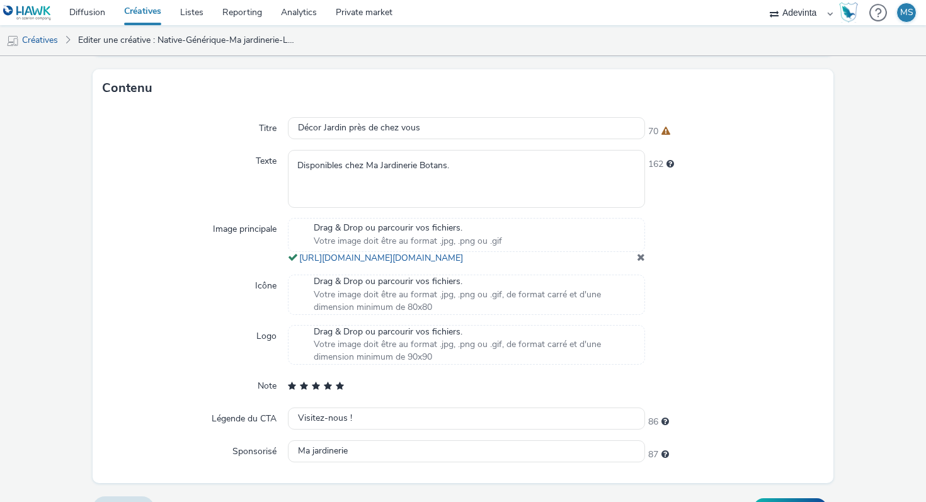
scroll to position [401, 0]
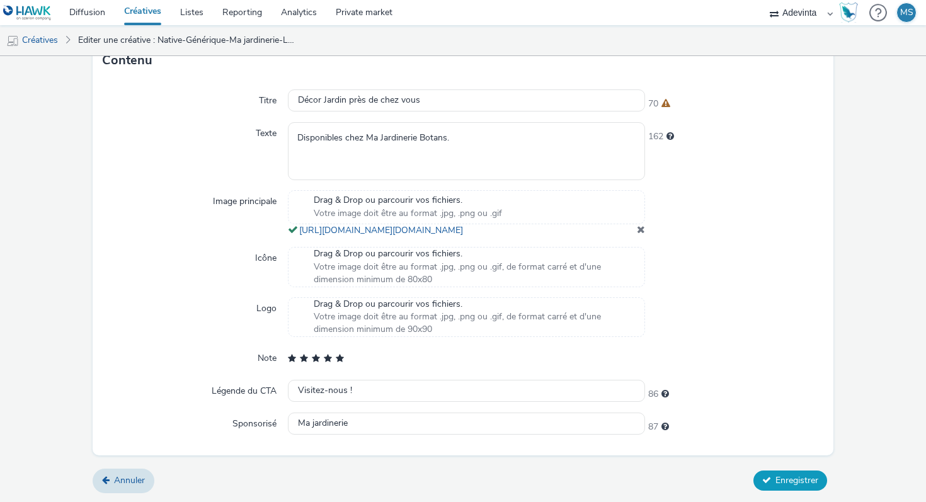
click at [805, 483] on span "Enregistrer" at bounding box center [797, 481] width 43 height 12
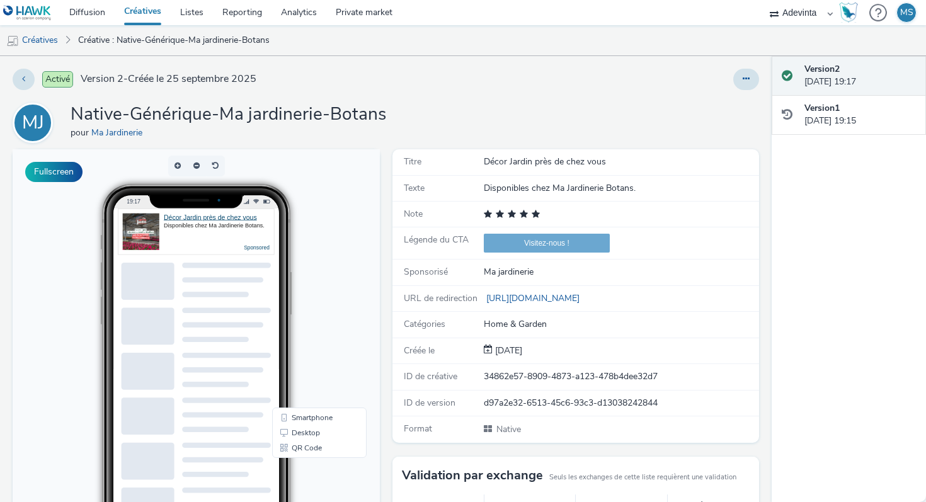
click at [142, 19] on link "Créatives" at bounding box center [143, 12] width 56 height 25
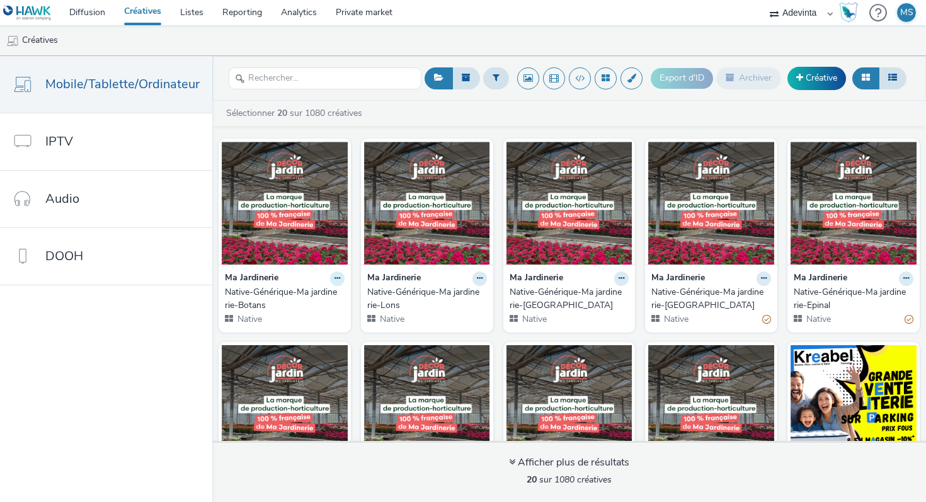
click at [335, 278] on icon at bounding box center [338, 279] width 6 height 8
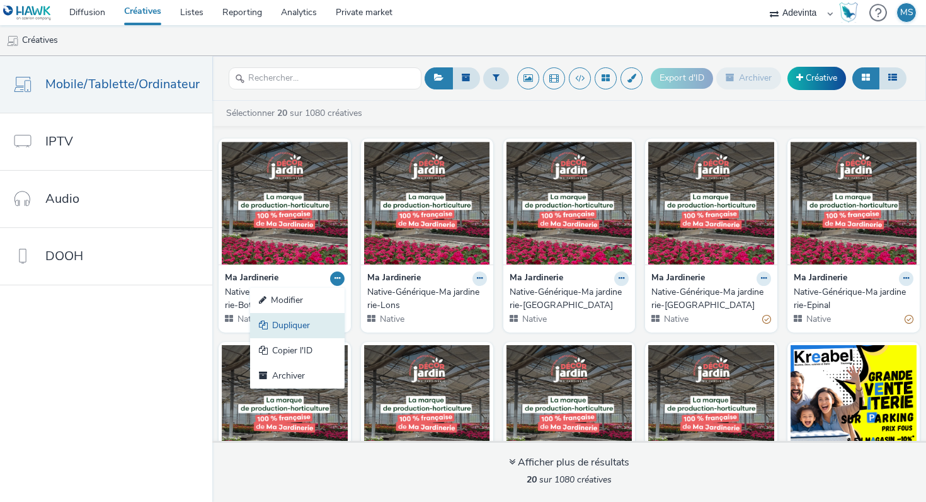
click at [297, 321] on link "Dupliquer" at bounding box center [297, 325] width 95 height 25
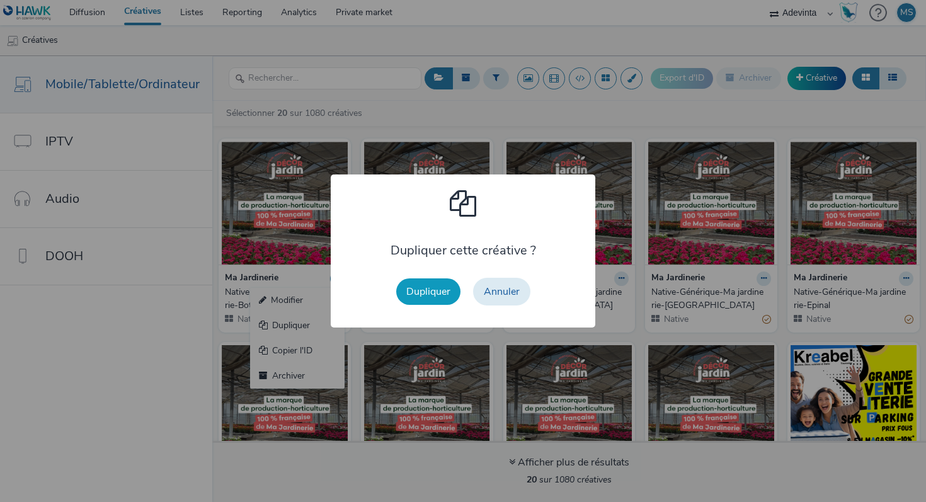
click at [427, 296] on button "Dupliquer" at bounding box center [428, 292] width 64 height 26
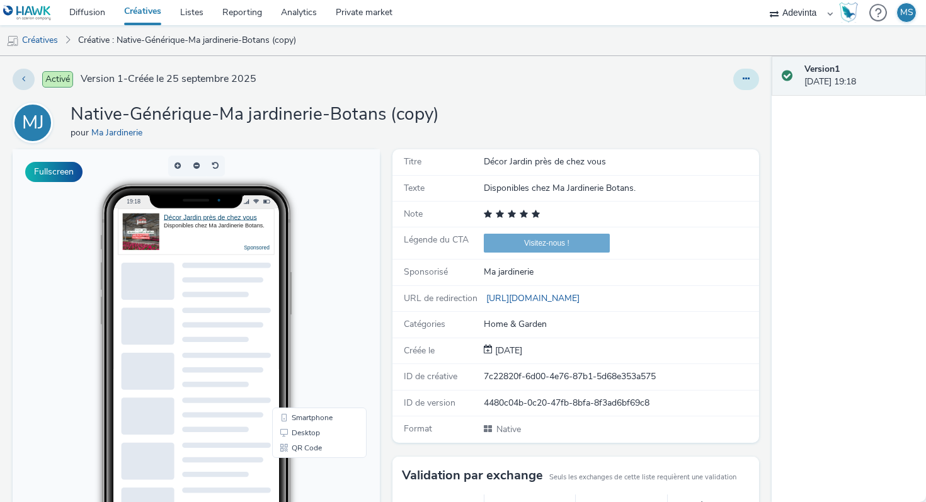
click at [744, 74] on icon at bounding box center [746, 78] width 7 height 9
click at [724, 104] on link "Modifier" at bounding box center [712, 104] width 95 height 25
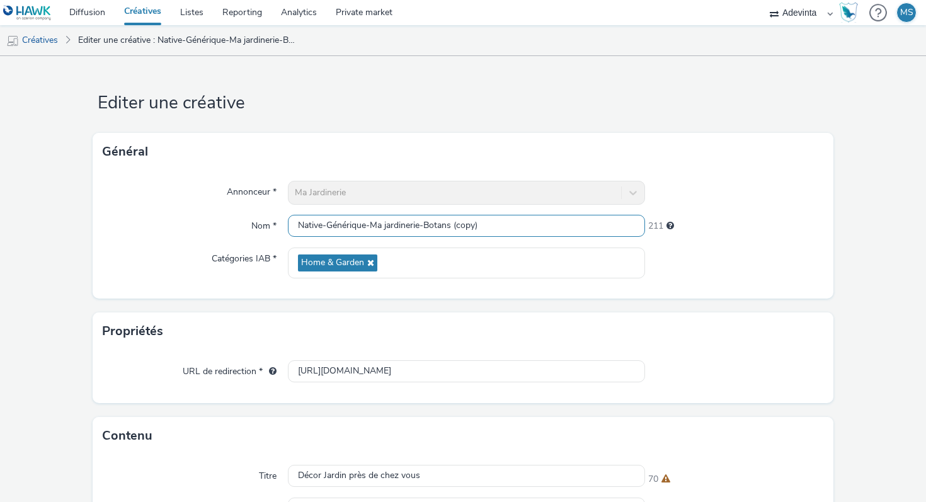
drag, startPoint x: 427, startPoint y: 224, endPoint x: 523, endPoint y: 224, distance: 95.8
click at [523, 224] on input "Native-Générique-Ma jardinerie-Botans (copy)" at bounding box center [466, 226] width 357 height 22
paste input "Champenoux"
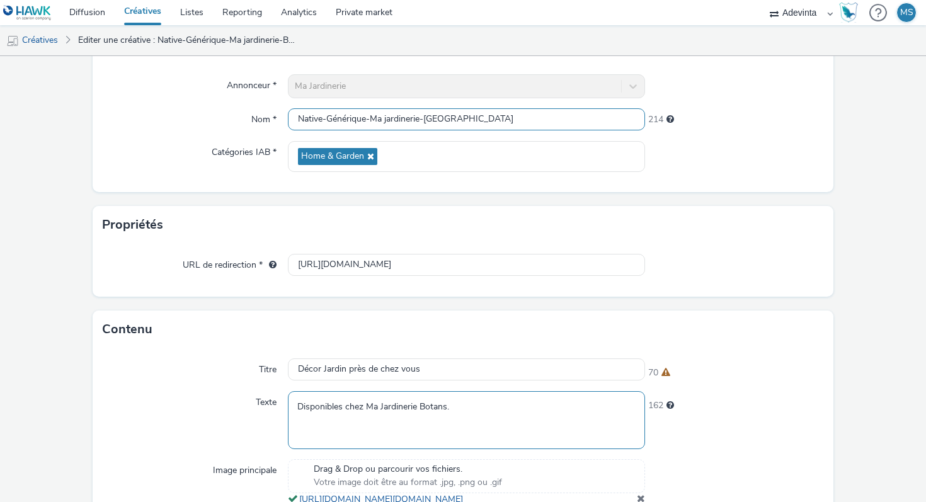
type input "Native-Générique-Ma jardinerie-[GEOGRAPHIC_DATA]"
drag, startPoint x: 422, startPoint y: 409, endPoint x: 447, endPoint y: 409, distance: 25.2
click at [447, 409] on textarea "Disponibles chez Ma Jardinerie Botans." at bounding box center [466, 419] width 357 height 57
paste textarea "Champenoux"
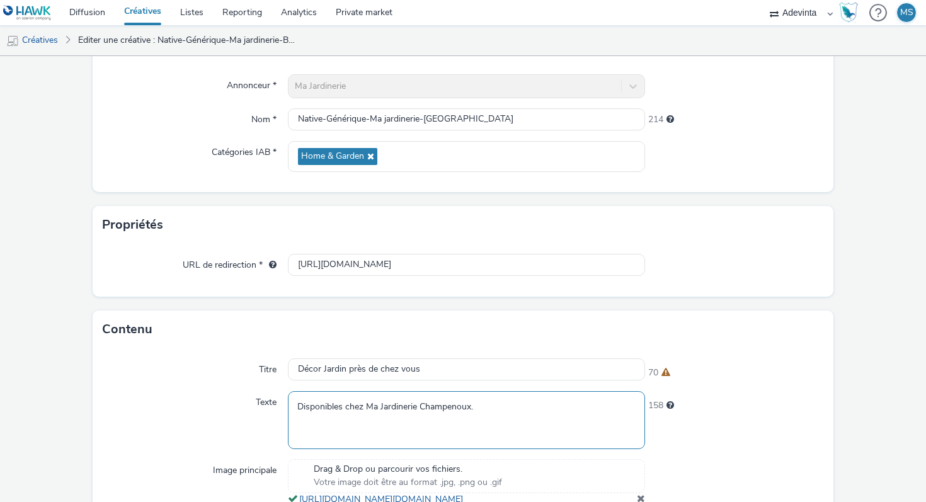
type textarea "Disponibles chez Ma Jardinerie Champenoux."
click at [448, 301] on form "Editer une créative Général Annonceur * Ma Jardinerie Nom * Native-Générique-Ma…" at bounding box center [463, 361] width 926 height 822
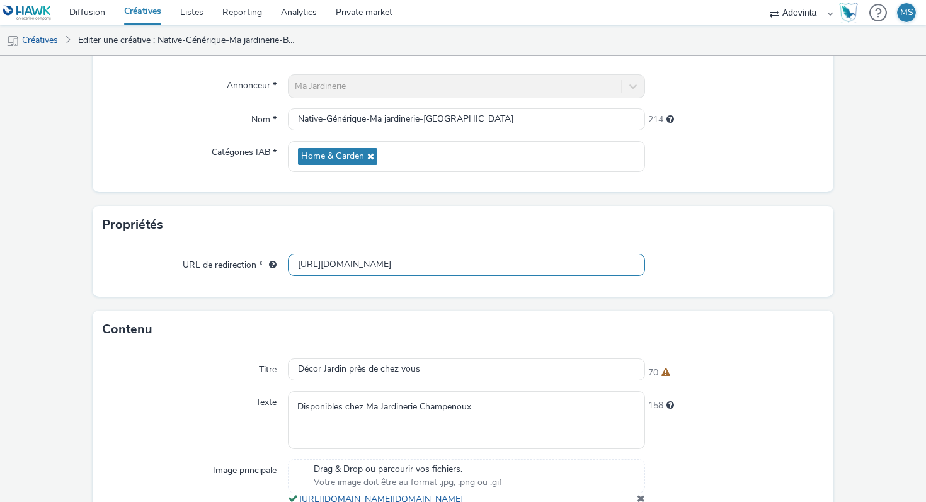
click at [434, 260] on input "[URL][DOMAIN_NAME]" at bounding box center [466, 265] width 357 height 22
paste input "[URL][DOMAIN_NAME]"
click at [434, 260] on input "[URL][DOMAIN_NAME][DOMAIN_NAME]" at bounding box center [466, 265] width 357 height 22
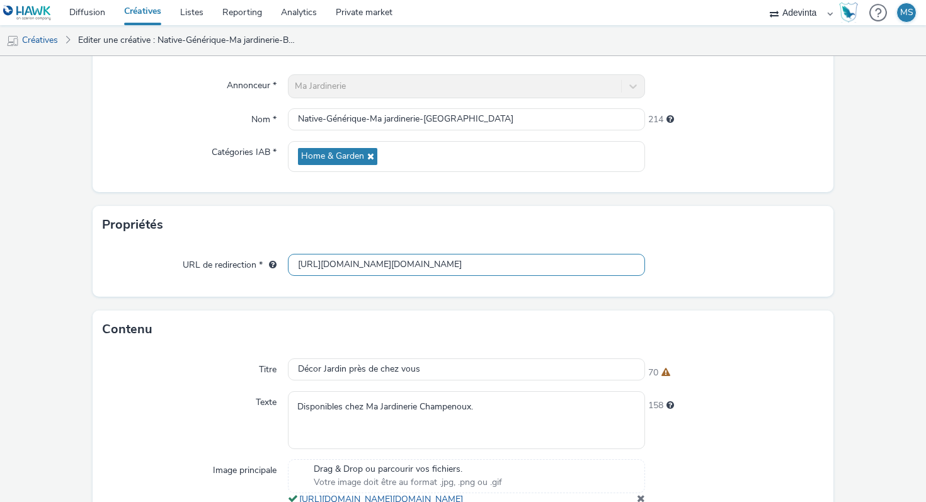
click at [434, 260] on input "[URL][DOMAIN_NAME][DOMAIN_NAME]" at bounding box center [466, 265] width 357 height 22
paste input "[DOMAIN_NAME][URL]"
type input "[URL][DOMAIN_NAME]"
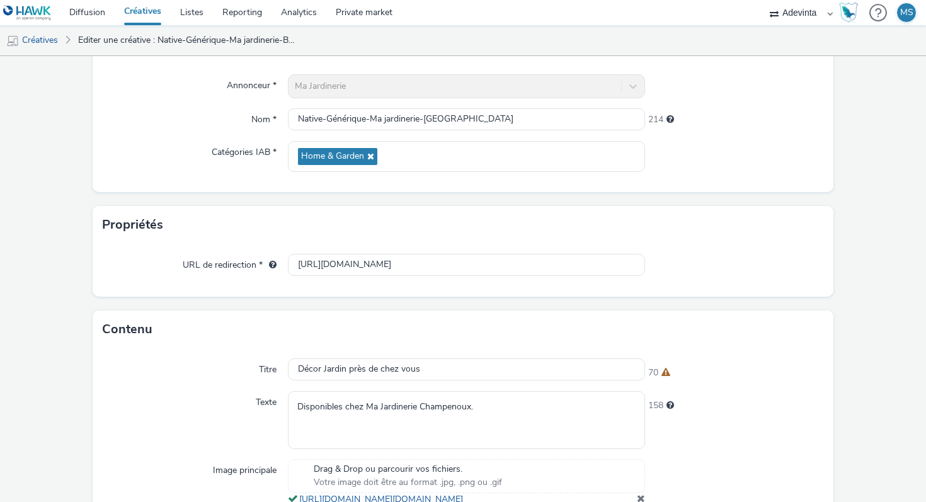
click at [429, 231] on div "Propriétés" at bounding box center [463, 225] width 741 height 38
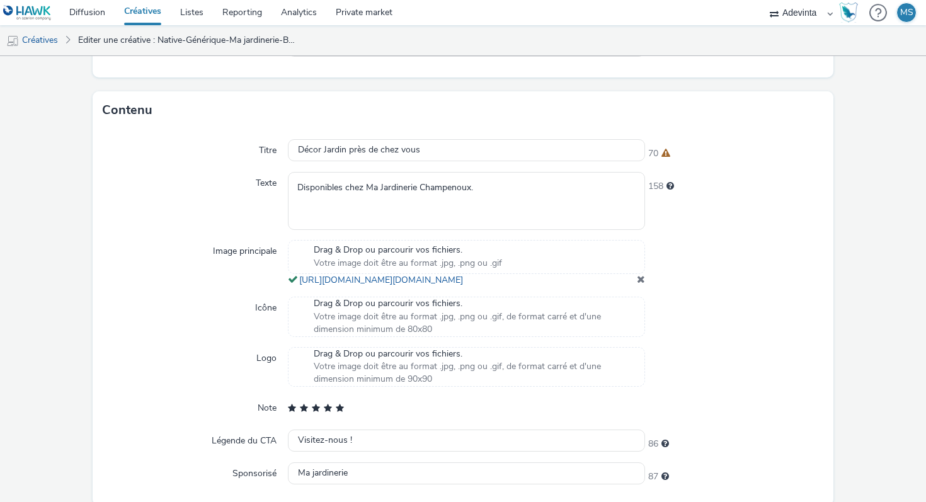
scroll to position [401, 0]
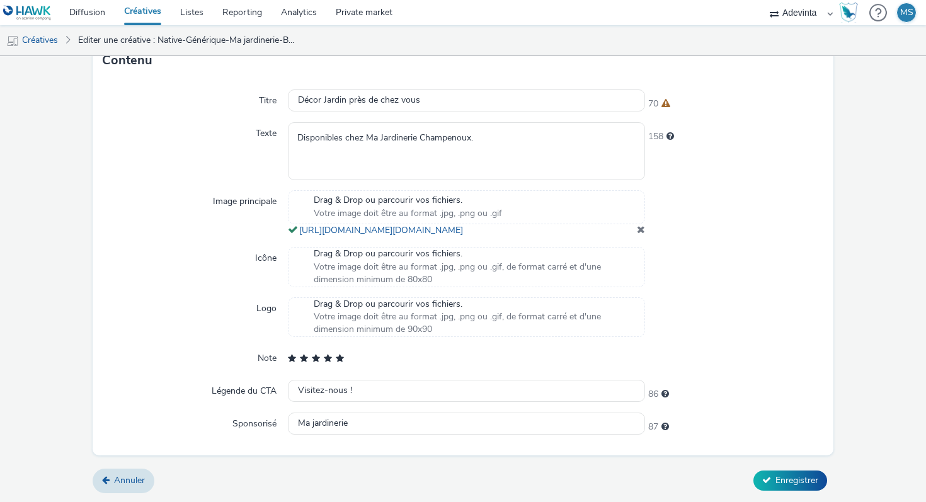
click at [792, 492] on form "Editer une créative Général Annonceur * Ma Jardinerie Nom * Native-Générique-Ma…" at bounding box center [463, 91] width 926 height 822
click at [790, 477] on span "Enregistrer" at bounding box center [797, 481] width 43 height 12
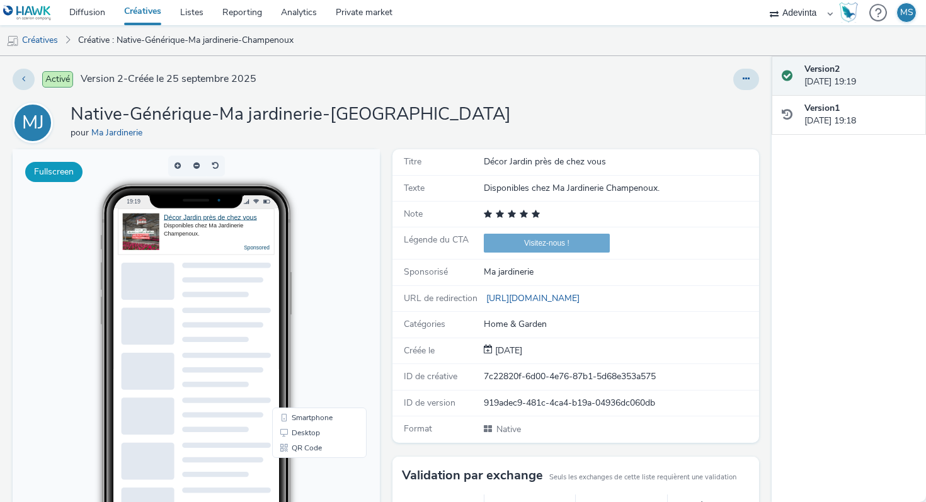
click at [47, 170] on button "Fullscreen" at bounding box center [53, 172] width 57 height 20
click at [369, 115] on h1 "Native-Générique-Ma jardinerie-[GEOGRAPHIC_DATA]" at bounding box center [291, 115] width 441 height 24
copy h1 "Champenoux"
click at [26, 80] on button at bounding box center [24, 79] width 22 height 21
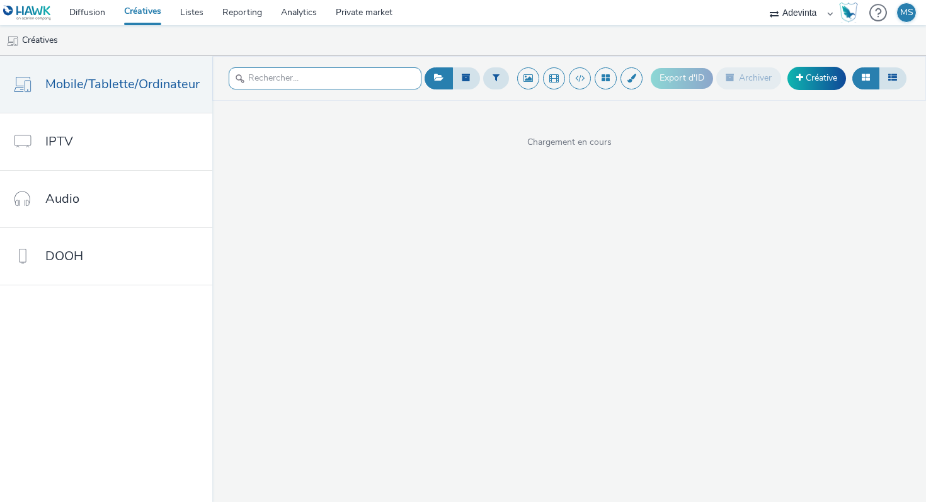
click at [292, 79] on input "text" at bounding box center [325, 78] width 193 height 22
paste input "Aubange"
type input "Aubange"
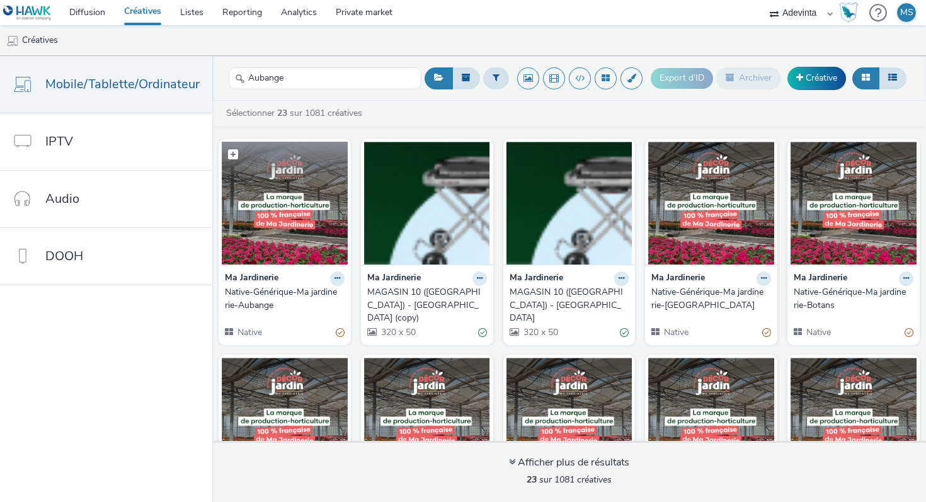
click at [282, 262] on img at bounding box center [285, 203] width 126 height 123
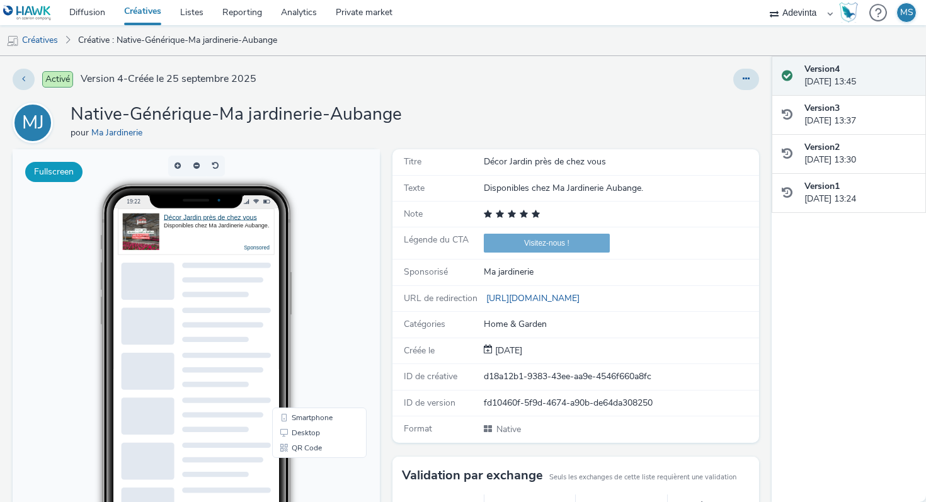
click at [45, 170] on button "Fullscreen" at bounding box center [53, 172] width 57 height 20
click at [28, 72] on button at bounding box center [24, 79] width 22 height 21
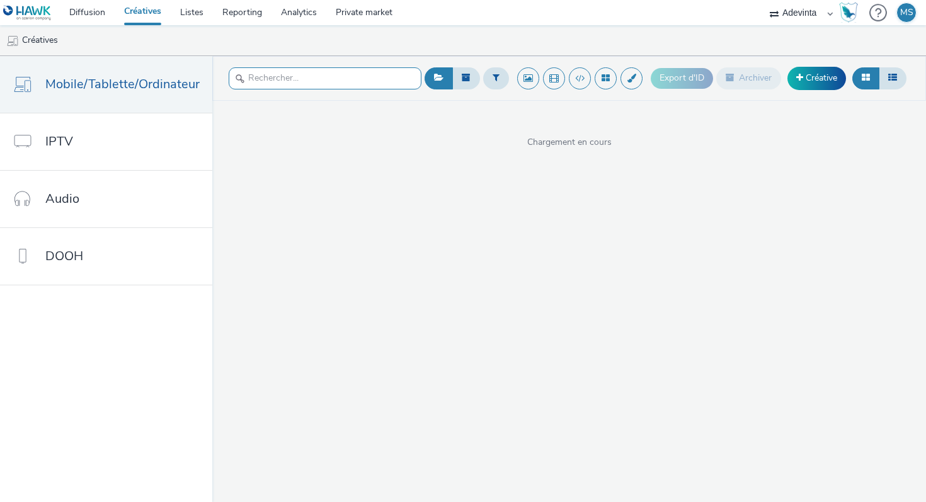
click at [367, 74] on input "text" at bounding box center [325, 78] width 193 height 22
paste input "Exincourt"
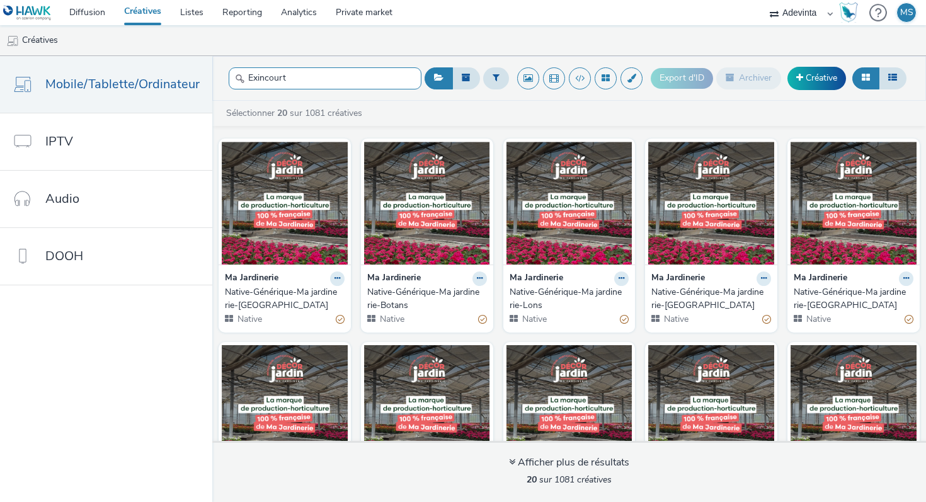
type input "Exincourt"
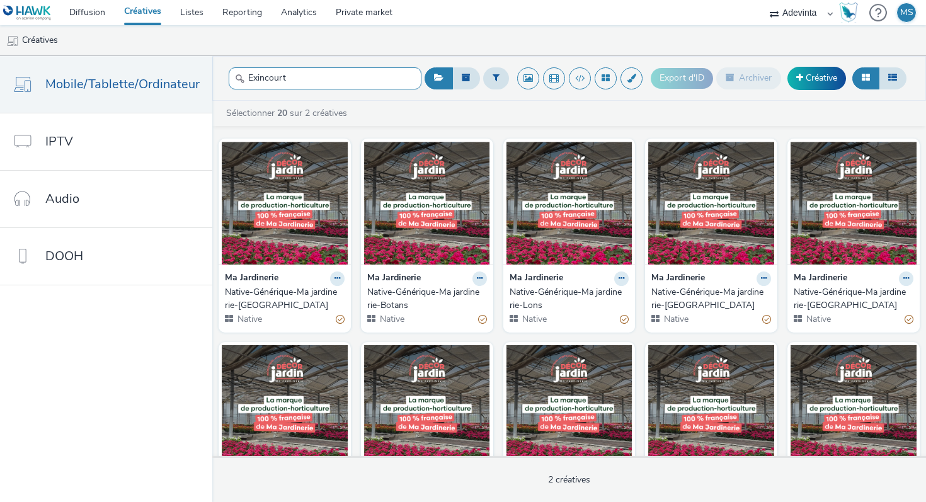
click at [388, 76] on input "Exincourt" at bounding box center [325, 78] width 193 height 22
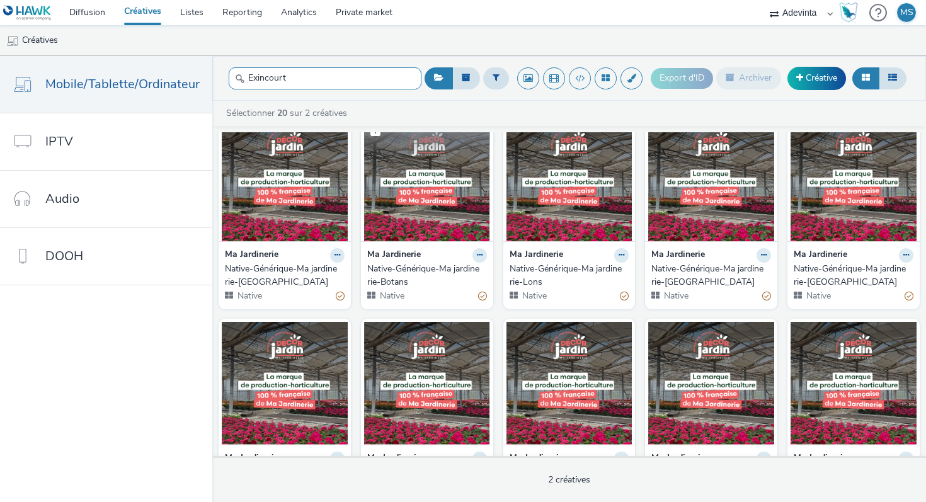
scroll to position [35, 0]
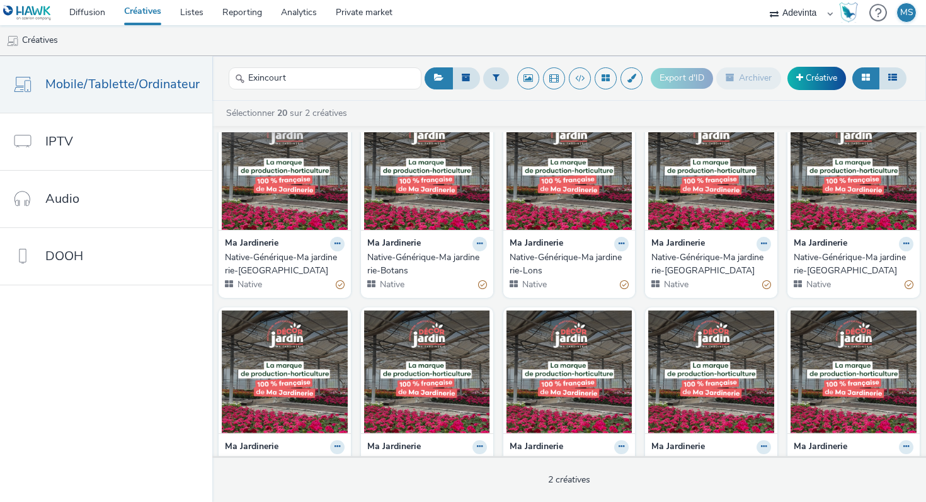
click at [266, 219] on img at bounding box center [285, 168] width 126 height 123
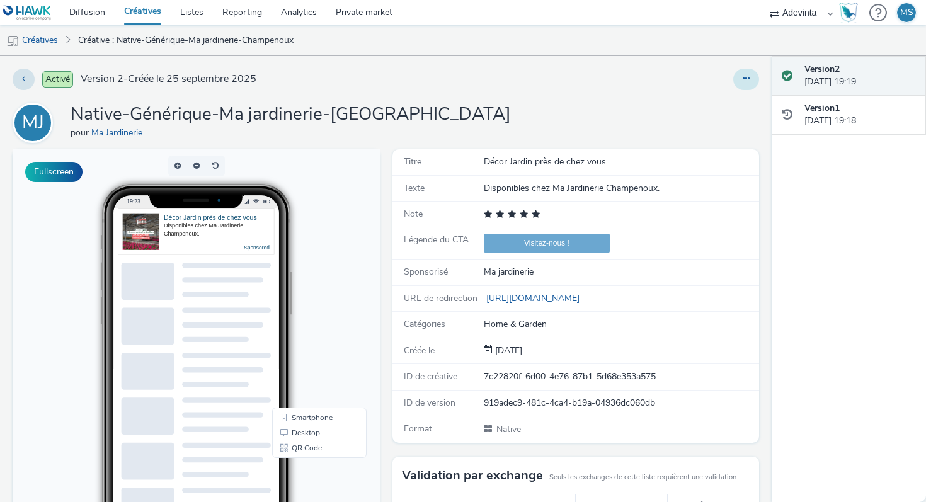
click at [744, 79] on icon at bounding box center [746, 78] width 7 height 9
click at [701, 110] on link "Modifier" at bounding box center [712, 104] width 95 height 25
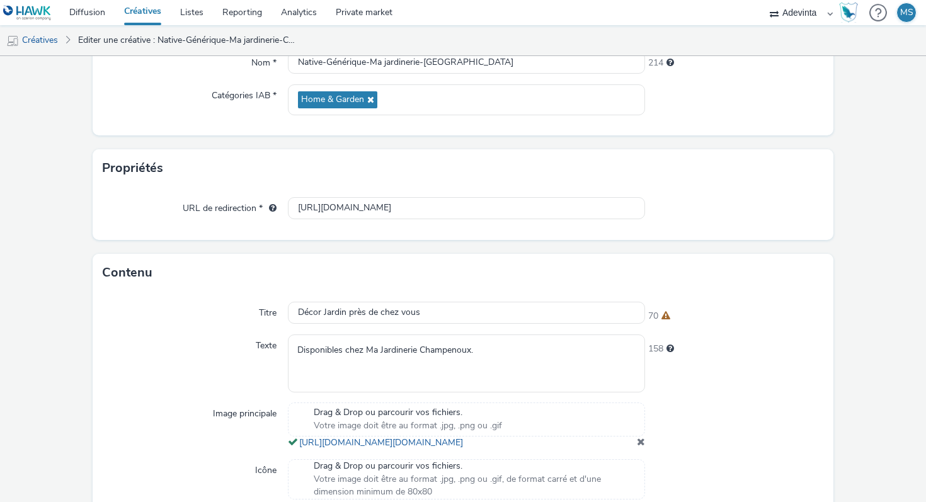
scroll to position [14, 0]
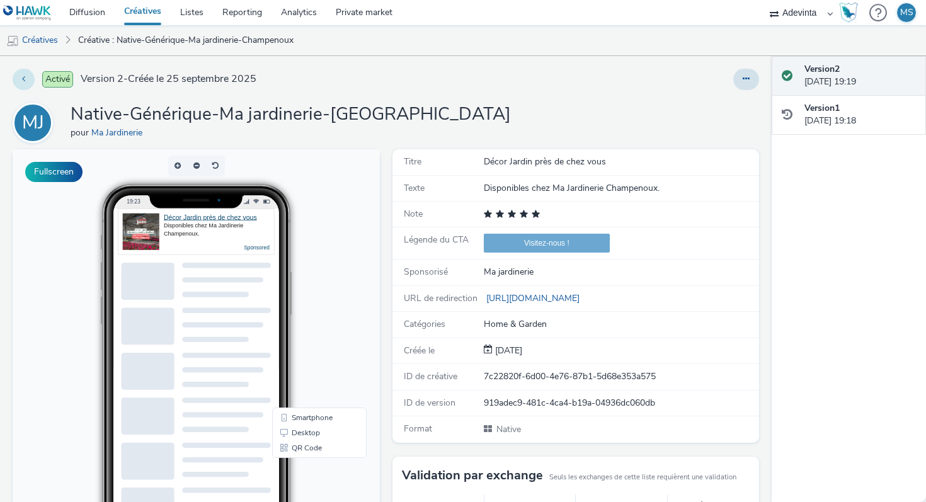
click at [34, 78] on button at bounding box center [24, 79] width 22 height 21
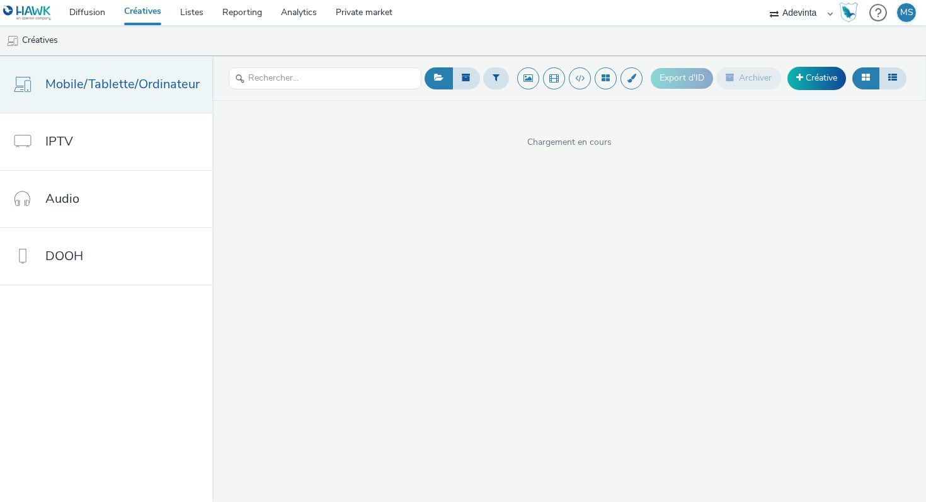
click at [134, 86] on span "Mobile/Tablette/Ordinateur" at bounding box center [122, 84] width 154 height 18
click at [345, 74] on input "text" at bounding box center [325, 78] width 193 height 22
paste input "Exincourt"
type input "Exincourt"
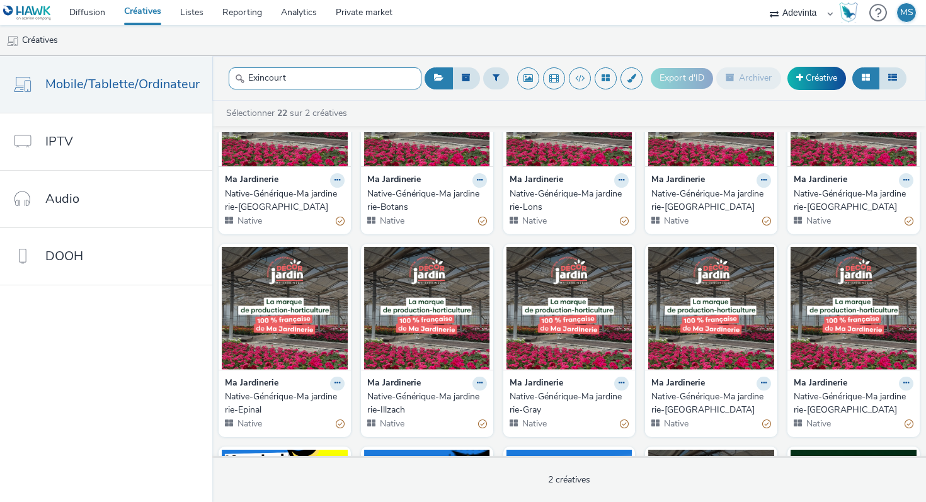
scroll to position [140, 0]
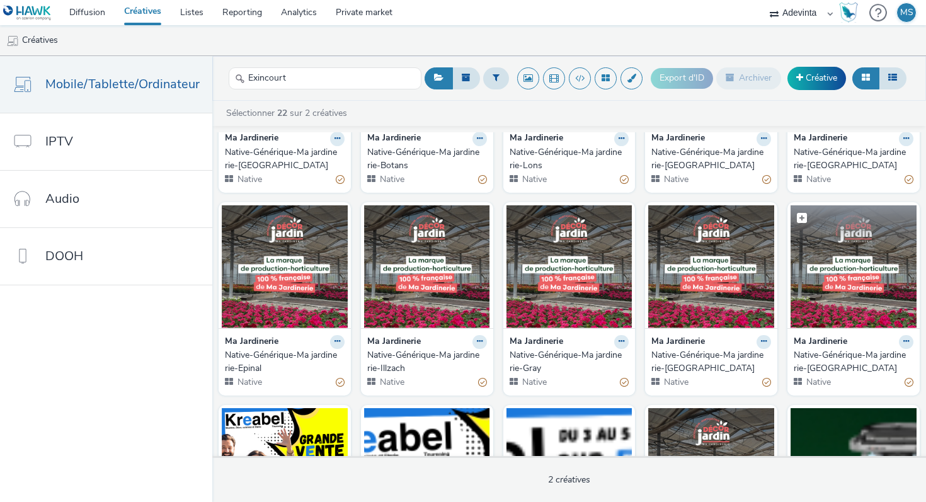
click at [850, 300] on img at bounding box center [854, 266] width 126 height 123
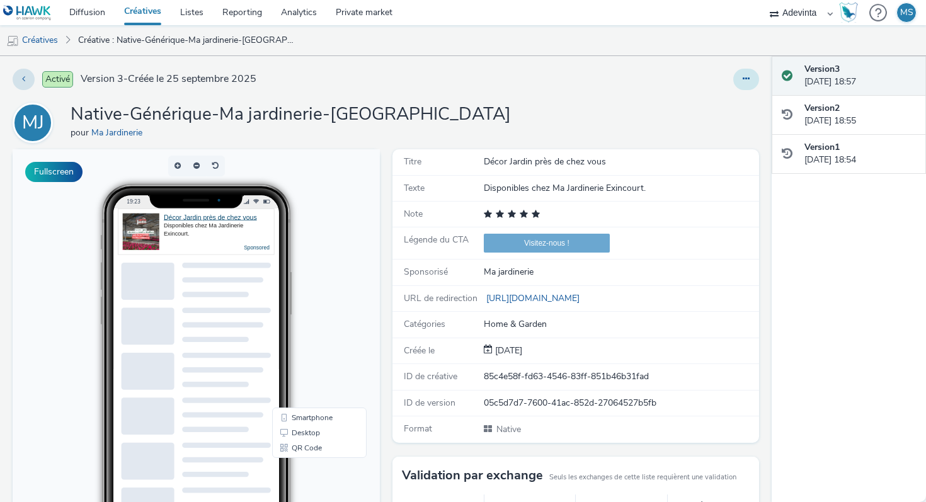
click at [754, 81] on button at bounding box center [747, 79] width 26 height 21
click at [356, 117] on h1 "Native-Générique-Ma jardinerie-[GEOGRAPHIC_DATA]" at bounding box center [291, 115] width 441 height 24
click at [61, 168] on button "Fullscreen" at bounding box center [53, 172] width 57 height 20
click at [361, 112] on h1 "Native-Générique-Ma jardinerie-[GEOGRAPHIC_DATA]" at bounding box center [291, 115] width 441 height 24
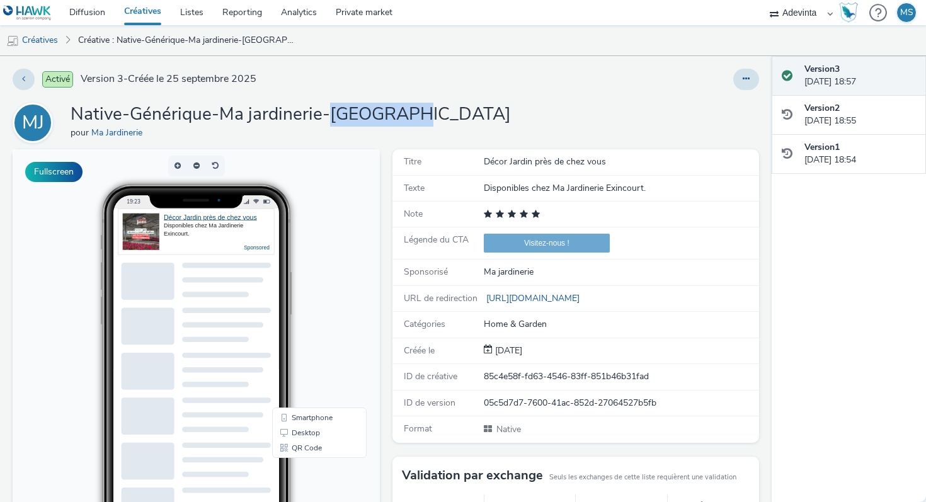
click at [361, 112] on h1 "Native-Générique-Ma jardinerie-[GEOGRAPHIC_DATA]" at bounding box center [291, 115] width 441 height 24
copy h1 "Exincourt"
click at [148, 14] on link "Créatives" at bounding box center [143, 12] width 56 height 25
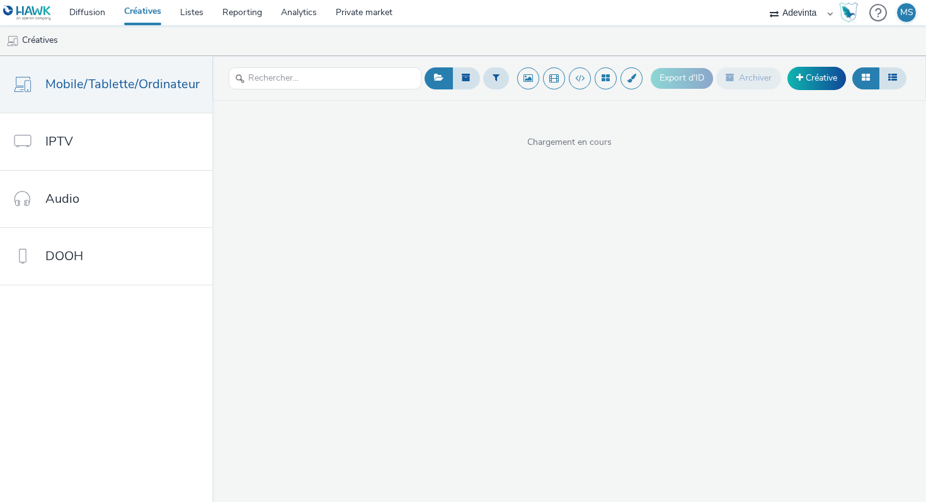
click at [316, 63] on div at bounding box center [325, 78] width 193 height 31
click at [291, 80] on input "text" at bounding box center [325, 78] width 193 height 22
paste input "Wittenheim"
type input "Wittenheim"
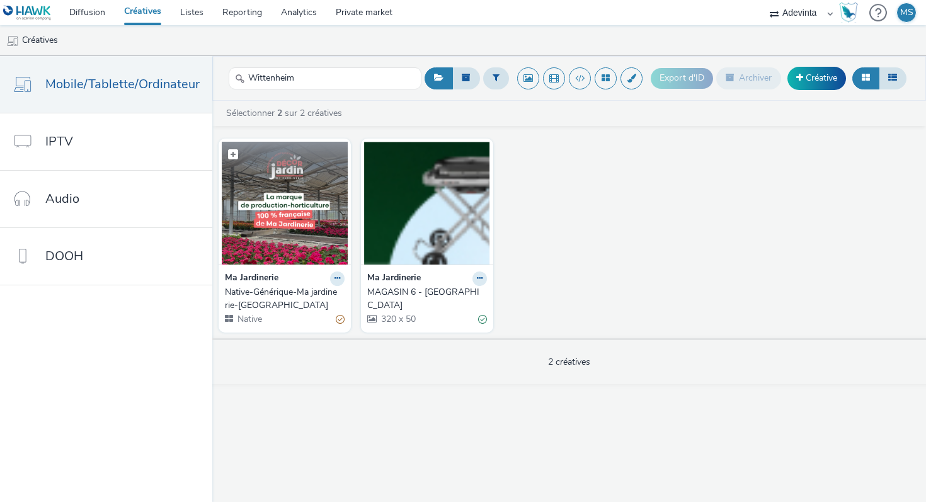
click at [270, 219] on img at bounding box center [285, 203] width 126 height 123
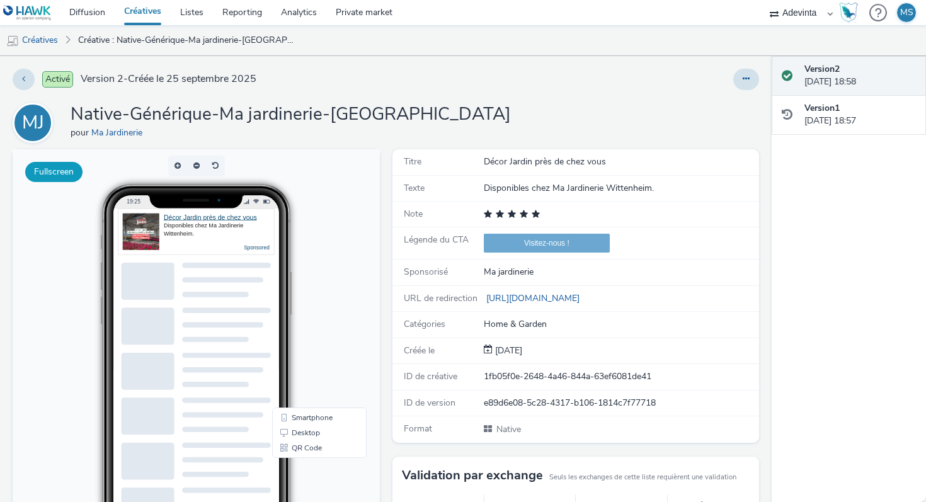
click at [55, 167] on button "Fullscreen" at bounding box center [53, 172] width 57 height 20
click at [162, 14] on link "Créatives" at bounding box center [143, 12] width 56 height 25
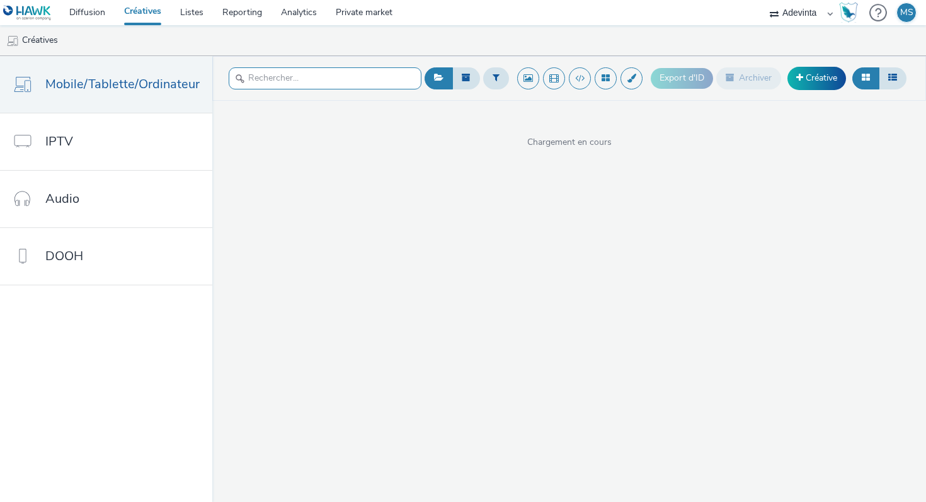
click at [355, 81] on input "text" at bounding box center [325, 78] width 193 height 22
paste input "Gray"
type input "Gray"
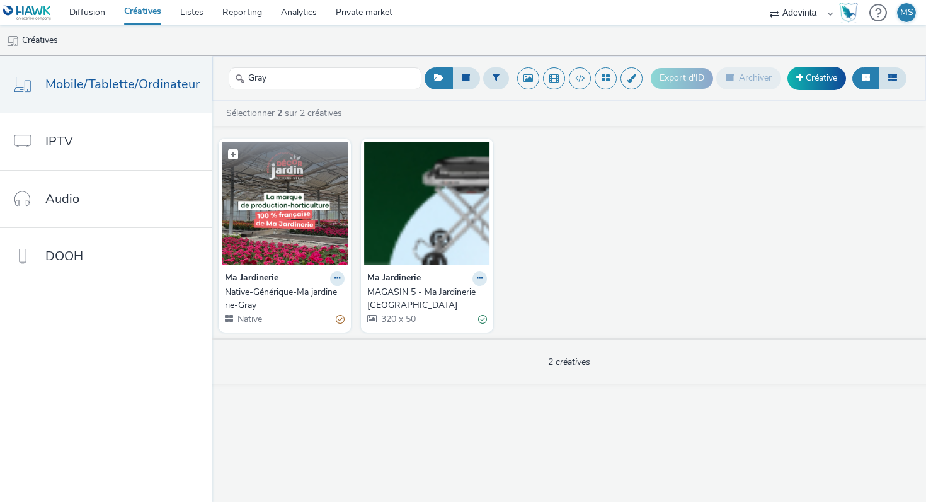
click at [288, 256] on img at bounding box center [285, 203] width 126 height 123
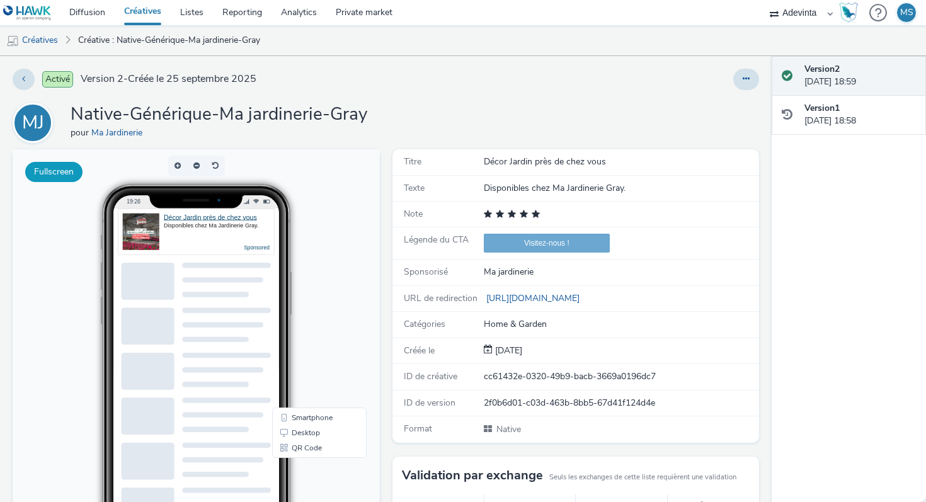
click at [42, 169] on button "Fullscreen" at bounding box center [53, 172] width 57 height 20
click at [143, 10] on link "Créatives" at bounding box center [143, 12] width 56 height 25
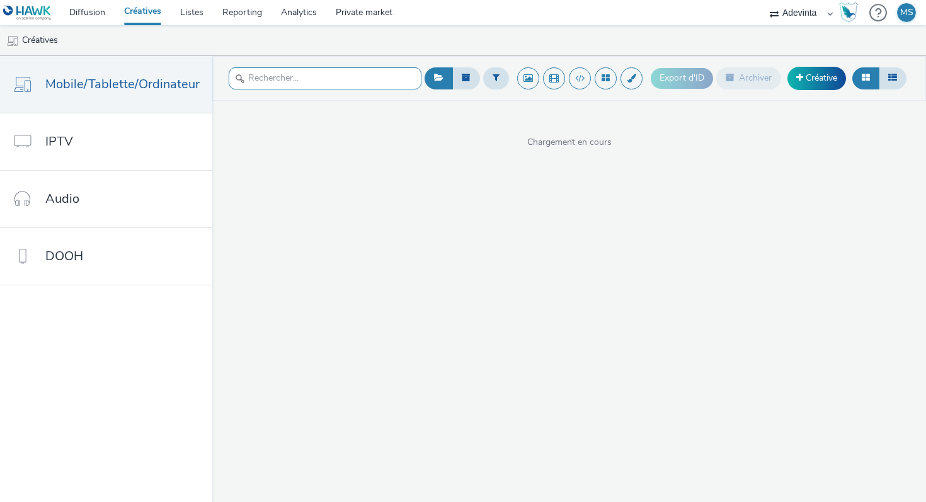
click at [290, 77] on input "text" at bounding box center [325, 78] width 193 height 22
paste input "Illzach"
type input "Illzach"
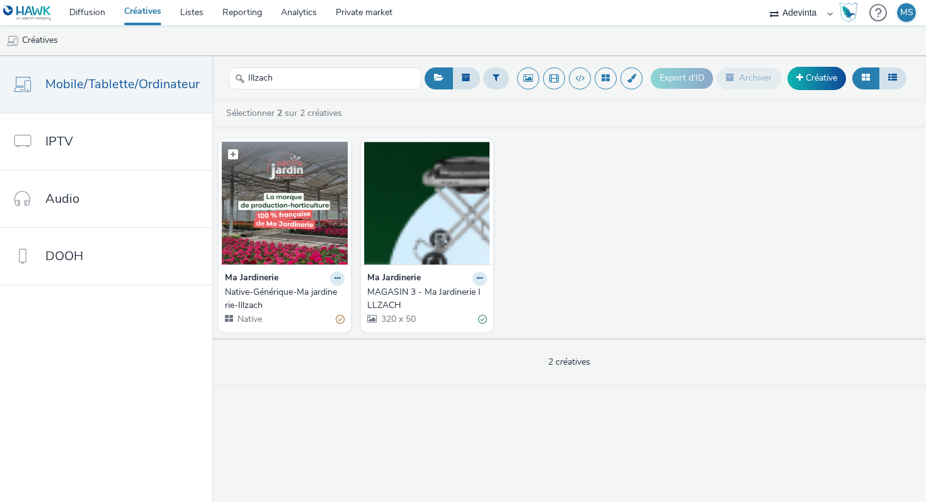
click at [222, 228] on img at bounding box center [285, 203] width 126 height 123
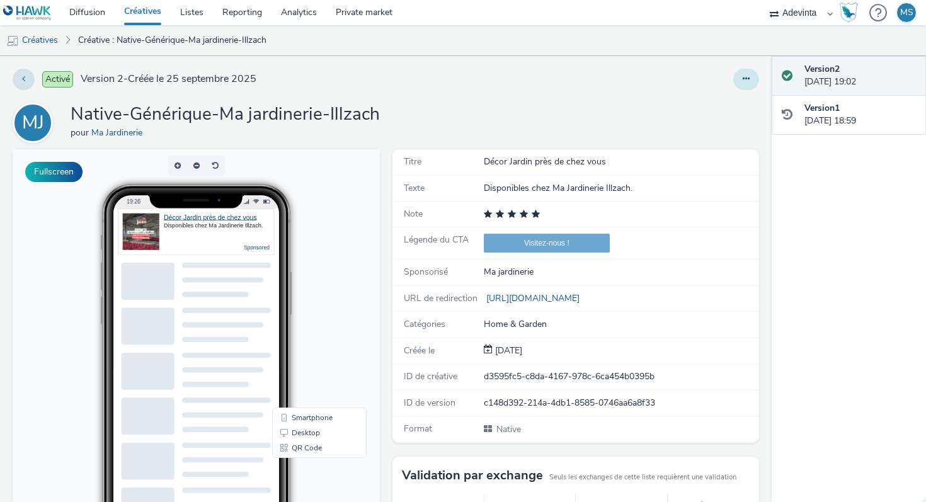
click at [755, 81] on button at bounding box center [747, 79] width 26 height 21
click at [74, 176] on button "Fullscreen" at bounding box center [53, 172] width 57 height 20
click at [144, 18] on link "Créatives" at bounding box center [143, 12] width 56 height 25
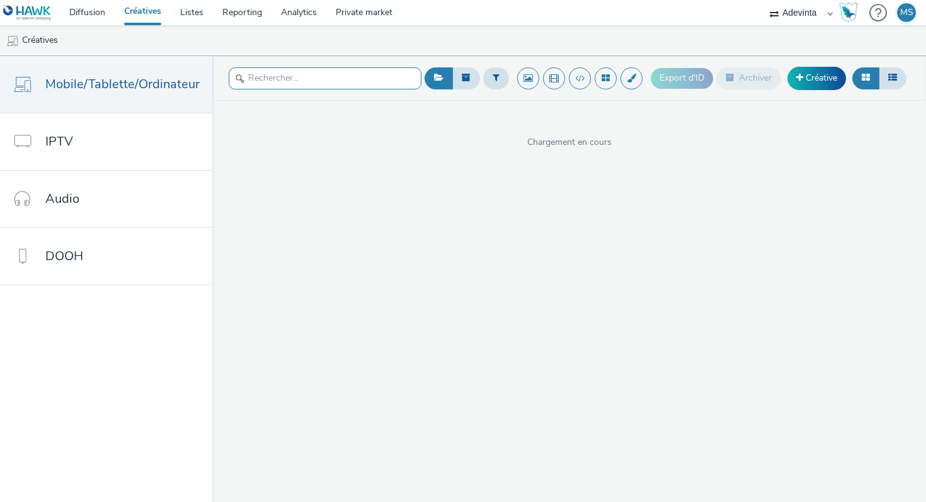
click at [306, 84] on input "text" at bounding box center [325, 78] width 193 height 22
paste input "Epinal"
type input "Epinal"
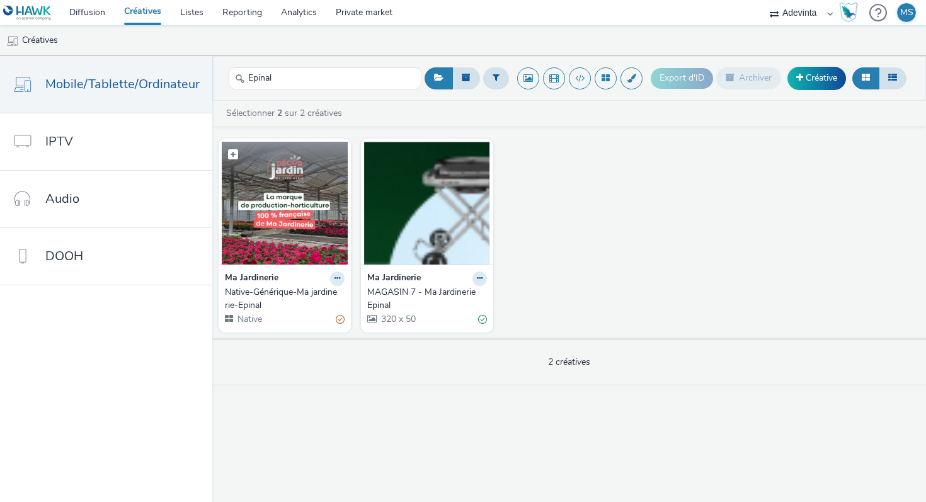
click at [289, 204] on img at bounding box center [285, 203] width 126 height 123
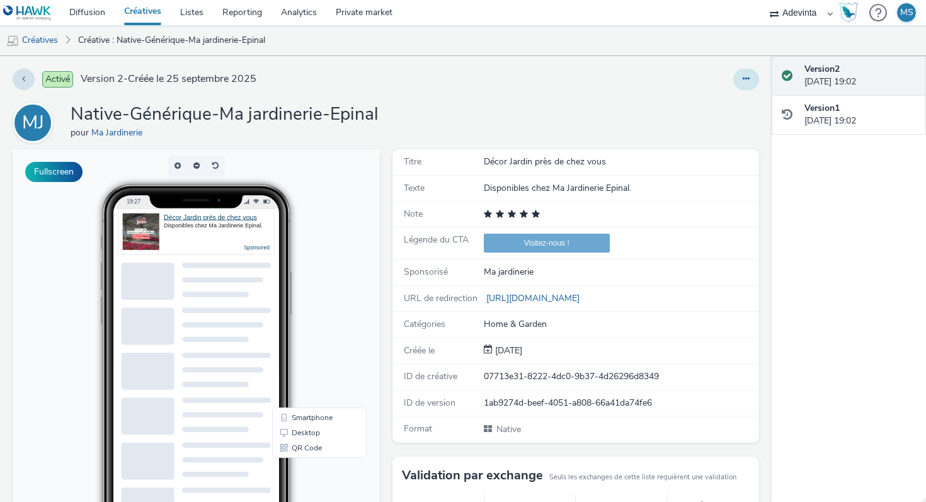
click at [738, 79] on button at bounding box center [747, 79] width 26 height 21
click at [584, 113] on div "MJ Native-Générique-Ma jardinerie-Epinal pour Ma Jardinerie" at bounding box center [386, 123] width 747 height 40
click at [72, 185] on div "19:27 Décor Jardin près de chez vous Disponibles chez [GEOGRAPHIC_DATA]. Sponso…" at bounding box center [195, 374] width 257 height 381
click at [71, 176] on button "Fullscreen" at bounding box center [53, 172] width 57 height 20
click at [22, 81] on icon at bounding box center [23, 78] width 3 height 9
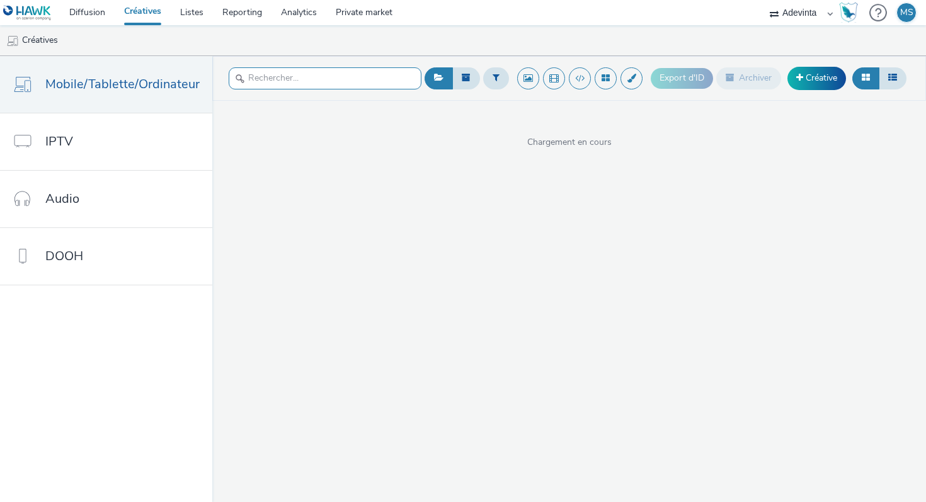
click at [289, 75] on input "text" at bounding box center [325, 78] width 193 height 22
paste input "Vesoul"
type input "Vesoul"
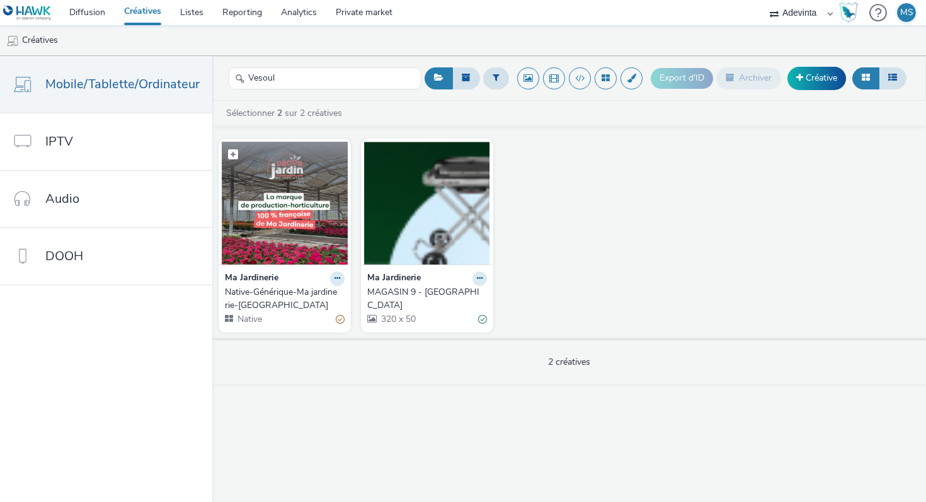
click at [290, 201] on img at bounding box center [285, 203] width 126 height 123
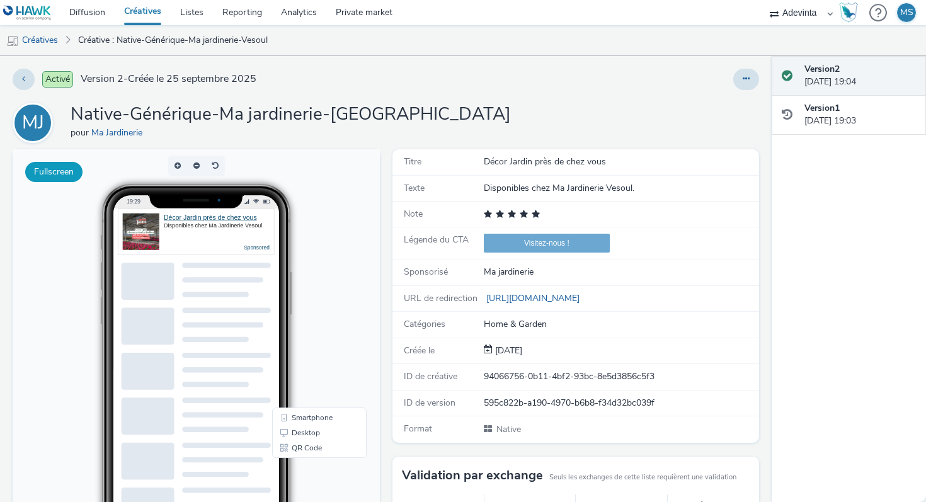
click at [57, 173] on button "Fullscreen" at bounding box center [53, 172] width 57 height 20
click at [21, 80] on button at bounding box center [24, 79] width 22 height 21
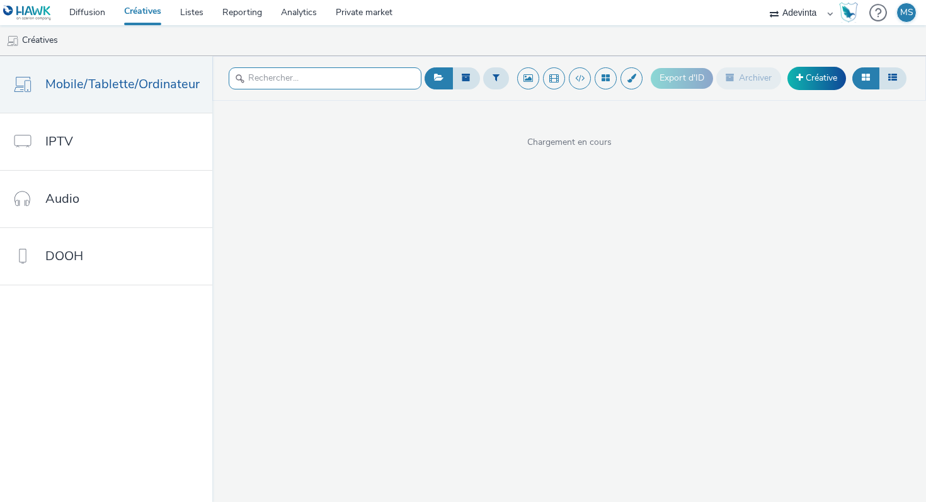
click at [354, 76] on input "text" at bounding box center [325, 78] width 193 height 22
paste input "Lampertheim"
type input "Lampertheim"
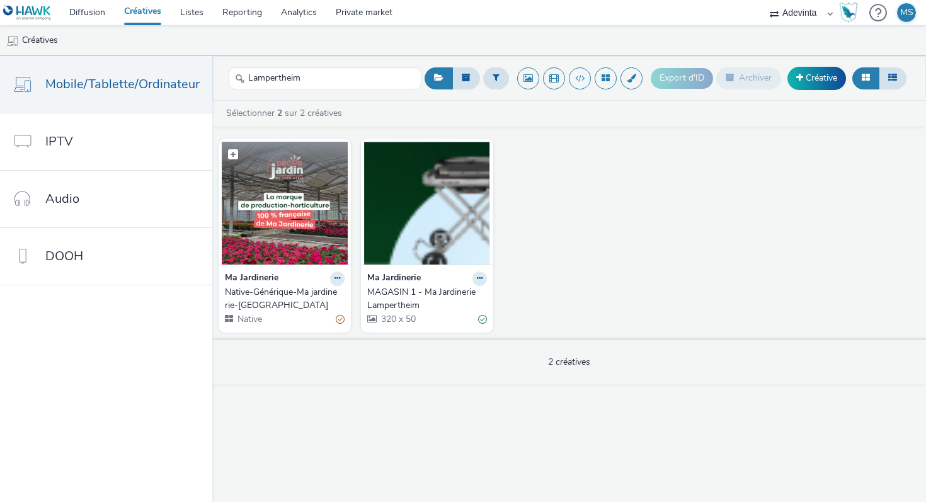
click at [240, 151] on figure at bounding box center [285, 203] width 126 height 123
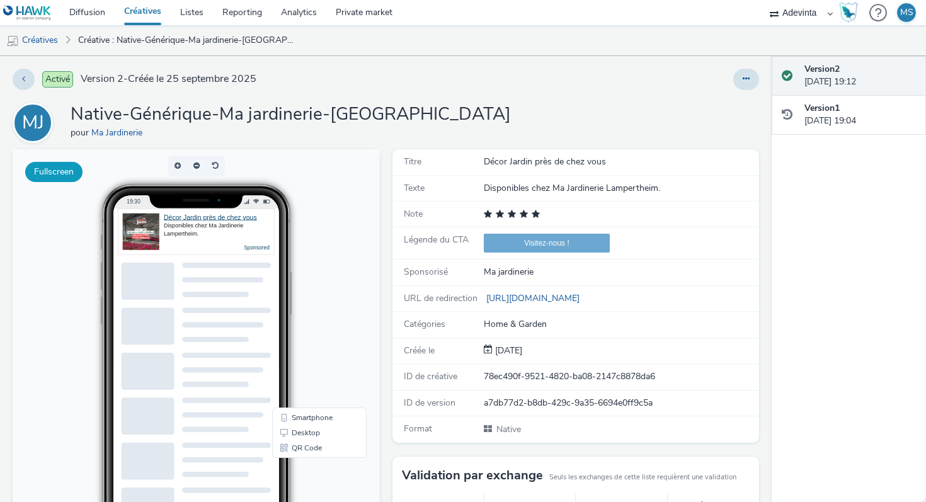
click at [65, 172] on button "Fullscreen" at bounding box center [53, 172] width 57 height 20
click at [30, 81] on button at bounding box center [24, 79] width 22 height 21
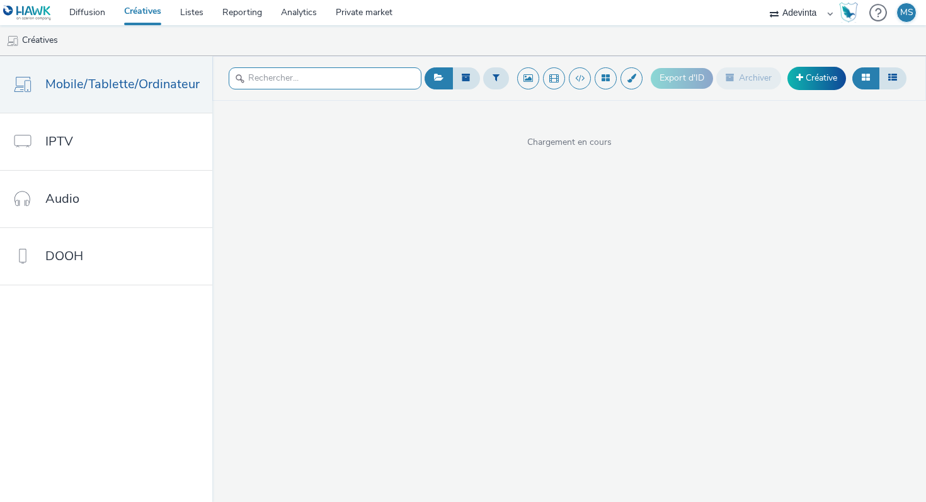
click at [347, 72] on input "text" at bounding box center [325, 78] width 193 height 22
paste input "Lons"
type input "Lons"
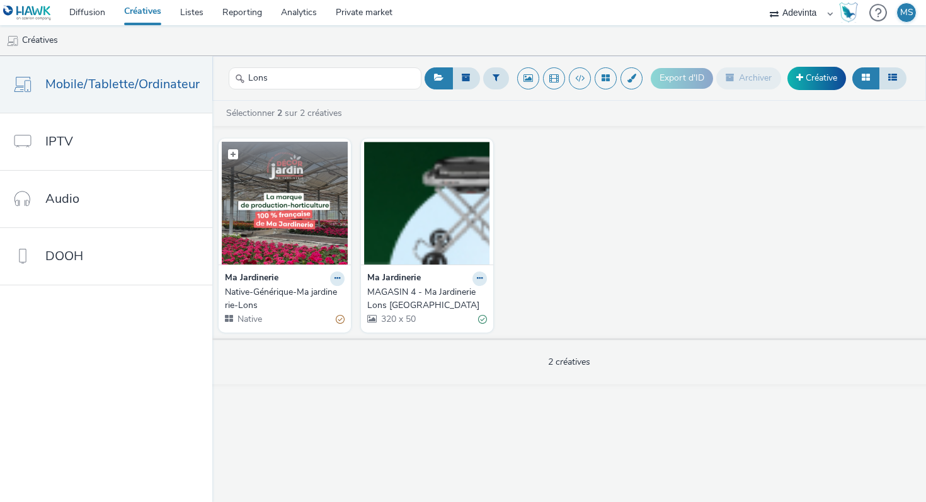
click at [274, 222] on img at bounding box center [285, 203] width 126 height 123
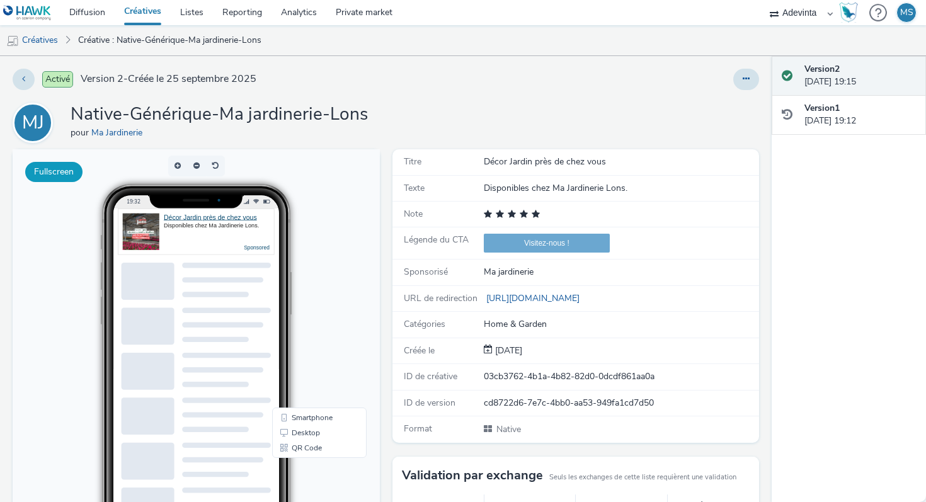
click at [49, 166] on button "Fullscreen" at bounding box center [53, 172] width 57 height 20
click at [3, 77] on div "Activé Version 2 - Créée le [DATE] MJ Native-Générique-Ma jardinerie-Lons pour …" at bounding box center [386, 279] width 772 height 446
click at [20, 77] on button at bounding box center [24, 79] width 22 height 21
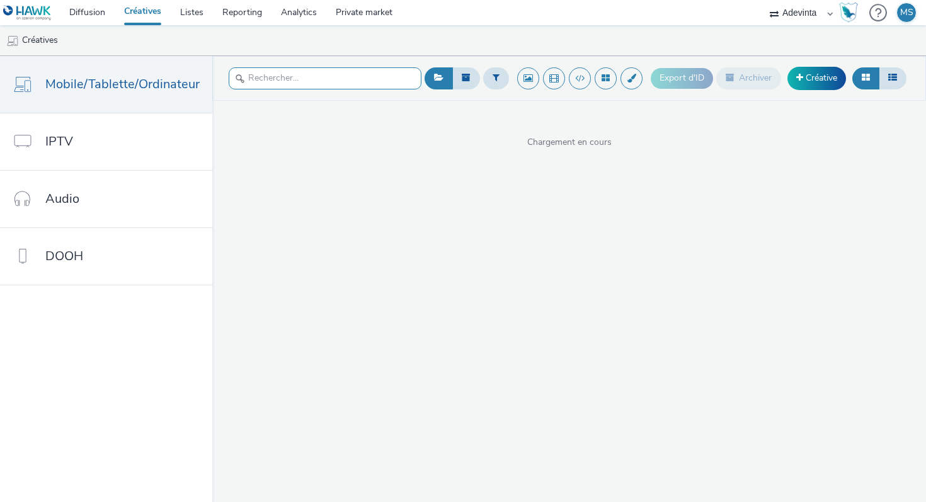
click at [270, 78] on input "text" at bounding box center [325, 78] width 193 height 22
paste input "Botans"
type input "Botans"
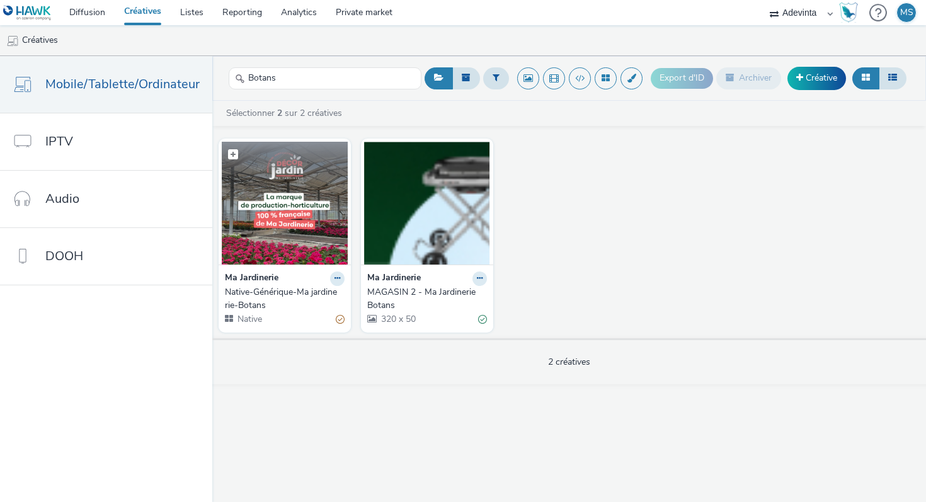
click at [251, 161] on figcaption at bounding box center [285, 162] width 126 height 40
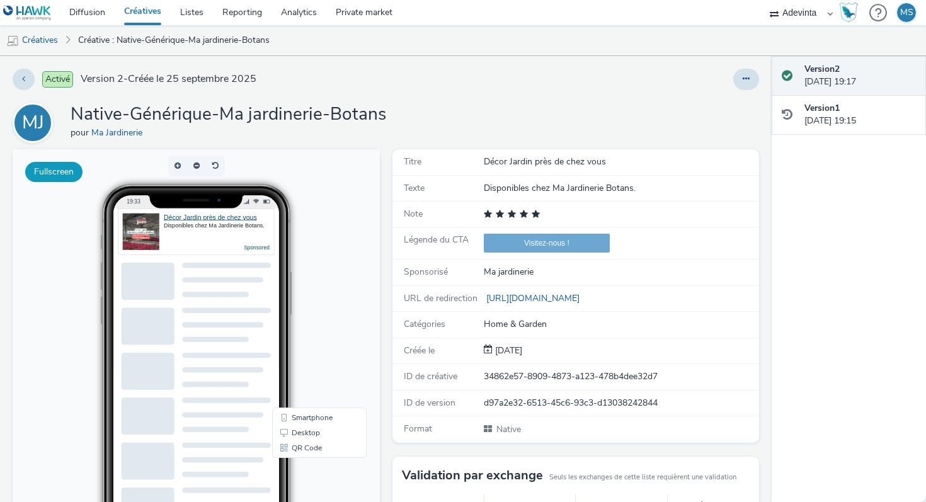
click at [59, 179] on button "Fullscreen" at bounding box center [53, 172] width 57 height 20
